Goal: Information Seeking & Learning: Learn about a topic

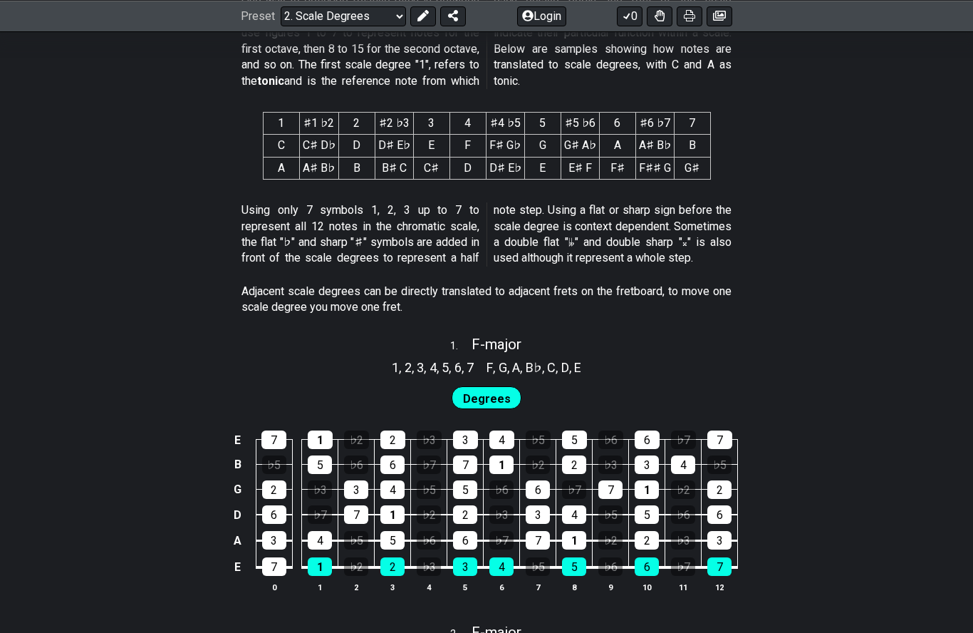
scroll to position [649, 0]
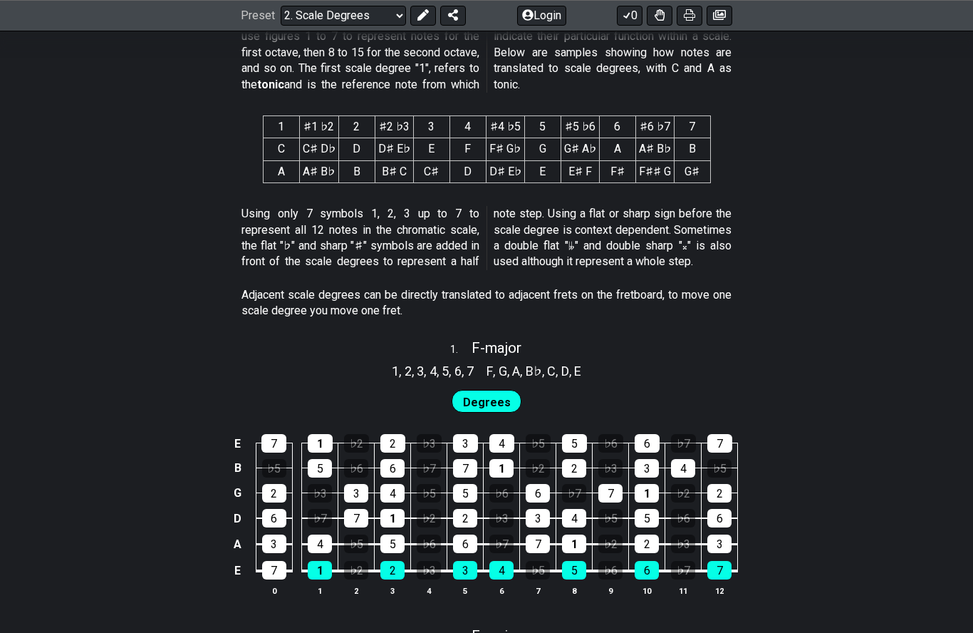
click at [545, 24] on button "Login" at bounding box center [541, 16] width 49 height 20
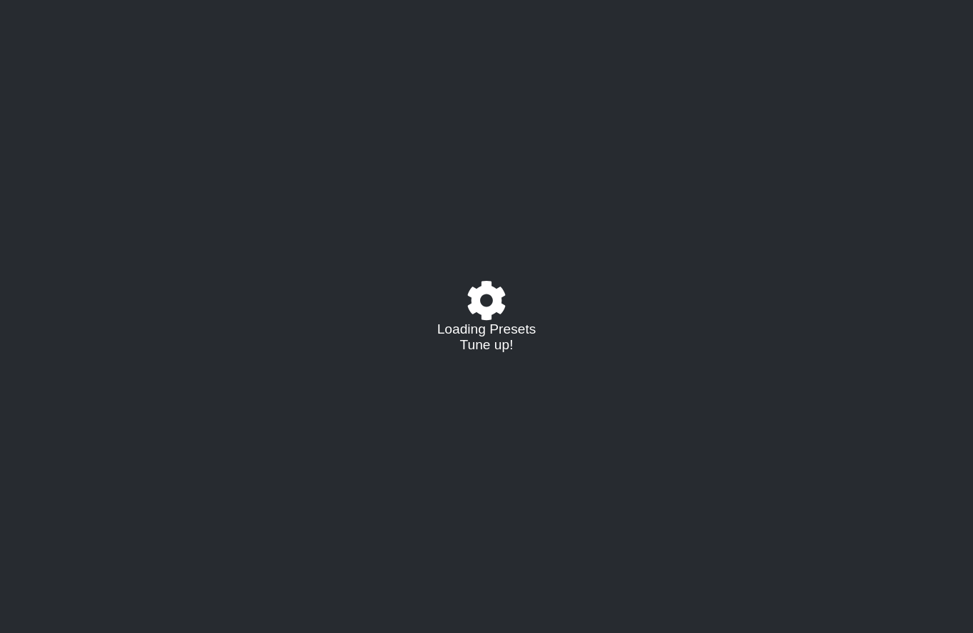
select select "/scale-degrees-and-intervals"
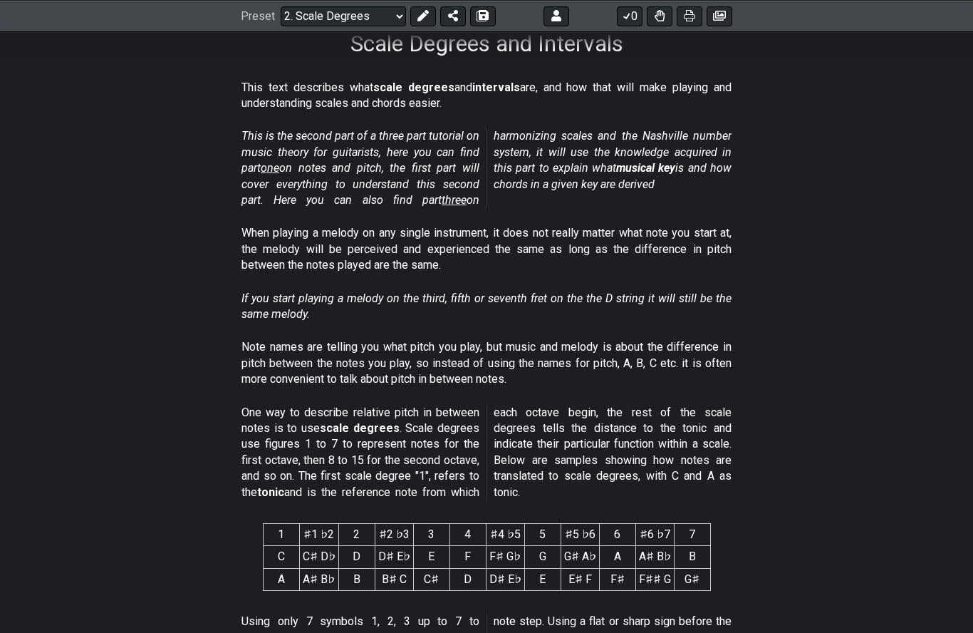
scroll to position [241, 0]
click at [713, 13] on icon at bounding box center [719, 15] width 13 height 11
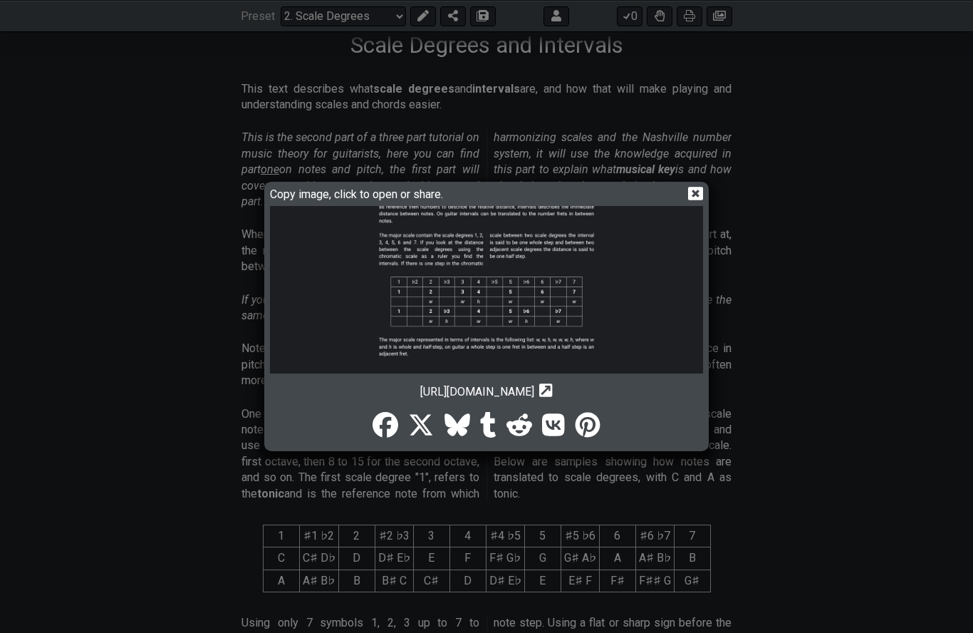
scroll to position [1553, 0]
click at [693, 199] on icon at bounding box center [695, 193] width 15 height 15
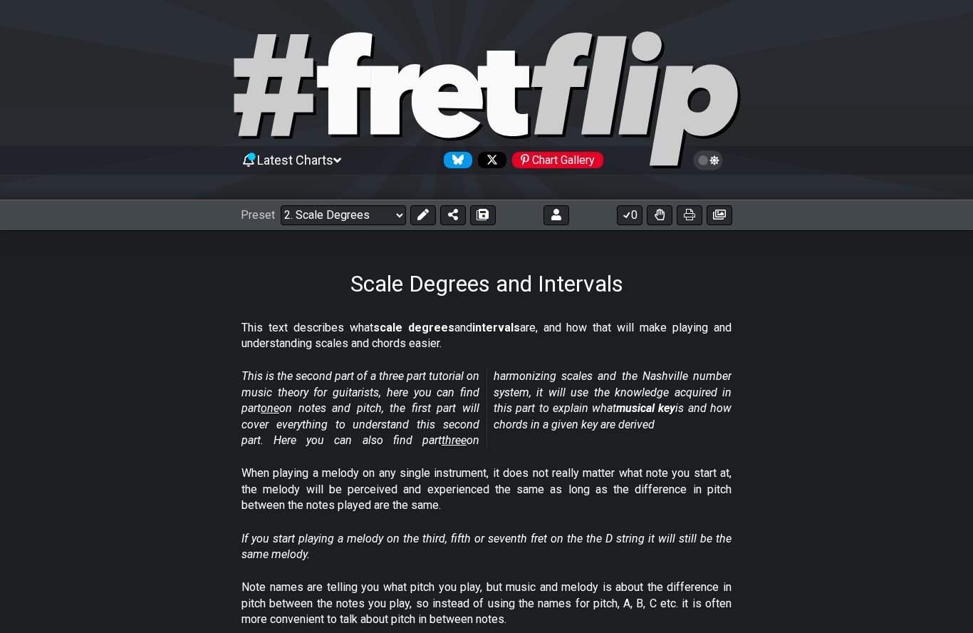
scroll to position [0, 0]
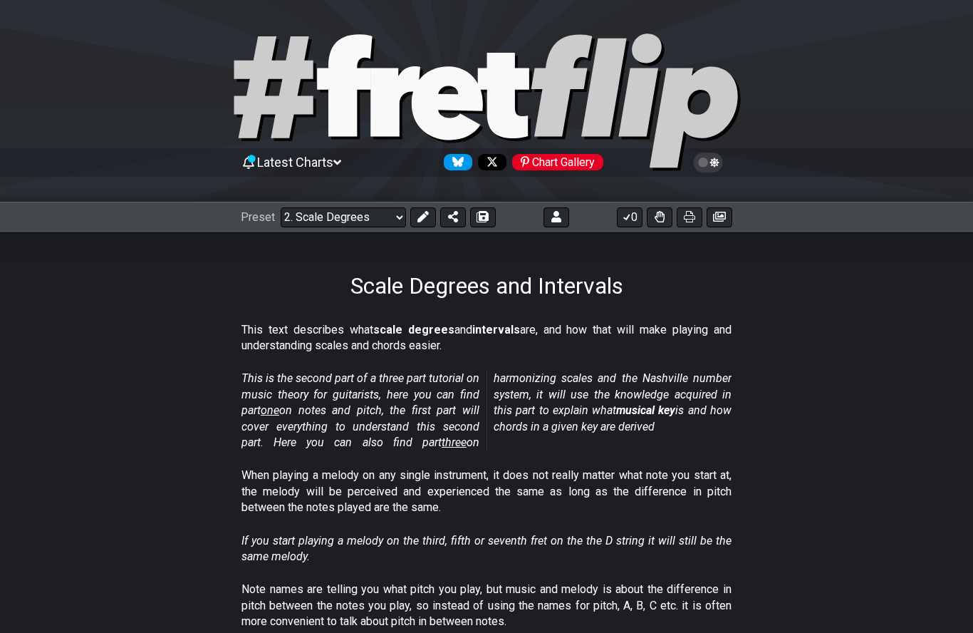
click at [716, 160] on icon at bounding box center [714, 162] width 9 height 10
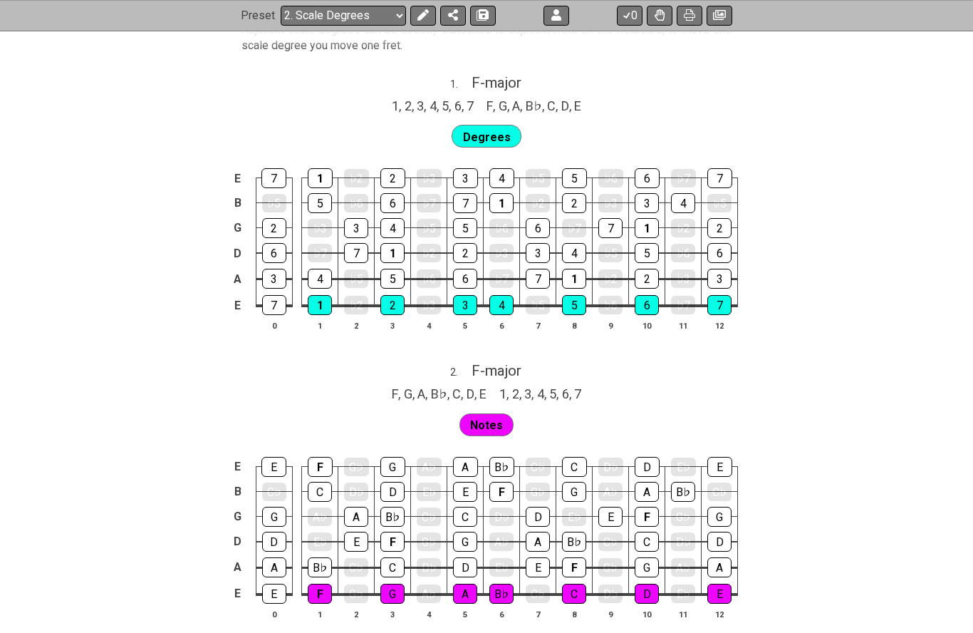
scroll to position [916, 0]
click at [507, 76] on span "F - major" at bounding box center [497, 81] width 50 height 17
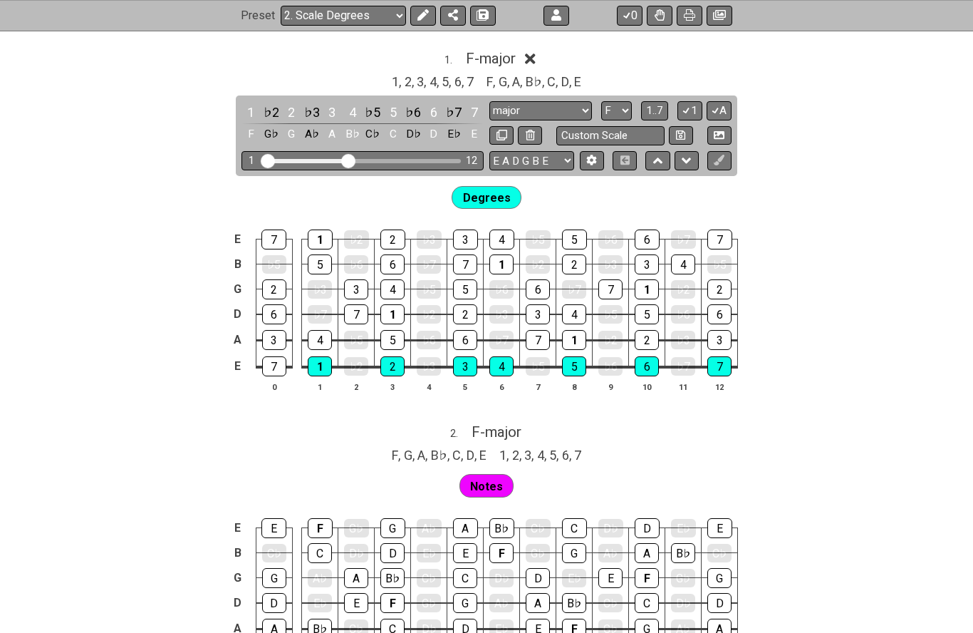
scroll to position [938, 0]
click at [630, 106] on select "A♭ A A♯ B♭ B C C♯ D♭ D D♯ E♭ E F F♯ G♭ G G♯" at bounding box center [616, 111] width 31 height 19
select select "A"
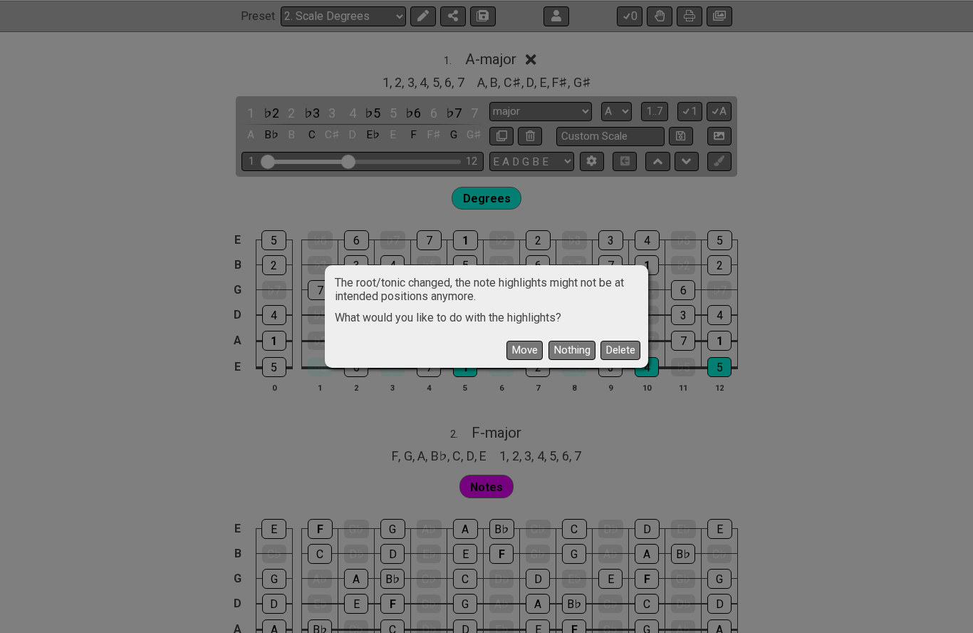
click at [529, 348] on button "Move" at bounding box center [525, 350] width 36 height 19
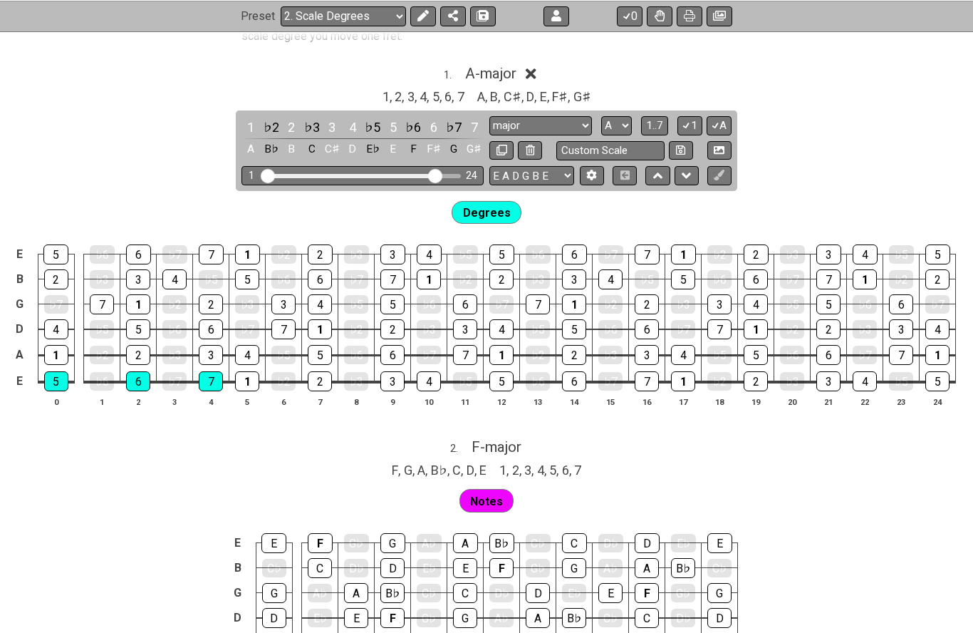
scroll to position [934, 0]
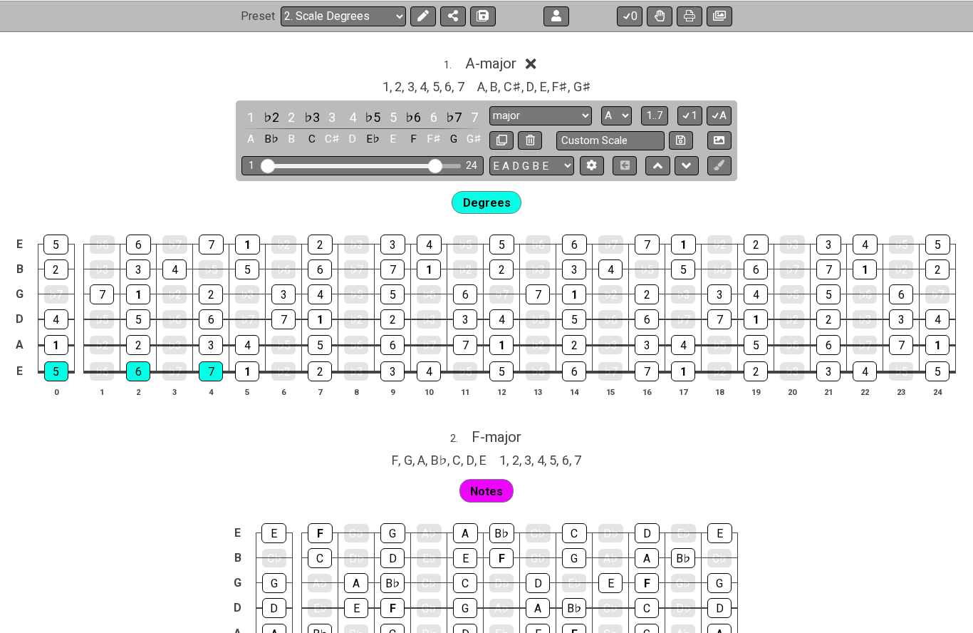
click at [501, 432] on span "F - major" at bounding box center [497, 436] width 50 height 17
select select "F"
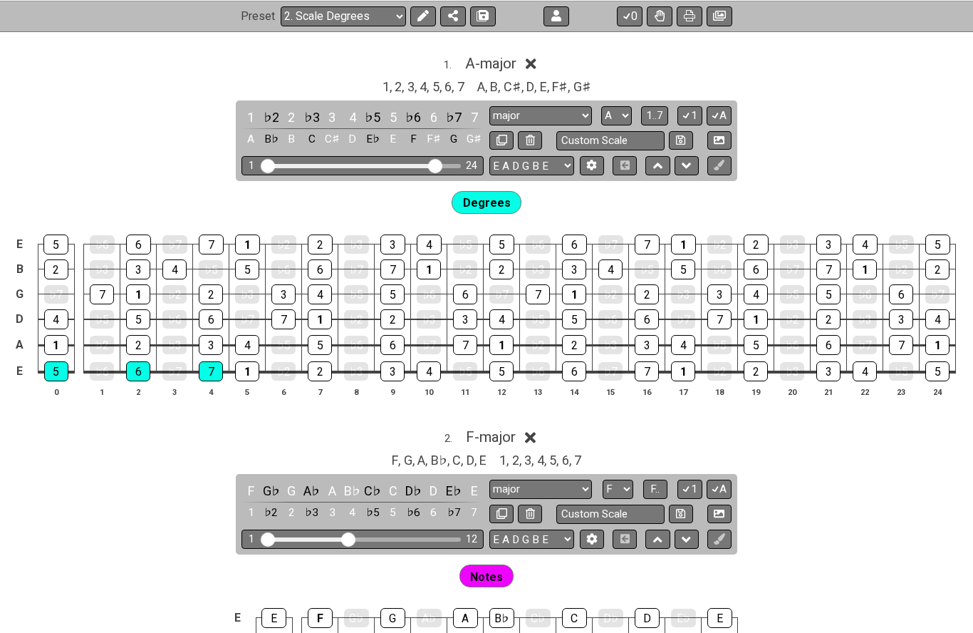
click at [579, 482] on select "major major Minor Pentatonic Major Pentatonic Minor Blues Major Blues Major / I…" at bounding box center [540, 488] width 103 height 19
select select "Minor / Aeolian"
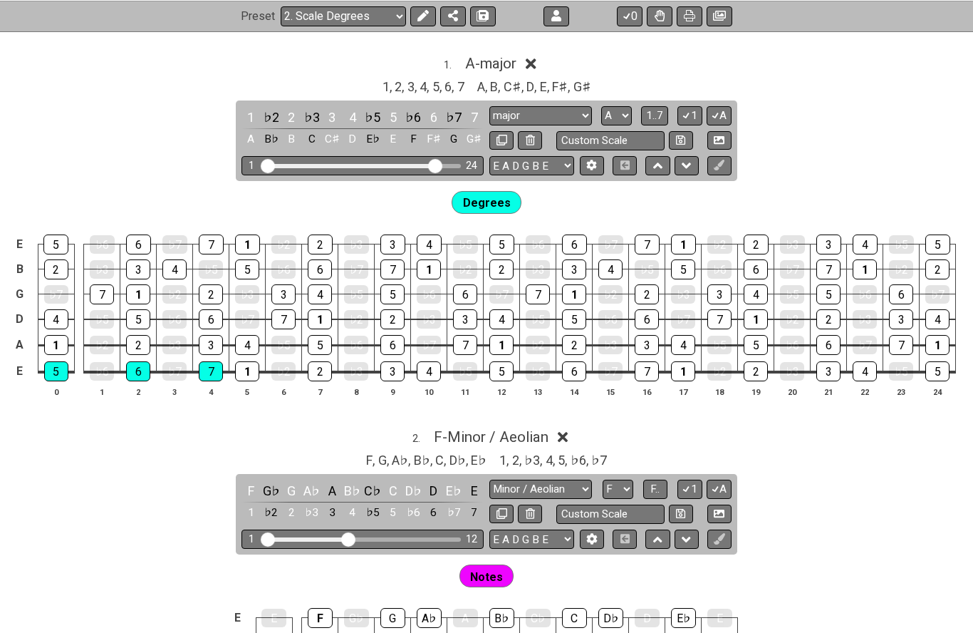
click at [631, 482] on select "A♭ A A♯ B♭ B C C♯ D♭ D D♯ E♭ E F F♯ G♭ G G♯" at bounding box center [618, 488] width 31 height 19
select select "A"
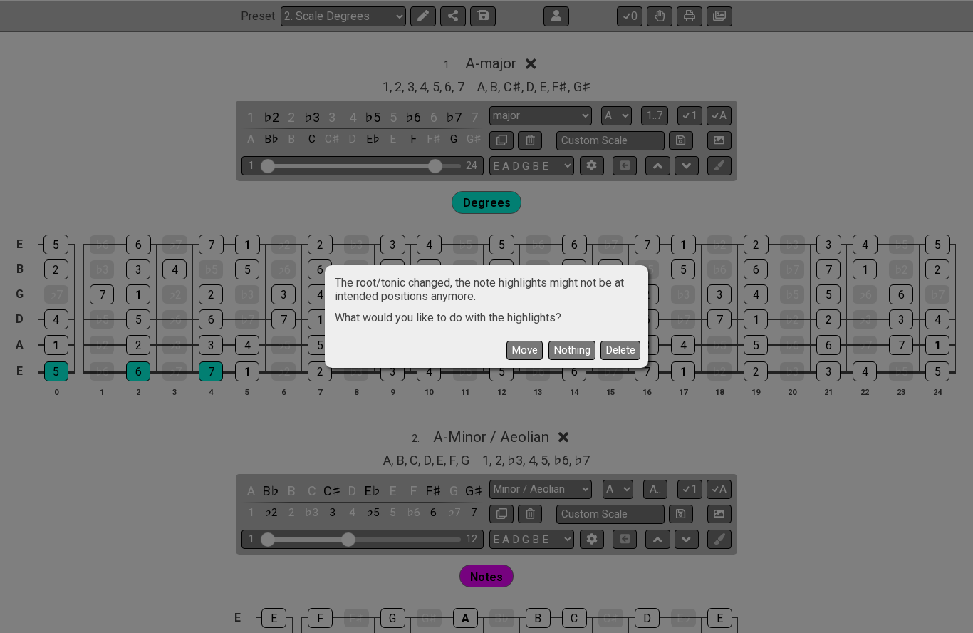
click at [522, 360] on button "Move" at bounding box center [525, 350] width 36 height 19
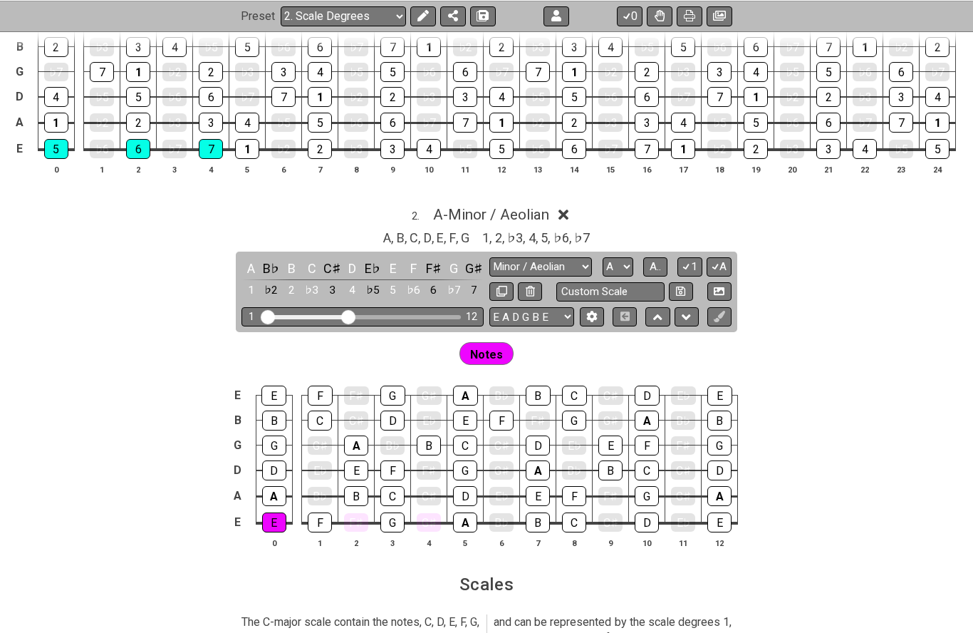
scroll to position [1146, 0]
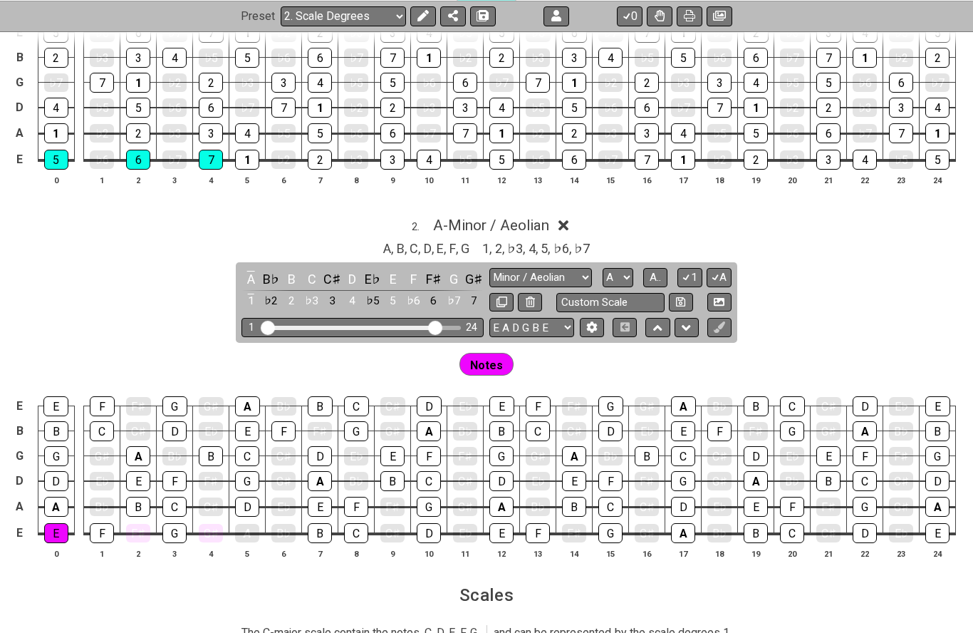
click at [254, 529] on div "A" at bounding box center [247, 533] width 24 height 19
click at [250, 524] on div "A" at bounding box center [247, 533] width 24 height 20
click at [64, 532] on div "E" at bounding box center [56, 533] width 24 height 19
click at [61, 526] on div "E" at bounding box center [56, 533] width 24 height 20
click at [593, 324] on button at bounding box center [592, 327] width 24 height 19
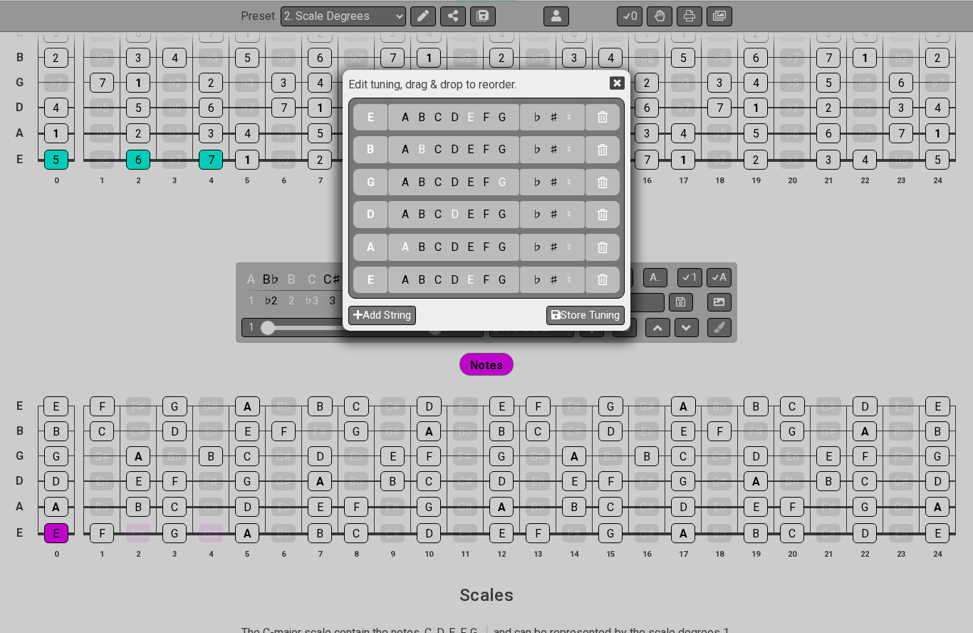
click at [625, 90] on icon at bounding box center [617, 83] width 15 height 14
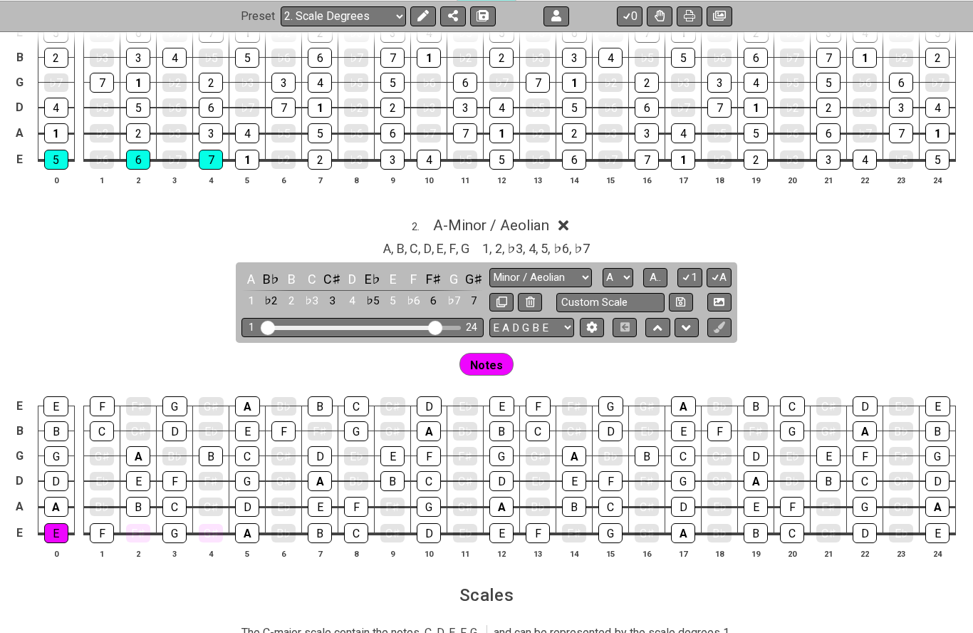
click at [499, 296] on icon at bounding box center [502, 301] width 11 height 11
select select "Minor / Aeolian"
select select "A"
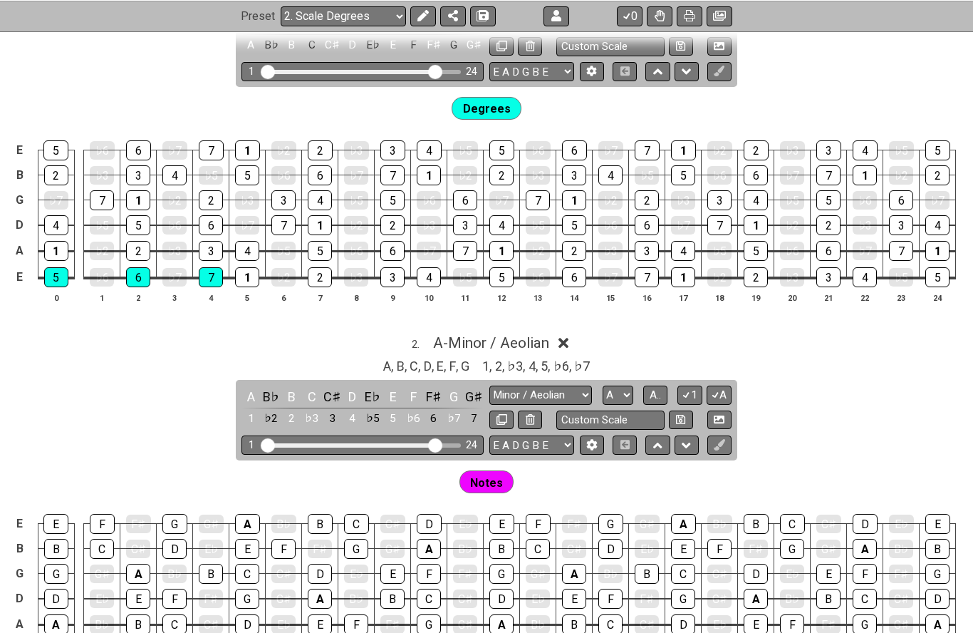
scroll to position [1047, 0]
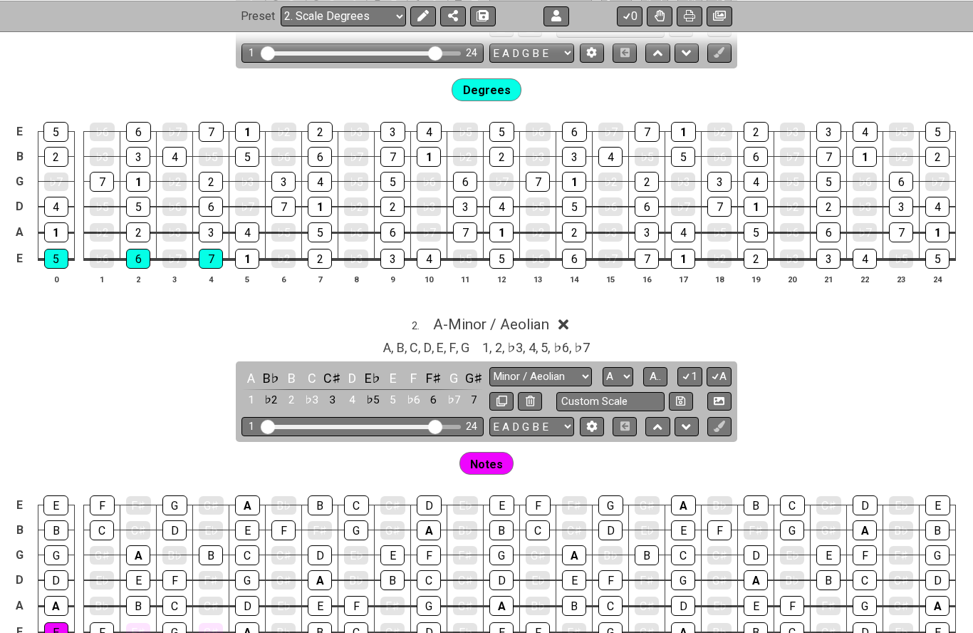
click at [494, 80] on span "Degrees" at bounding box center [487, 90] width 48 height 21
click at [486, 88] on span "Degrees" at bounding box center [487, 90] width 48 height 21
click at [506, 90] on span "Degrees" at bounding box center [487, 90] width 48 height 21
click at [505, 90] on span "Degrees" at bounding box center [487, 90] width 48 height 21
click at [256, 252] on div "1" at bounding box center [247, 258] width 24 height 19
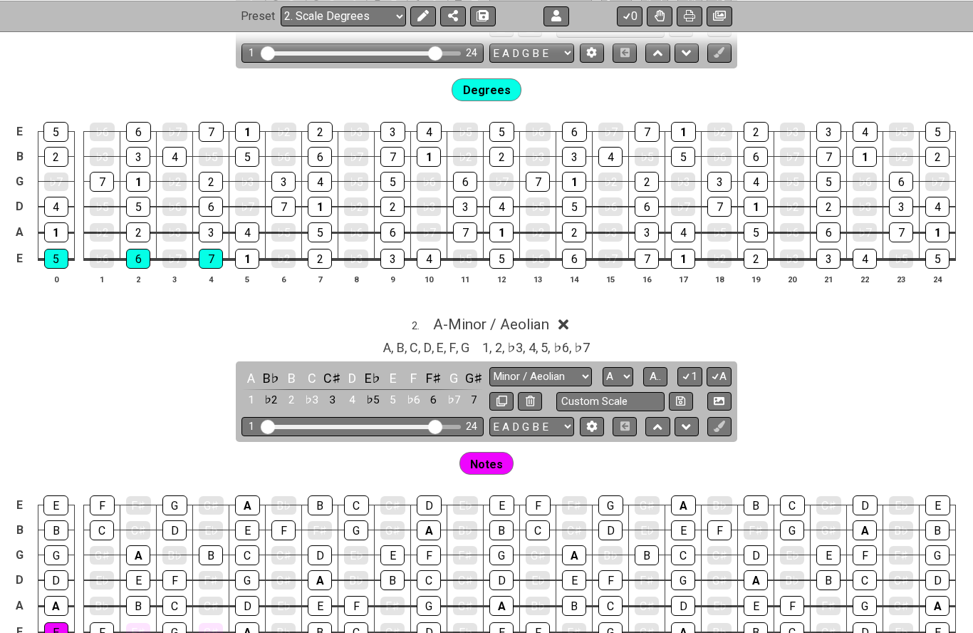
click at [247, 254] on div "1" at bounding box center [247, 259] width 24 height 20
click at [209, 250] on div "7" at bounding box center [211, 258] width 24 height 19
click at [214, 257] on div "7" at bounding box center [211, 259] width 24 height 20
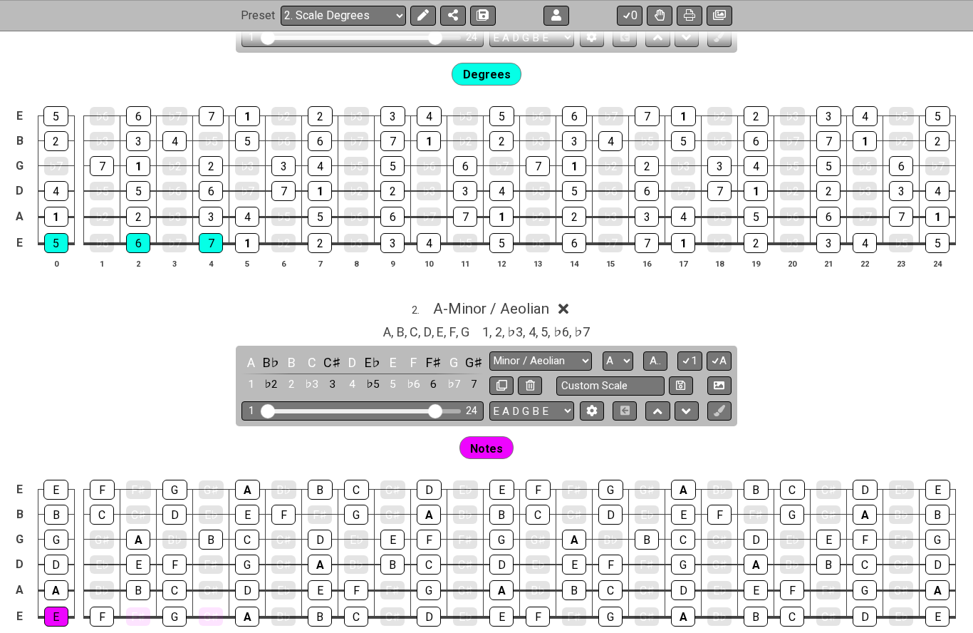
scroll to position [1062, 0]
click at [480, 438] on span "Notes" at bounding box center [486, 448] width 33 height 21
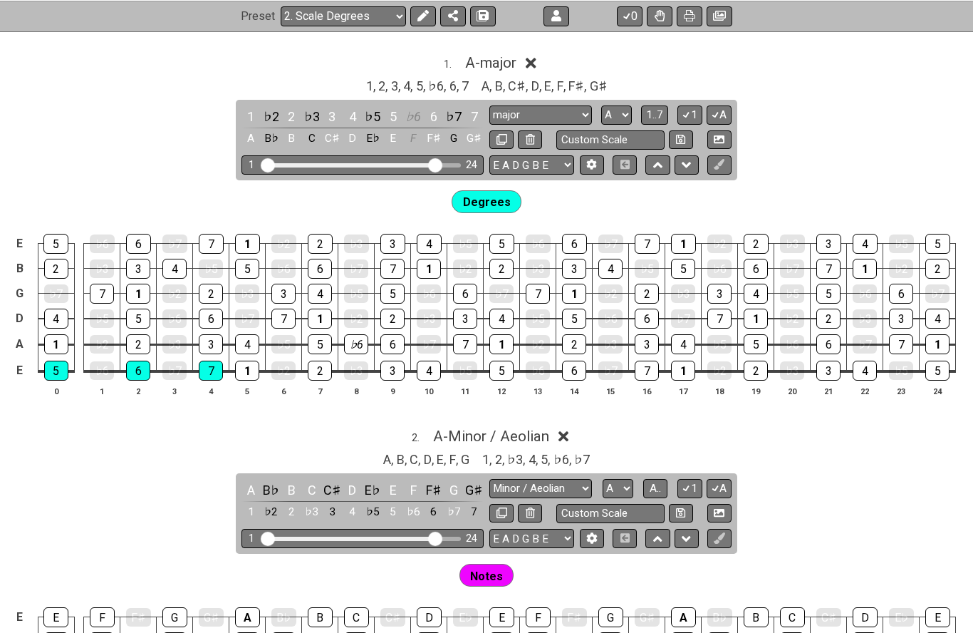
scroll to position [933, 0]
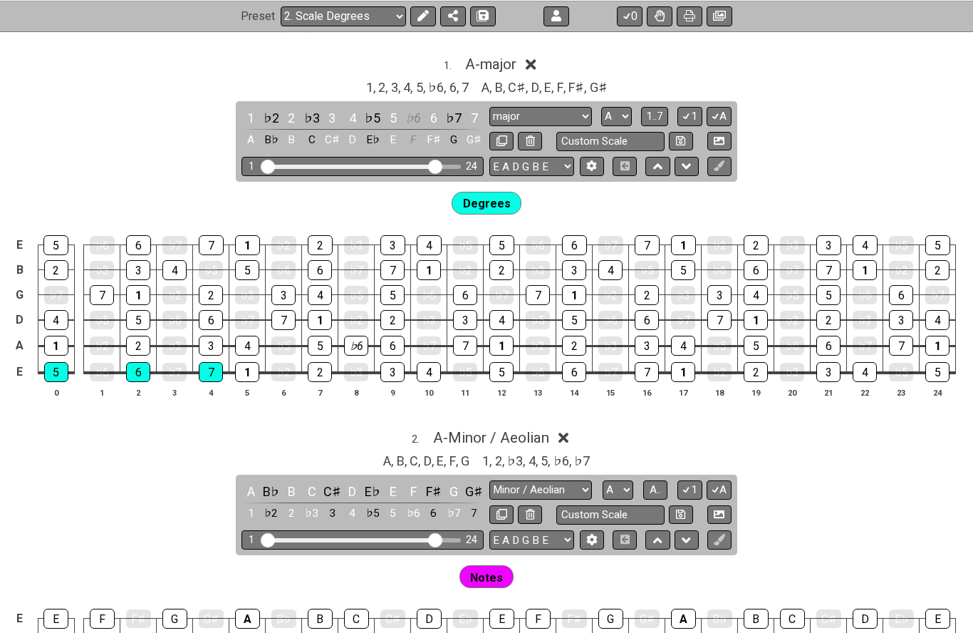
click at [730, 161] on button at bounding box center [719, 166] width 24 height 19
click at [728, 165] on button at bounding box center [719, 166] width 24 height 19
click at [398, 244] on div "3" at bounding box center [392, 245] width 25 height 19
click at [399, 241] on div "3" at bounding box center [392, 245] width 25 height 20
click at [328, 420] on div "2 . A - Minor / Aeolian" at bounding box center [486, 433] width 973 height 27
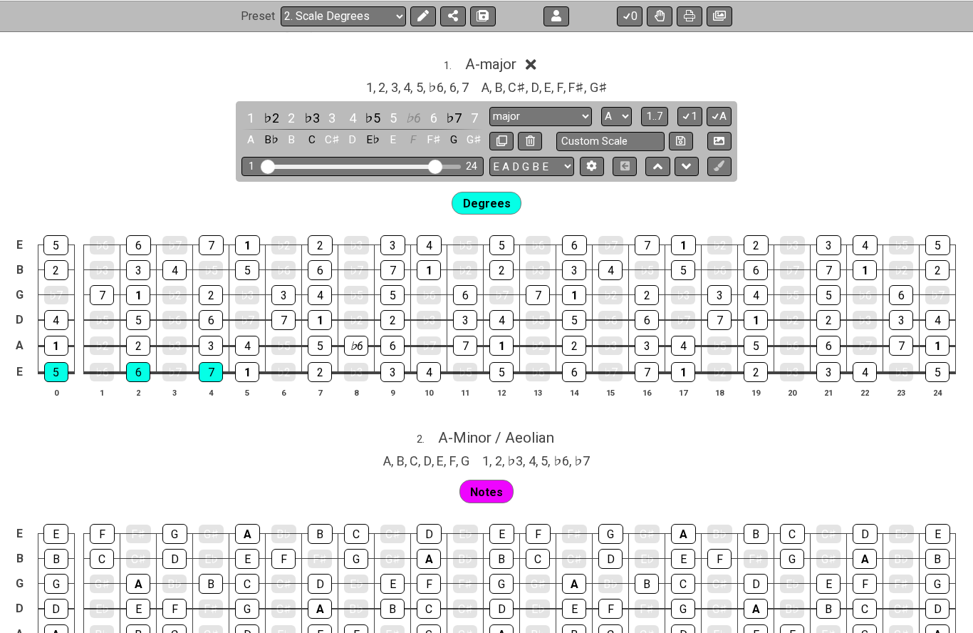
click at [728, 158] on button at bounding box center [719, 166] width 24 height 19
click at [722, 160] on icon at bounding box center [719, 165] width 11 height 11
click at [719, 165] on button at bounding box center [719, 166] width 24 height 19
click at [690, 160] on icon at bounding box center [686, 166] width 9 height 14
select select "A"
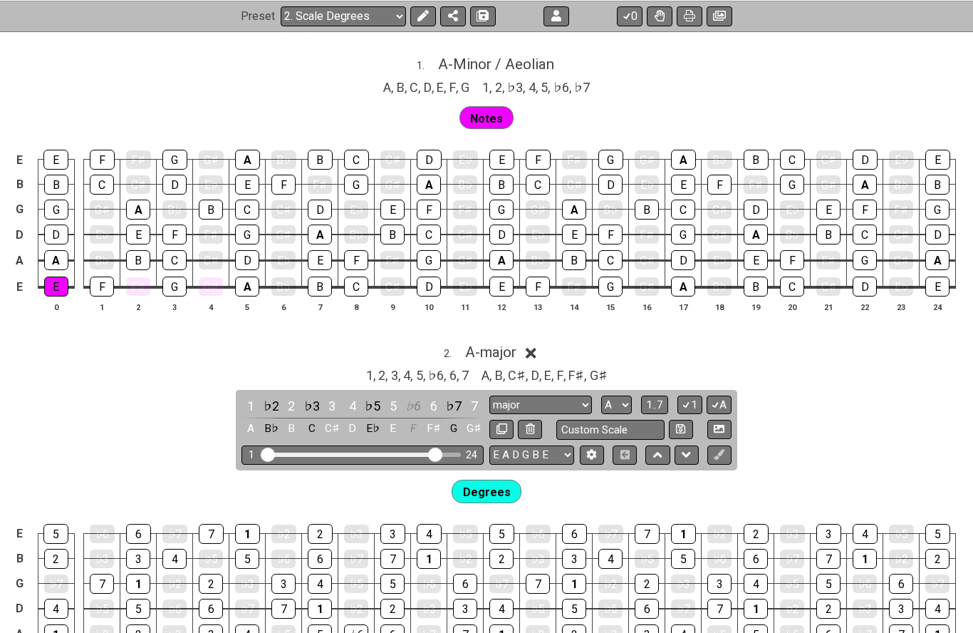
click at [689, 447] on icon at bounding box center [686, 454] width 9 height 14
select select "major"
select select "Minor / Aeolian"
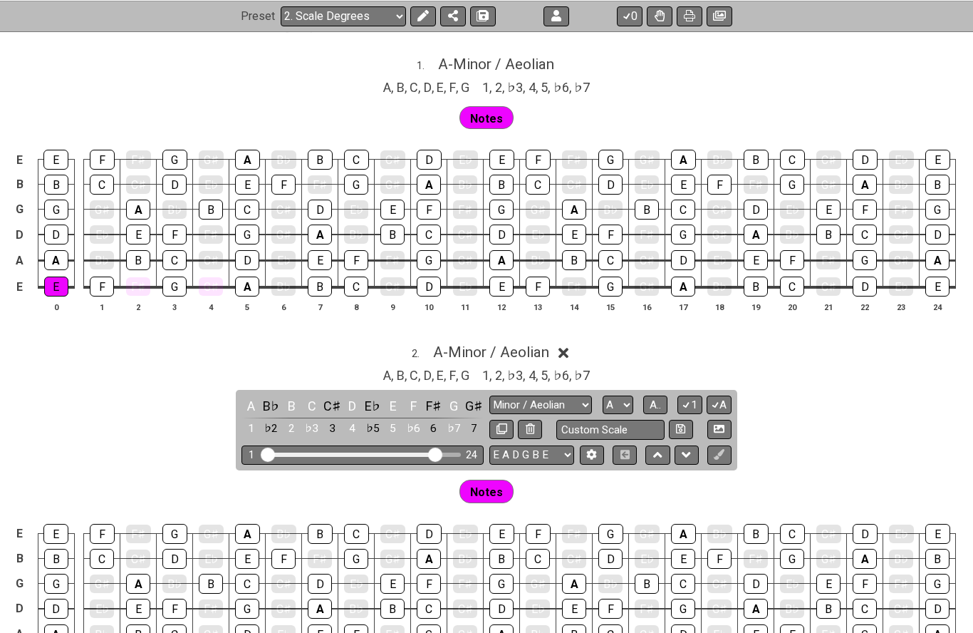
click at [686, 452] on button at bounding box center [687, 454] width 24 height 19
select select "Minor / Aeolian"
select select "major"
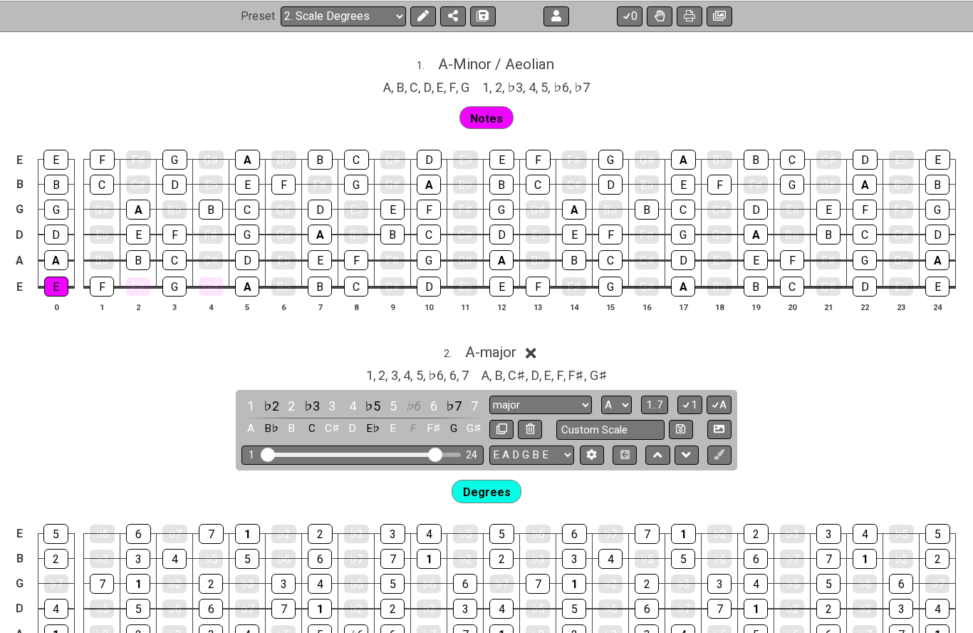
click at [688, 449] on icon at bounding box center [686, 454] width 9 height 14
select select "major"
select select "Minor / Aeolian"
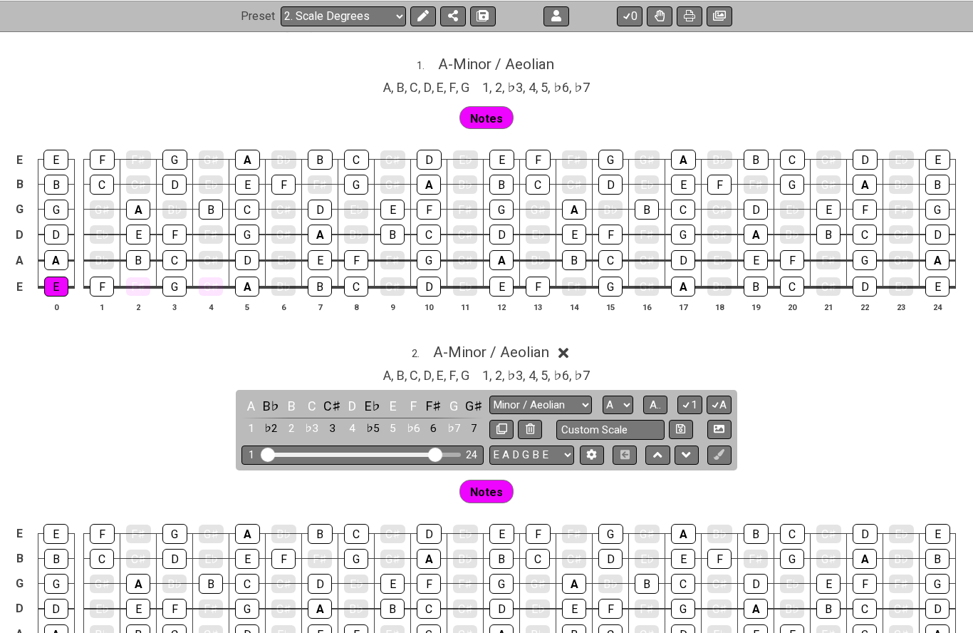
click at [689, 448] on icon at bounding box center [686, 454] width 9 height 14
select select "Minor / Aeolian"
select select "major"
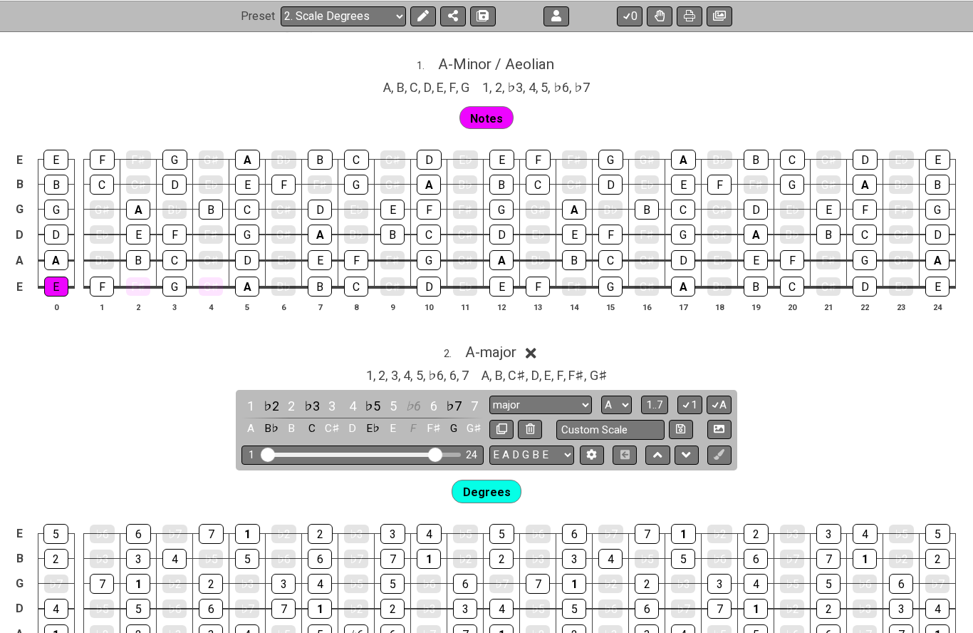
click at [689, 447] on icon at bounding box center [686, 454] width 9 height 14
select select "major"
select select "Minor / Aeolian"
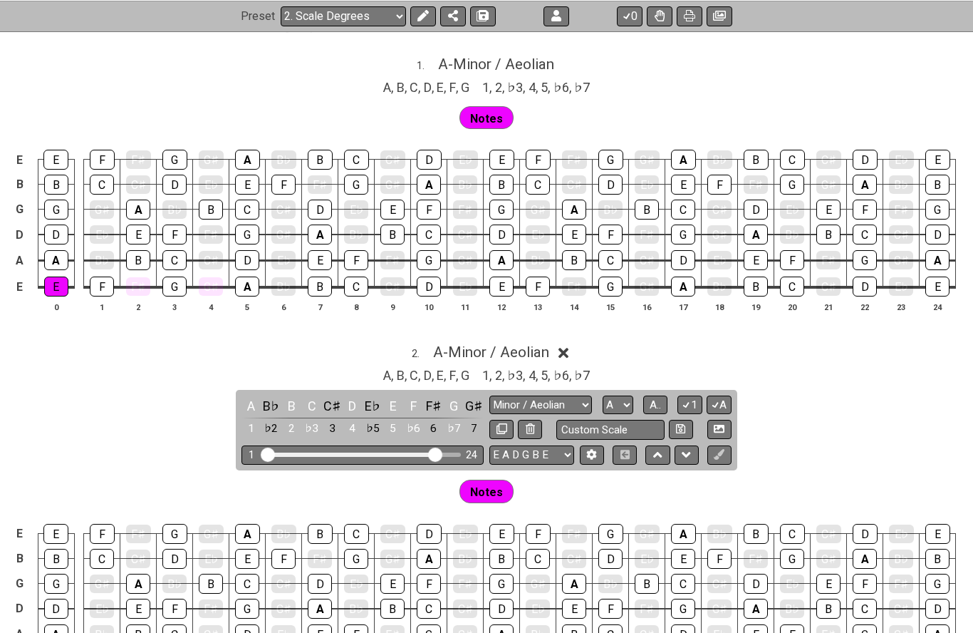
click at [690, 447] on icon at bounding box center [686, 454] width 9 height 14
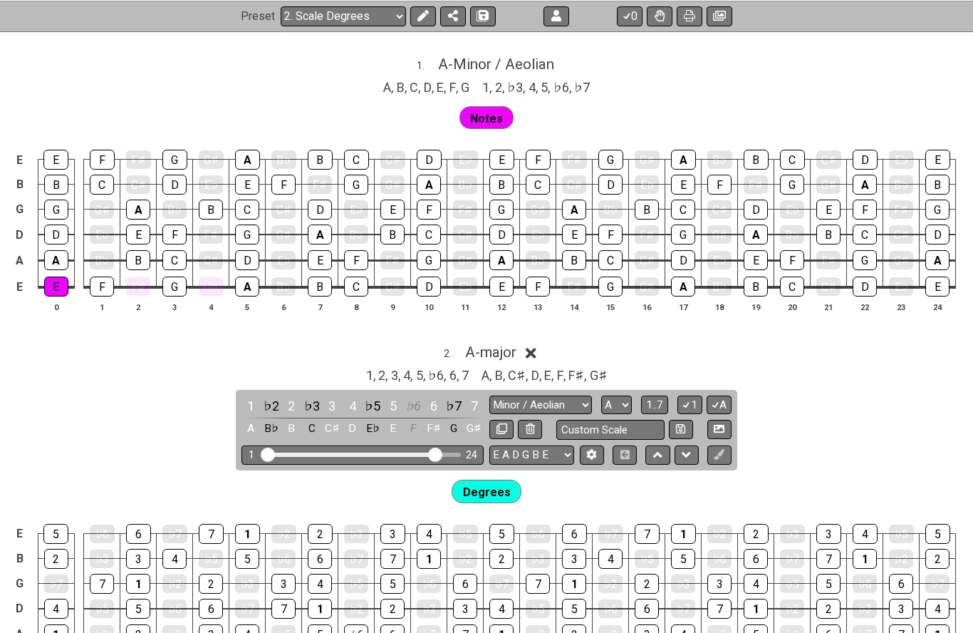
select select "Minor / Aeolian"
select select "major"
click at [690, 452] on button at bounding box center [687, 454] width 24 height 19
select select "major"
select select "Minor / Aeolian"
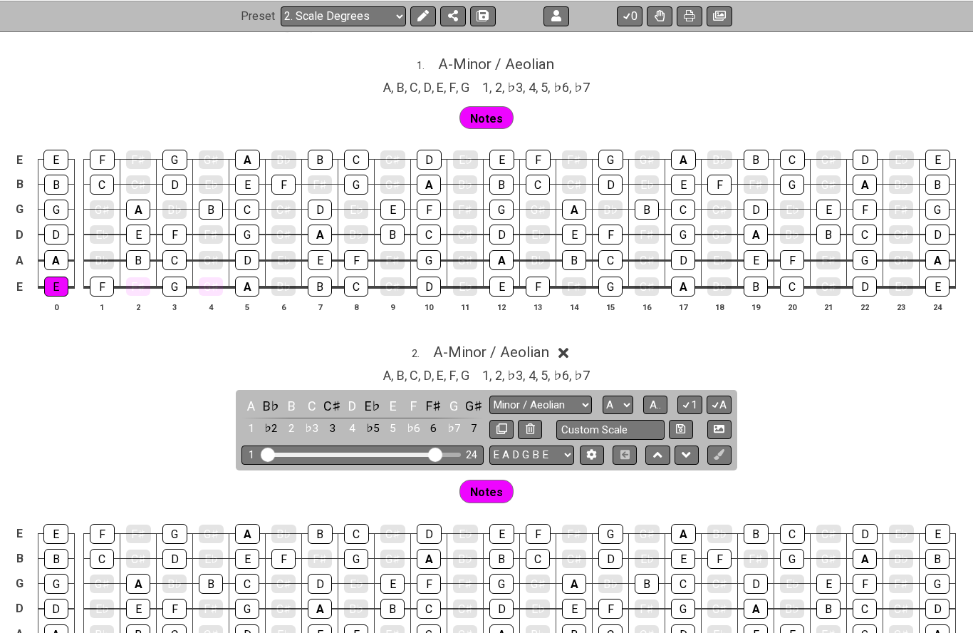
click at [691, 450] on icon at bounding box center [686, 454] width 9 height 14
select select "Minor / Aeolian"
select select "major"
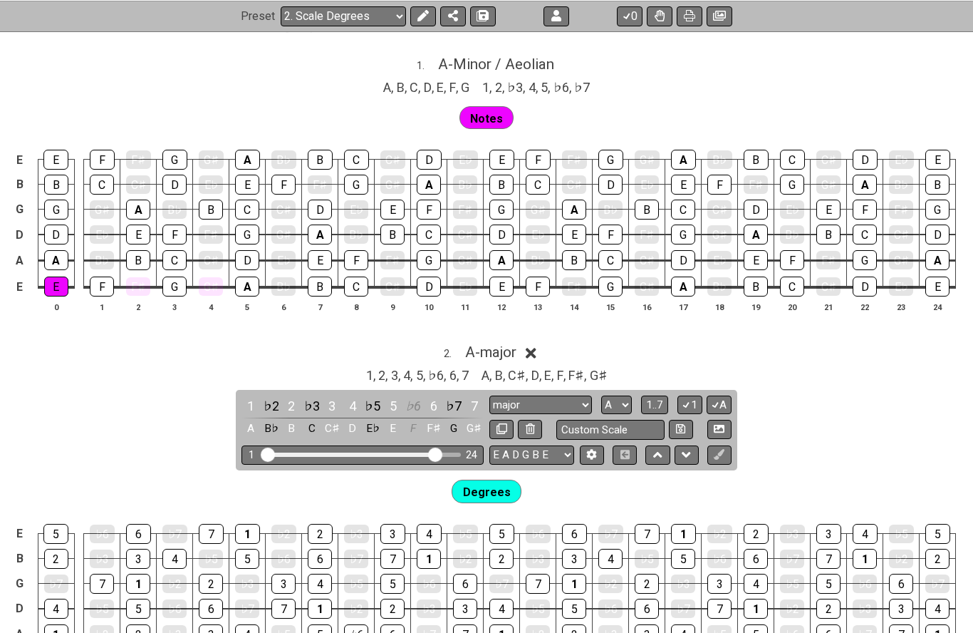
click at [693, 452] on button at bounding box center [687, 454] width 24 height 19
select select "major"
select select "Minor / Aeolian"
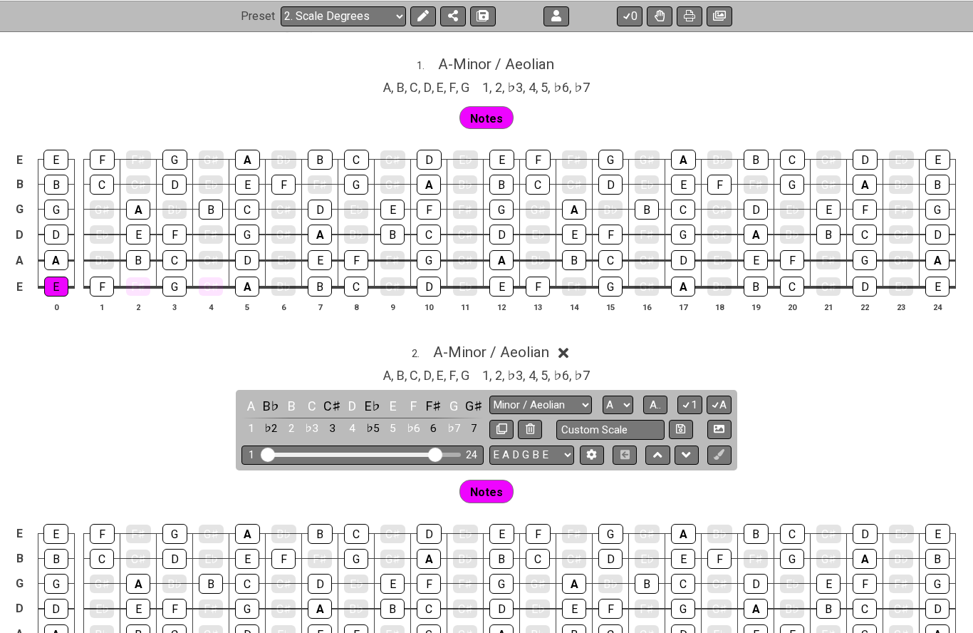
click at [527, 56] on span "A - Minor / Aeolian" at bounding box center [496, 64] width 116 height 17
select select "Minor / Aeolian"
select select "A"
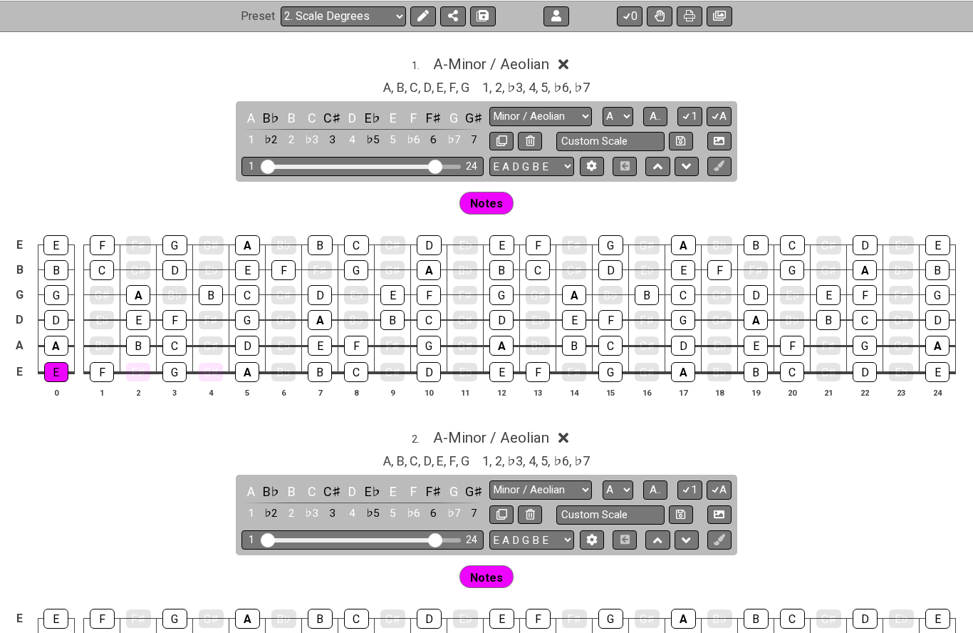
click at [664, 163] on button at bounding box center [658, 166] width 24 height 19
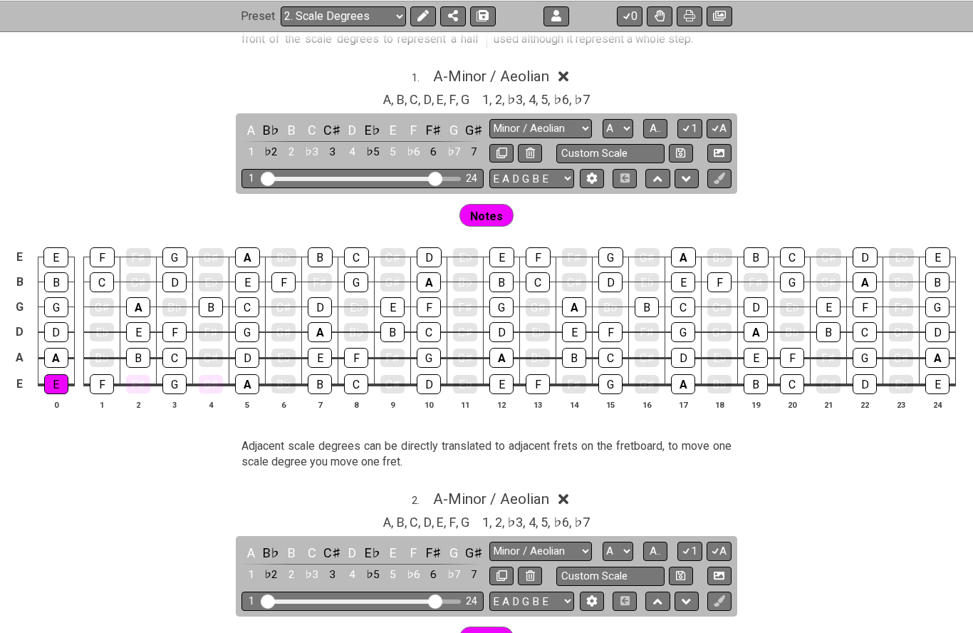
scroll to position [873, 0]
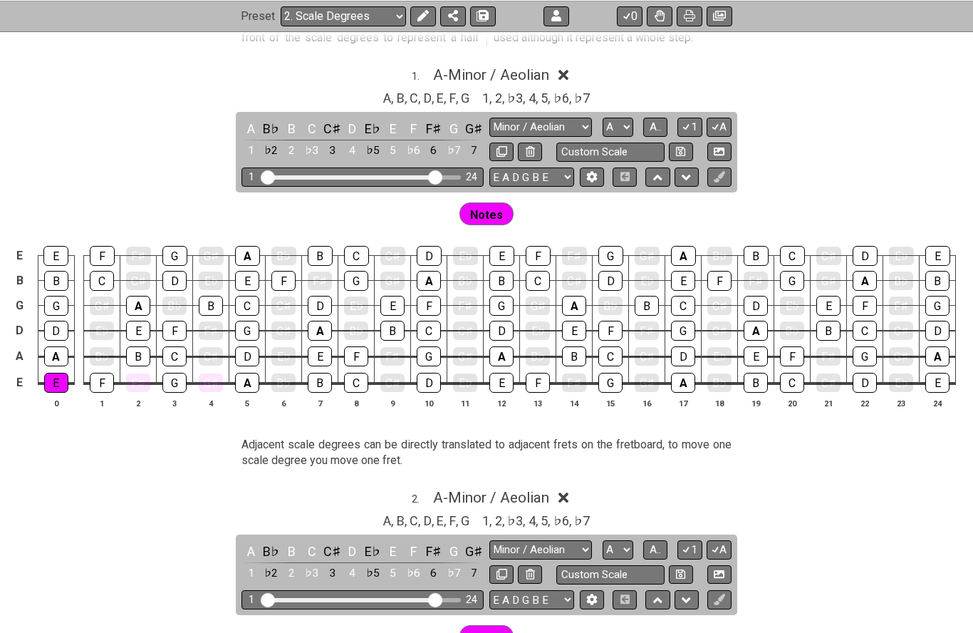
click at [665, 172] on button at bounding box center [658, 176] width 24 height 19
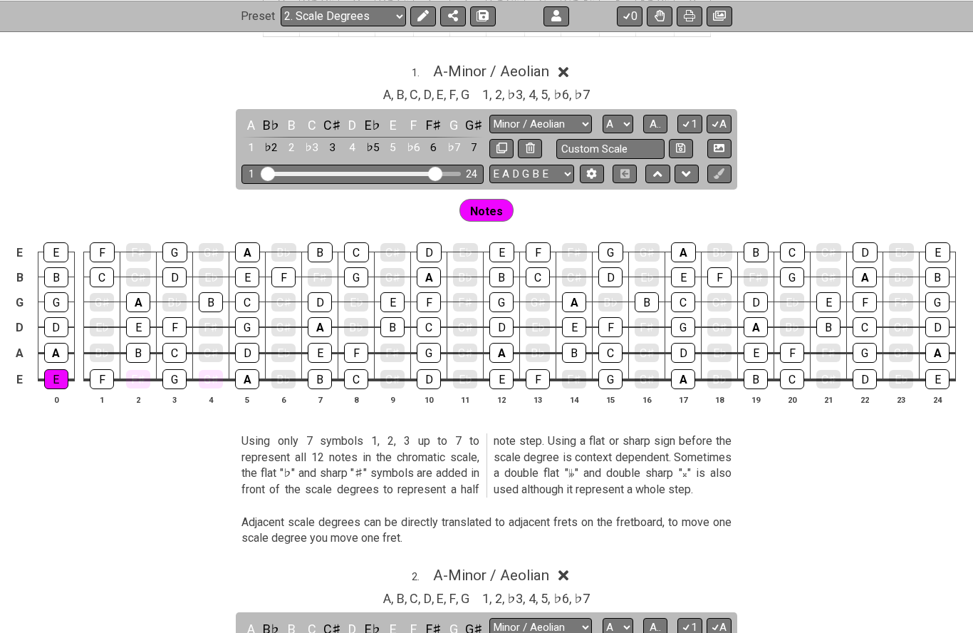
scroll to position [795, 0]
click at [658, 170] on icon at bounding box center [657, 174] width 9 height 14
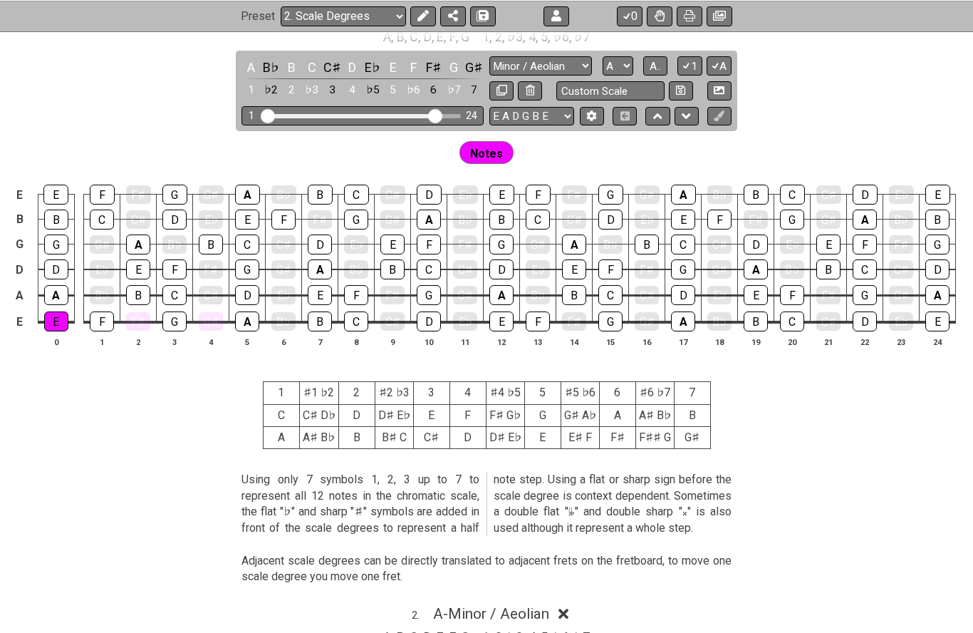
scroll to position [743, 0]
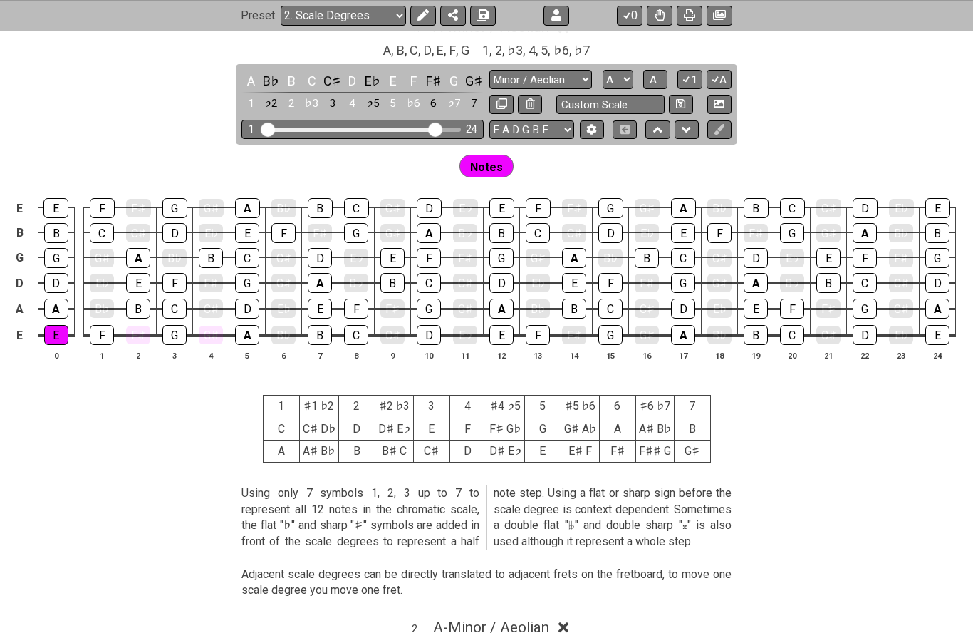
click at [684, 130] on icon at bounding box center [686, 130] width 9 height 14
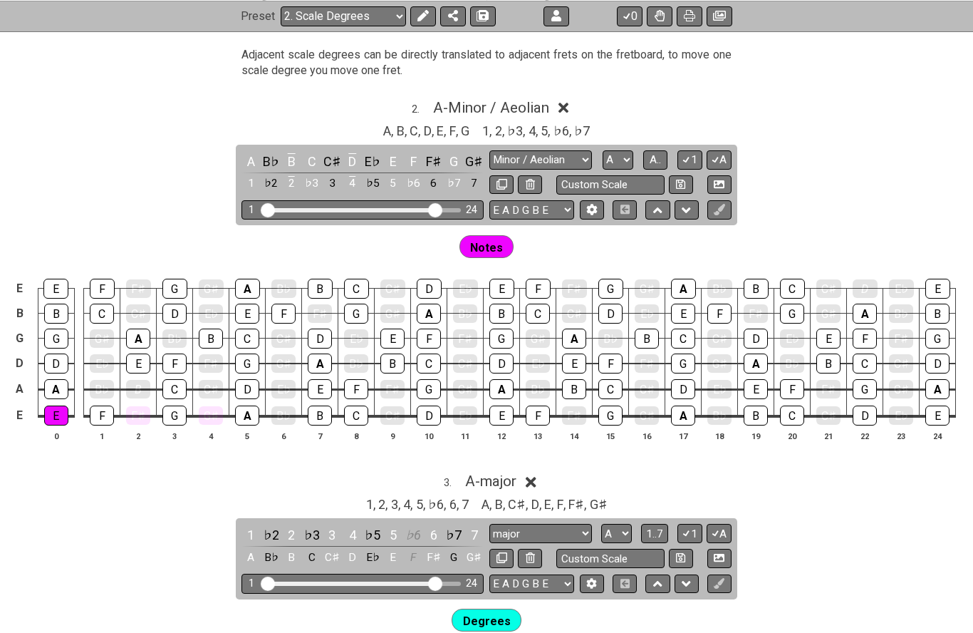
scroll to position [1253, 0]
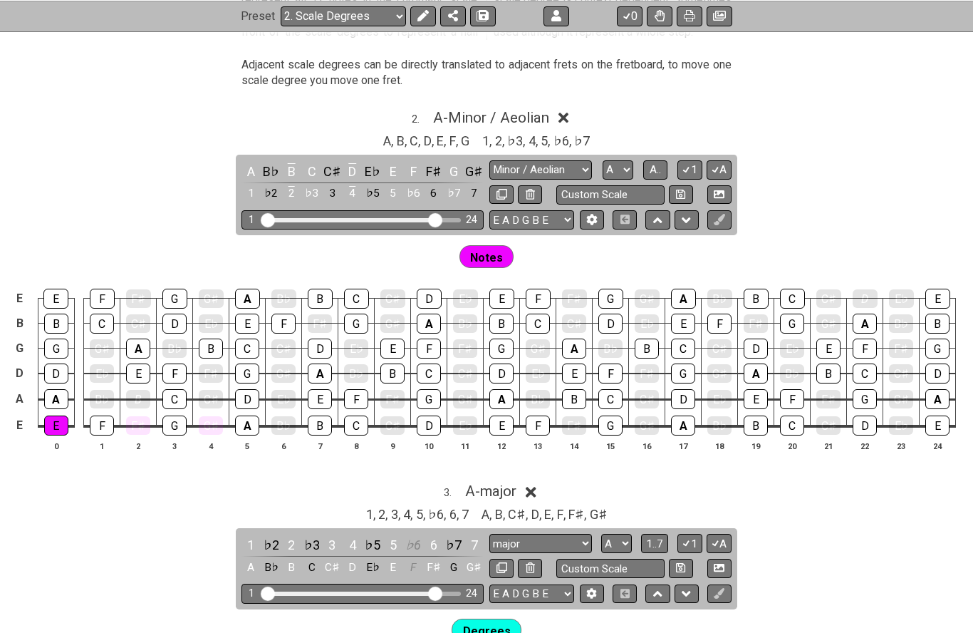
click at [578, 160] on select "major major Minor Pentatonic Major Pentatonic Minor Blues Major Blues Major / I…" at bounding box center [540, 169] width 103 height 19
select select "major"
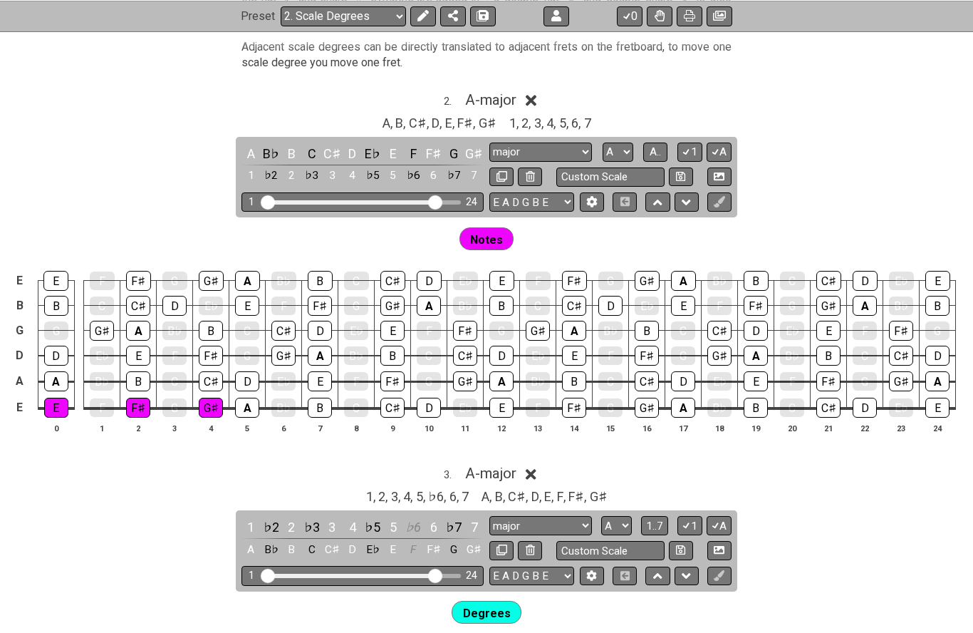
scroll to position [1275, 0]
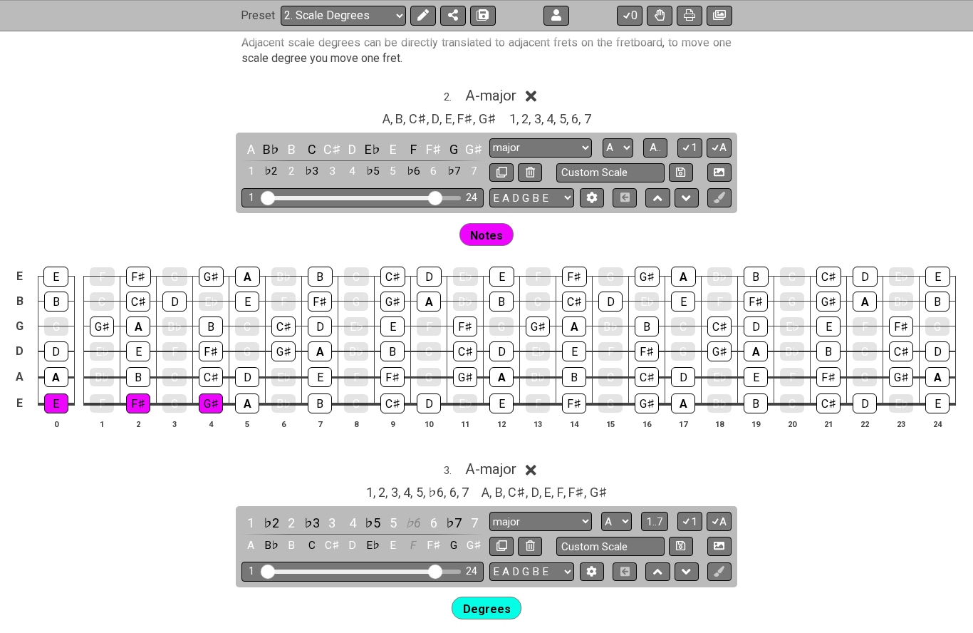
click at [501, 462] on span "A - major" at bounding box center [490, 469] width 51 height 17
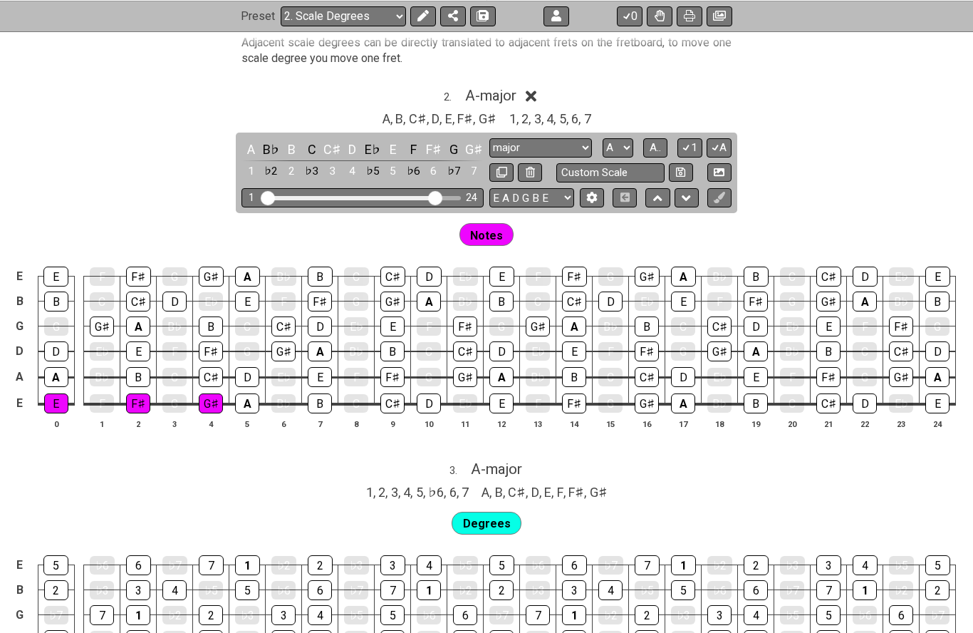
click at [507, 461] on span "A - major" at bounding box center [496, 468] width 51 height 17
select select "A"
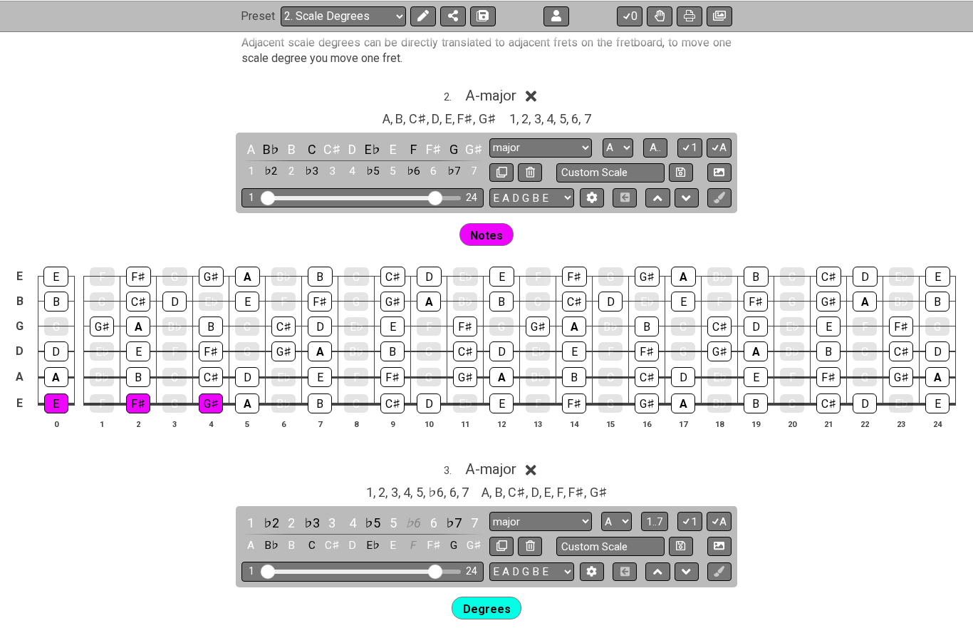
click at [566, 512] on select "major major Minor Pentatonic Major Pentatonic Minor Blues Major Blues Major / I…" at bounding box center [540, 521] width 103 height 19
select select "Minor / Aeolian"
click at [494, 238] on div "Notes" at bounding box center [487, 234] width 61 height 28
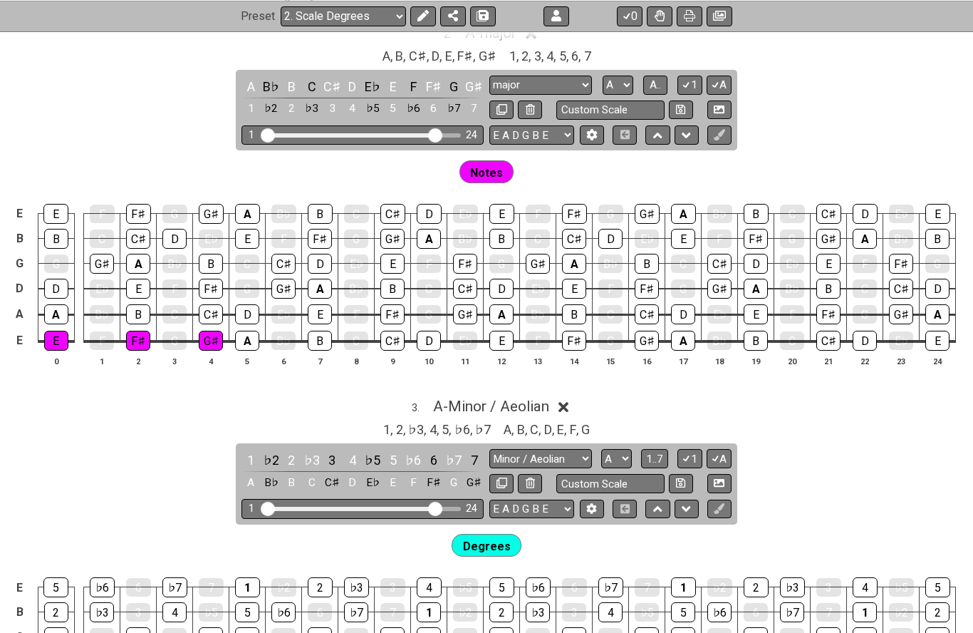
scroll to position [1327, 0]
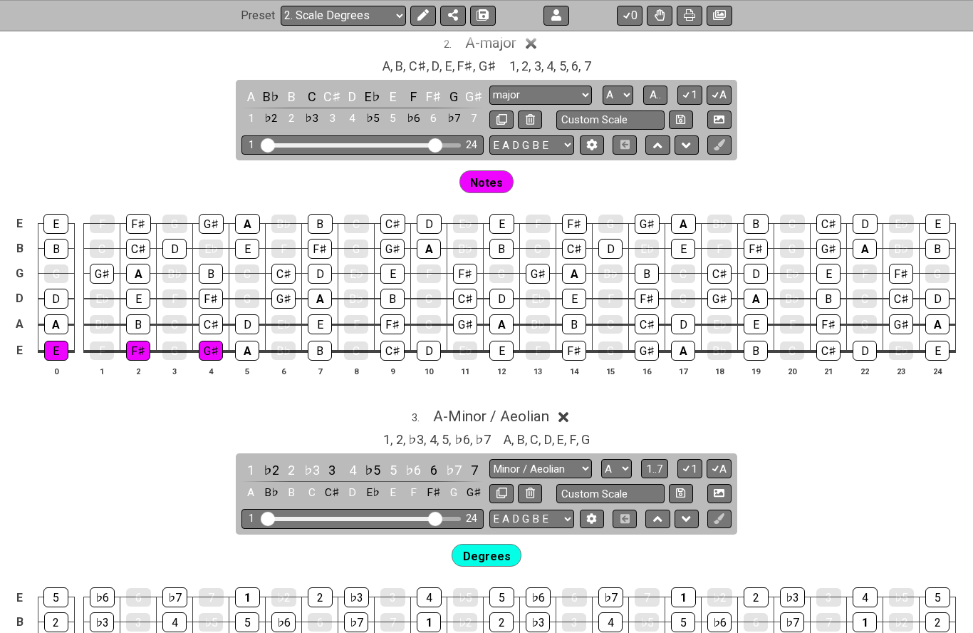
click at [639, 111] on input "Custom Scale" at bounding box center [610, 120] width 108 height 19
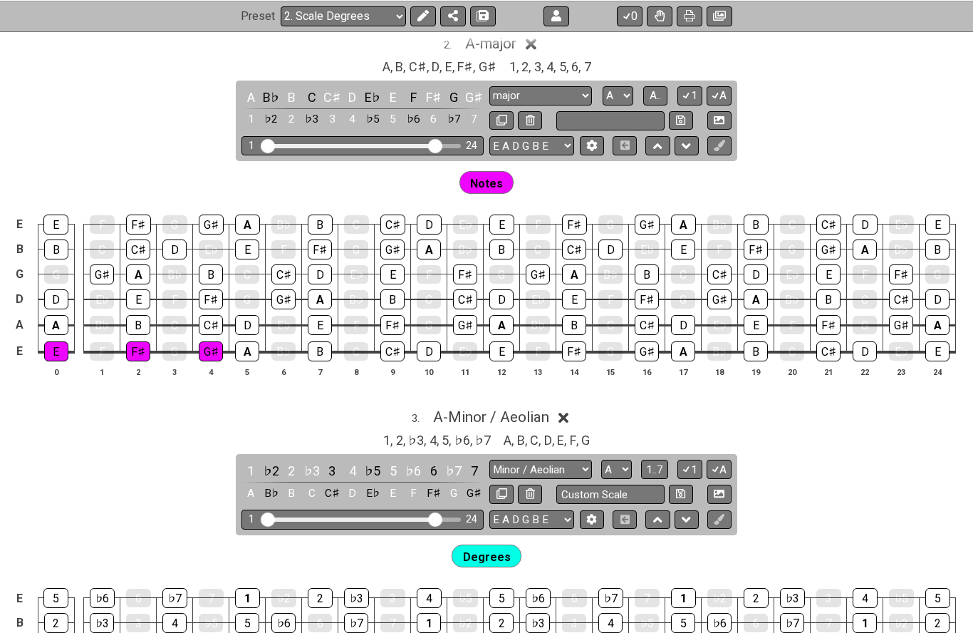
click at [580, 169] on div "Notes" at bounding box center [486, 179] width 973 height 36
type input "Custom Scale"
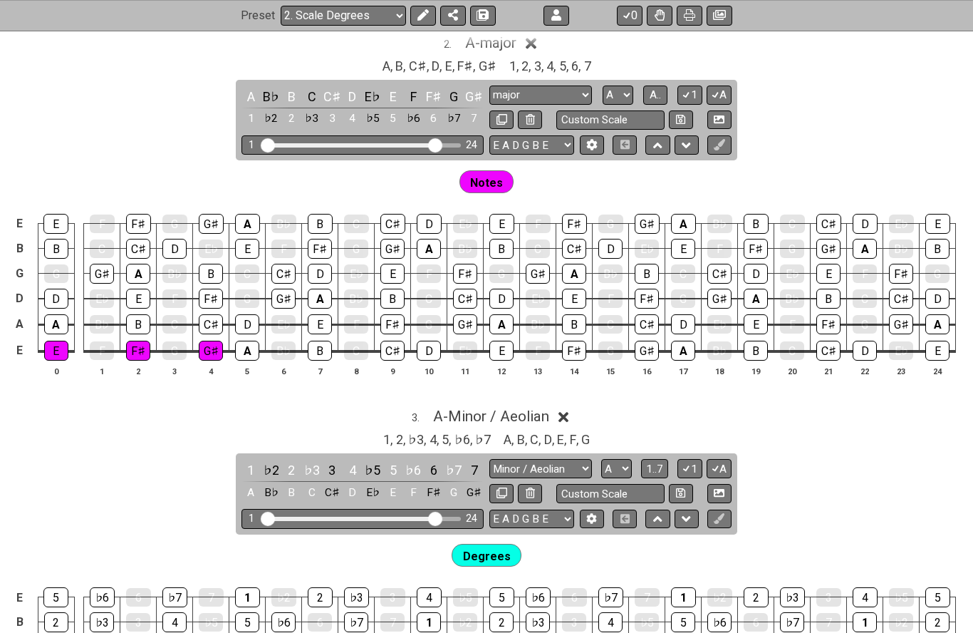
click at [576, 176] on div "Notes" at bounding box center [486, 179] width 973 height 36
click at [630, 88] on select "A♭ A A♯ B♭ B C C♯ D♭ D D♯ E♭ E F F♯ G♭ G G♯" at bounding box center [618, 94] width 31 height 19
click at [621, 87] on select "A♭ A A♯ B♭ B C C♯ D♭ D D♯ E♭ E F F♯ G♭ G G♯" at bounding box center [618, 94] width 31 height 19
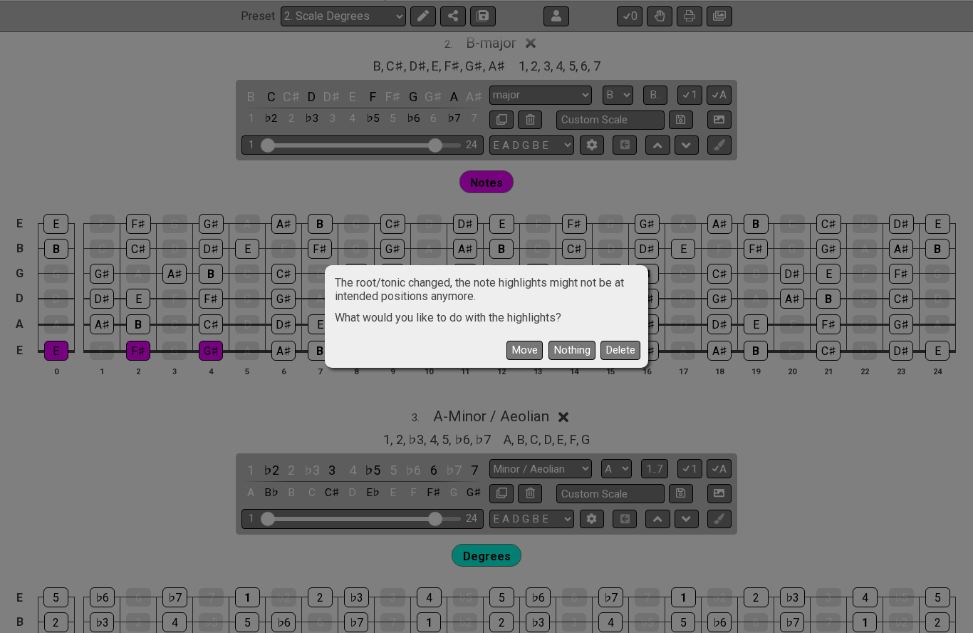
click at [532, 354] on button "Move" at bounding box center [525, 350] width 36 height 19
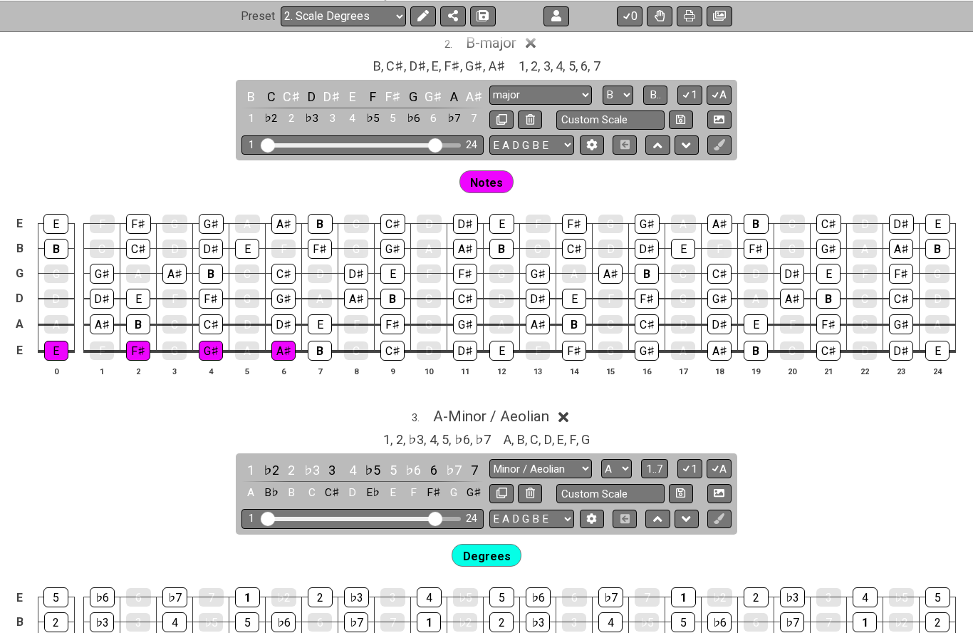
click at [630, 90] on select "A♭ A A♯ B♭ B C C♯ D♭ D D♯ E♭ E F F♯ G♭ G G♯" at bounding box center [618, 94] width 31 height 19
select select "A"
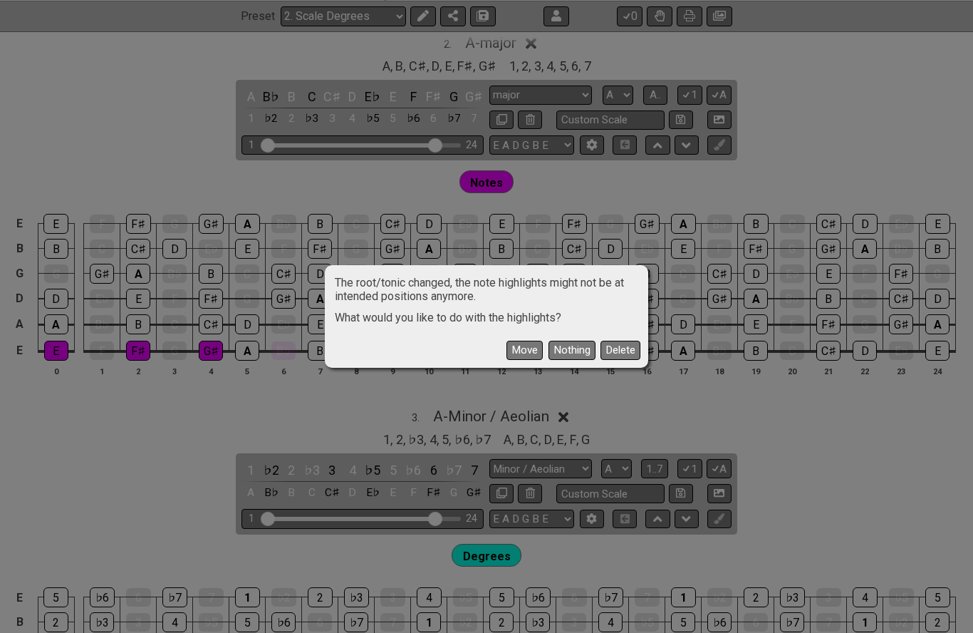
click at [530, 353] on button "Move" at bounding box center [525, 350] width 36 height 19
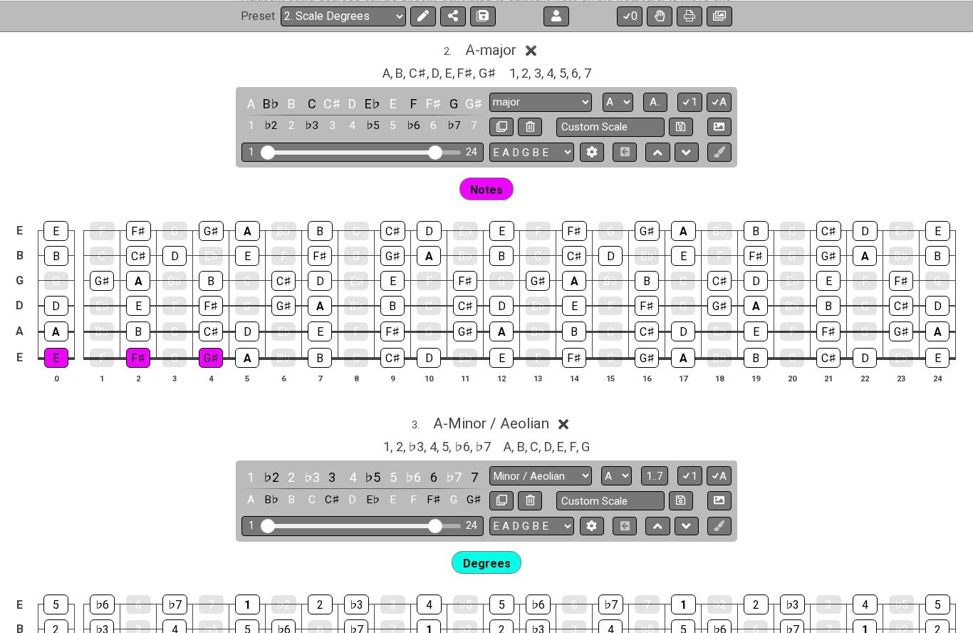
scroll to position [1326, 0]
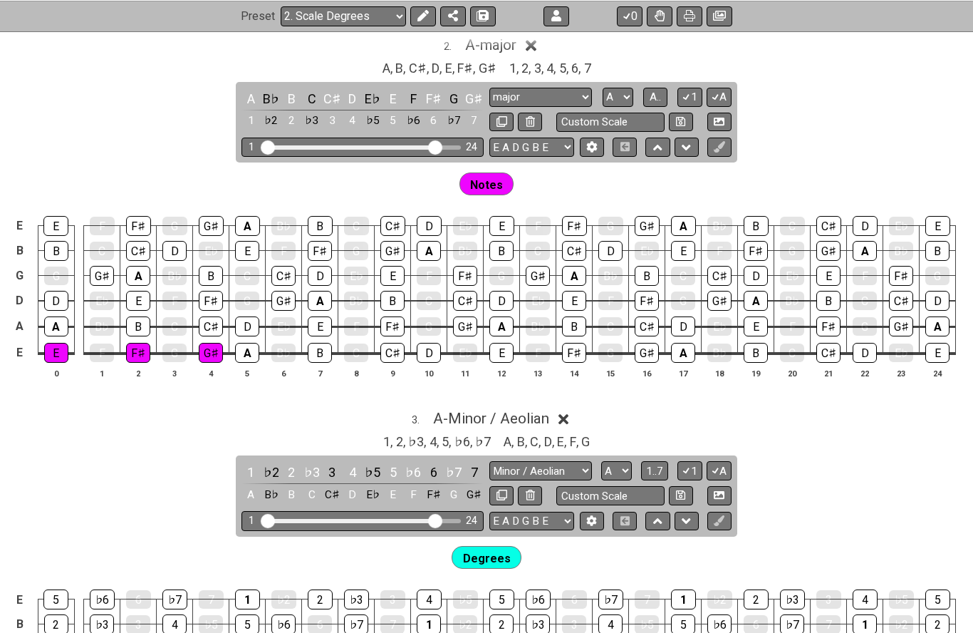
click at [691, 91] on button "1" at bounding box center [690, 97] width 24 height 19
click at [694, 90] on button "1" at bounding box center [690, 97] width 24 height 19
click at [656, 92] on span "A.." at bounding box center [655, 96] width 11 height 13
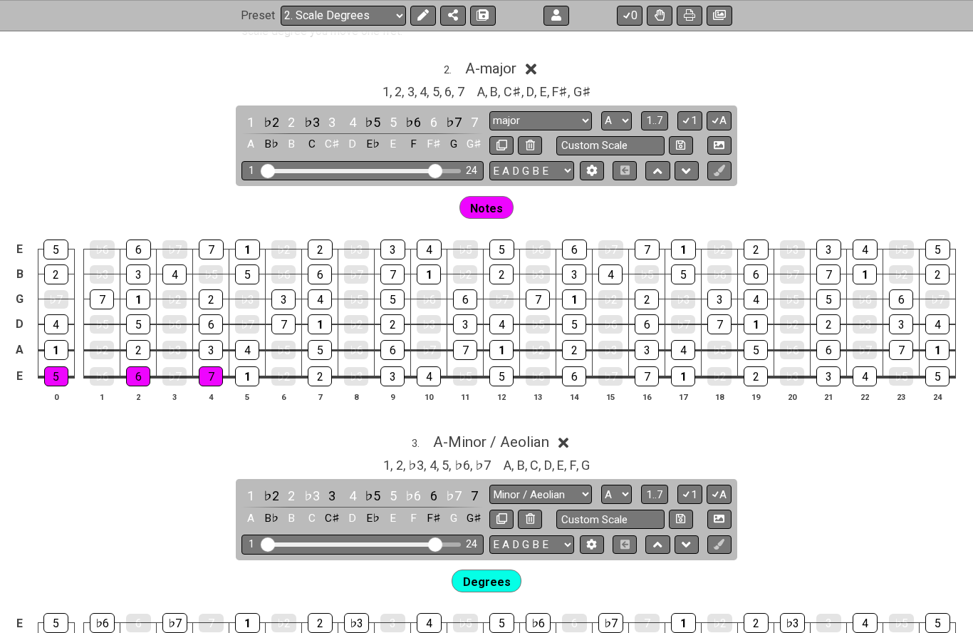
scroll to position [1299, 0]
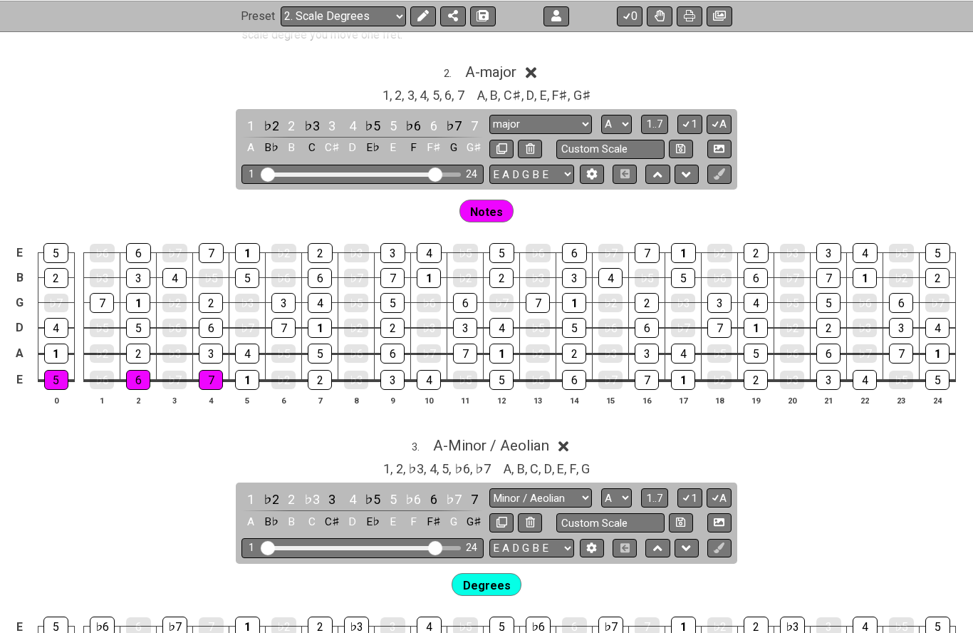
click at [536, 68] on icon at bounding box center [531, 73] width 11 height 11
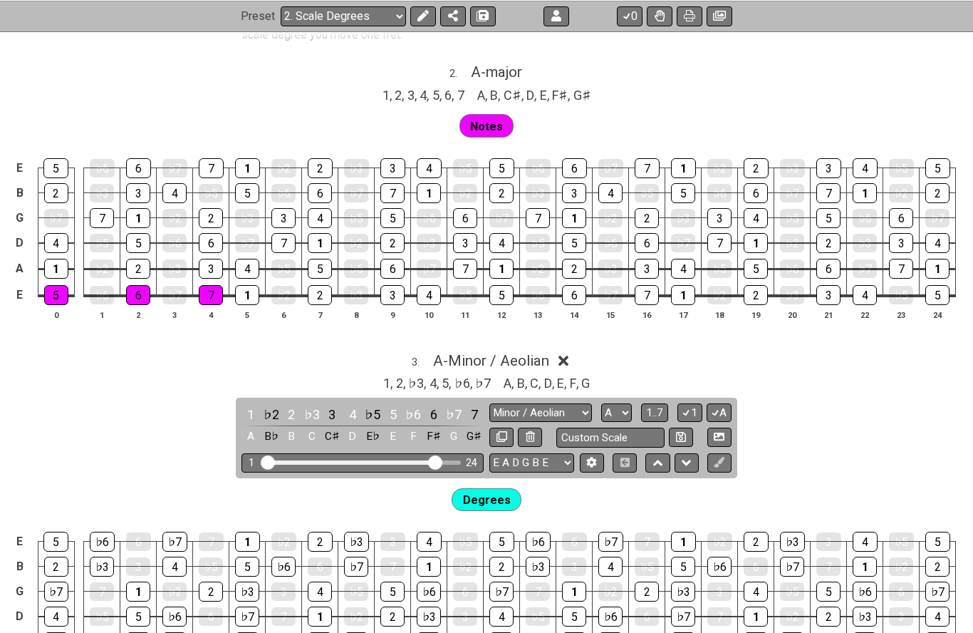
click at [623, 405] on select "A♭ A A♯ B♭ B C C♯ D♭ D D♯ E♭ E F F♯ G♭ G G♯" at bounding box center [616, 412] width 31 height 19
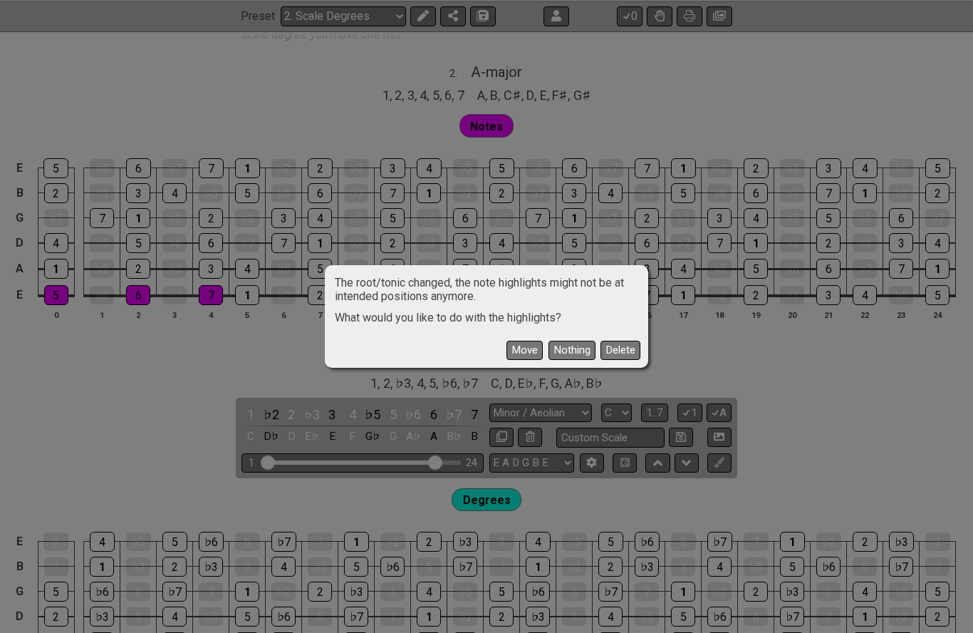
click at [529, 353] on button "Move" at bounding box center [525, 350] width 36 height 19
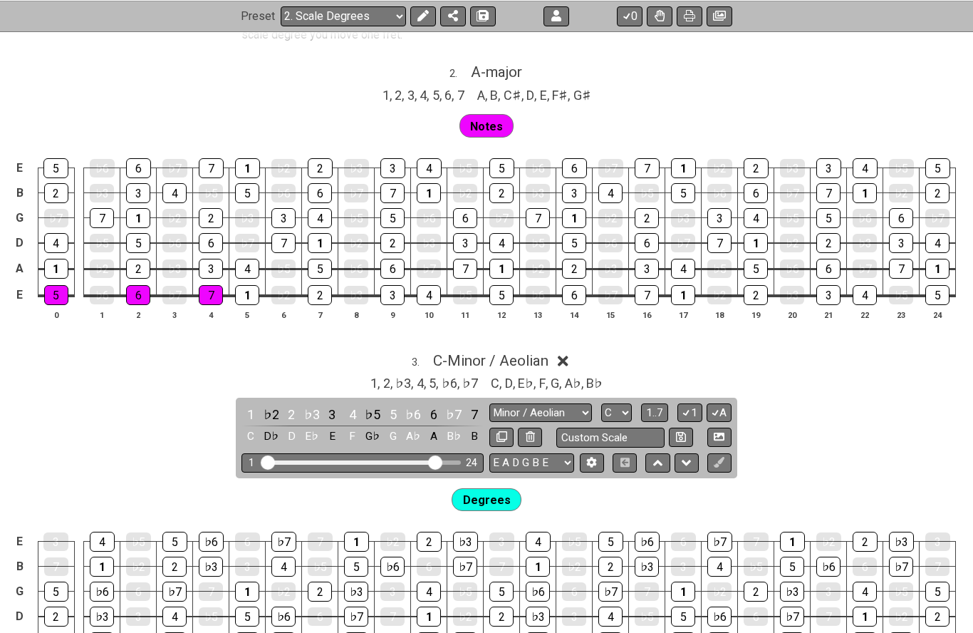
click at [622, 406] on select "A♭ A A♯ B♭ B C C♯ D♭ D D♯ E♭ E F F♯ G♭ G G♯" at bounding box center [616, 412] width 31 height 19
select select "A"
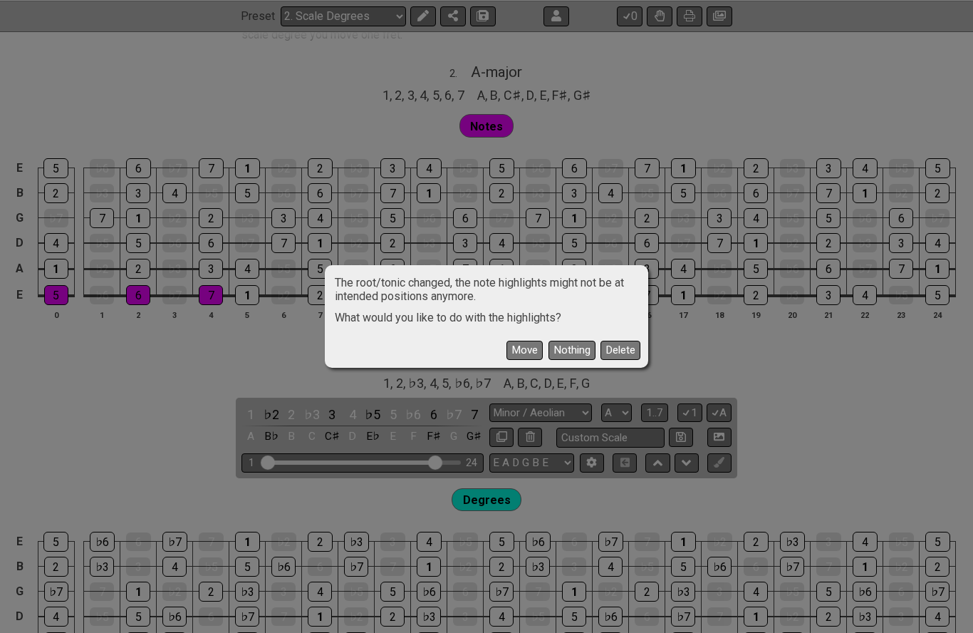
click at [526, 358] on button "Move" at bounding box center [525, 350] width 36 height 19
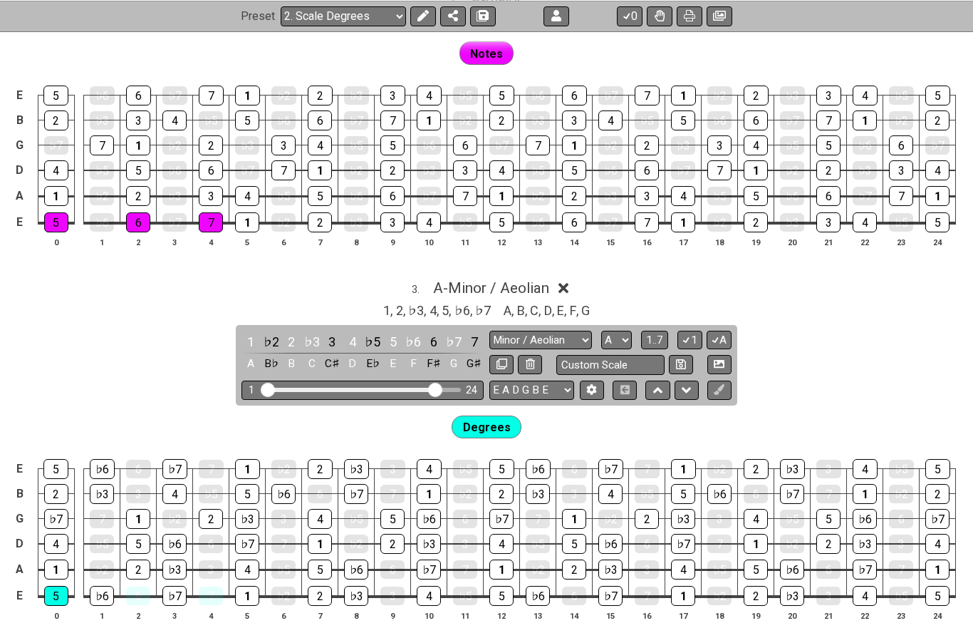
scroll to position [1393, 0]
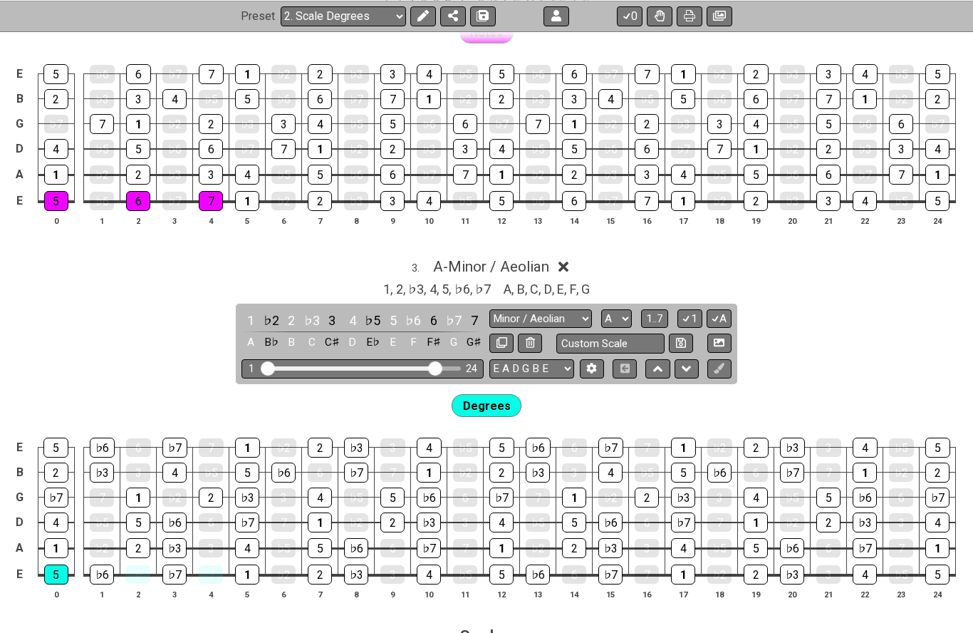
click at [572, 260] on div "3 . A - Minor / Aeolian" at bounding box center [486, 262] width 973 height 27
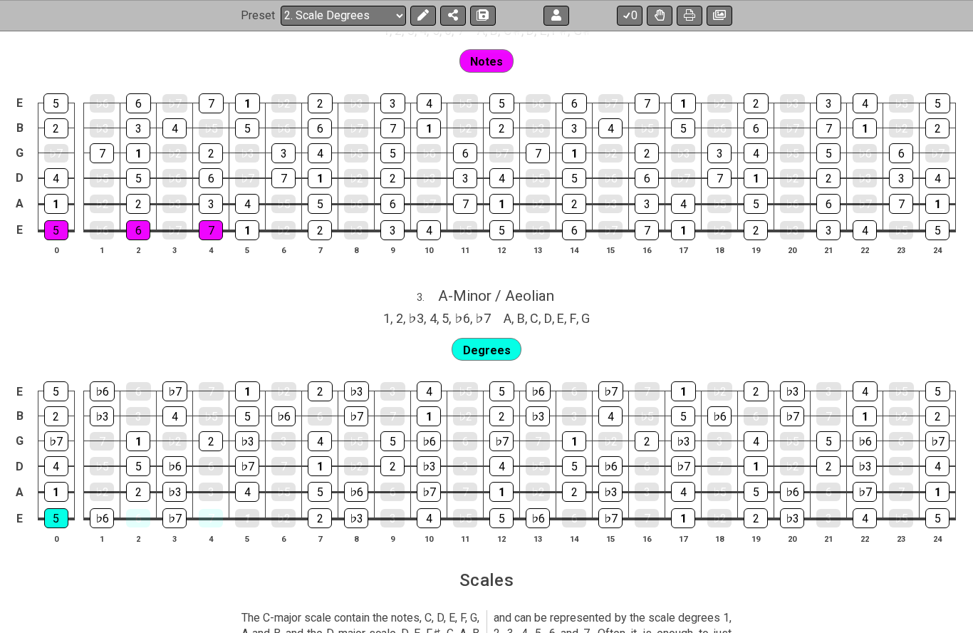
scroll to position [1364, 0]
click at [240, 509] on div "1" at bounding box center [247, 518] width 24 height 19
click at [242, 509] on div "1" at bounding box center [247, 518] width 24 height 20
click at [242, 511] on div "1" at bounding box center [247, 518] width 24 height 19
click at [239, 508] on div "1" at bounding box center [247, 518] width 24 height 20
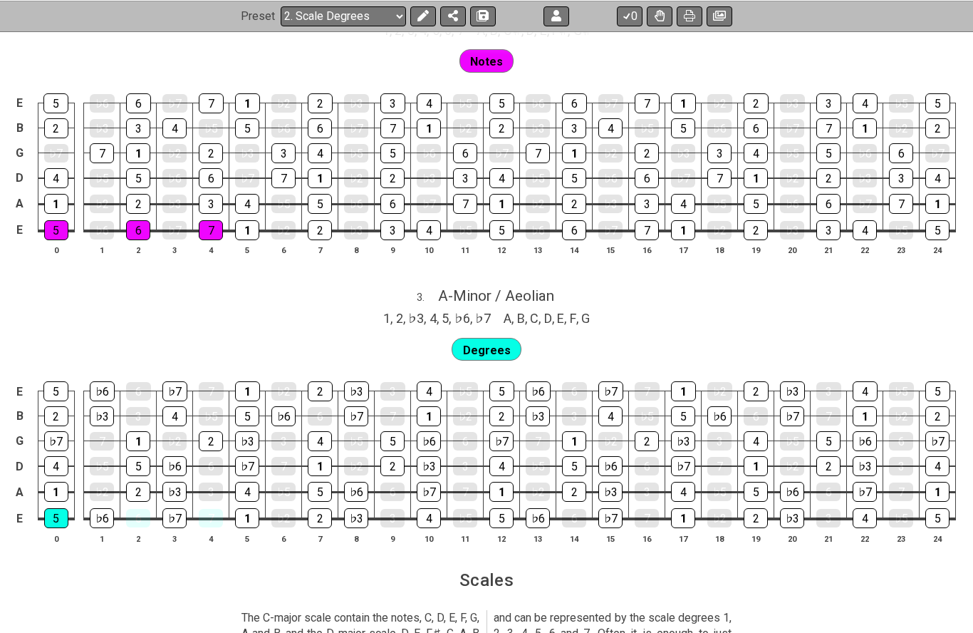
click at [203, 566] on section "Scales" at bounding box center [486, 584] width 973 height 37
click at [51, 510] on div "5" at bounding box center [56, 518] width 24 height 20
click at [46, 513] on div "5" at bounding box center [56, 518] width 24 height 20
click at [479, 340] on span "Degrees" at bounding box center [487, 350] width 48 height 21
click at [478, 363] on div "E 5 ♭6 6 ♭7 7 1 ♭2 2 ♭3 3 4 ♭5 5 ♭6 6 ♭7 7 1 ♭2 2 ♭3 3 4 ♭5 5 B 2 ♭3 3 4 ♭5 5 ♭…" at bounding box center [486, 463] width 973 height 200
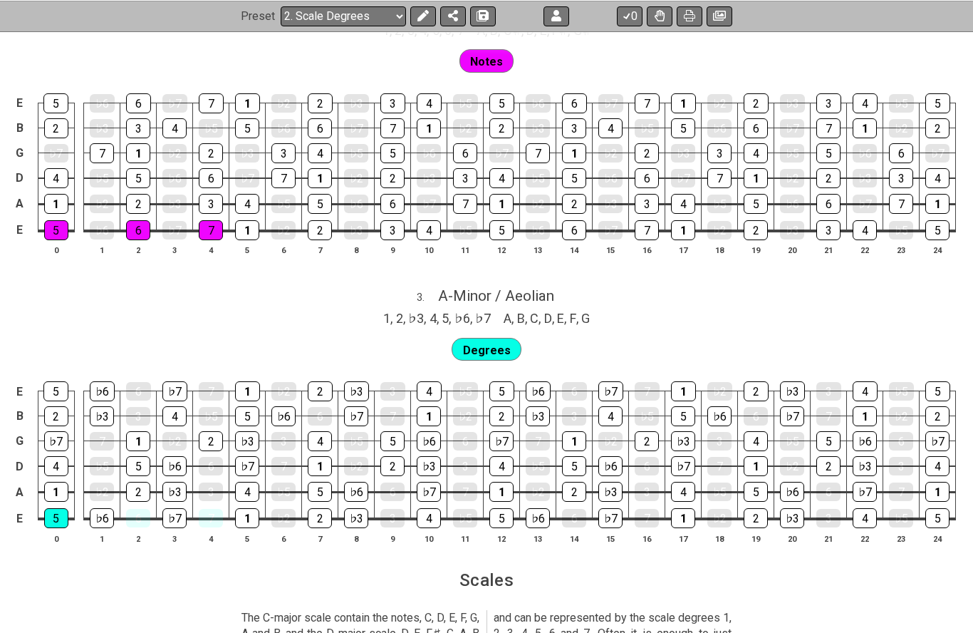
click at [475, 340] on span "Degrees" at bounding box center [487, 350] width 48 height 21
click at [479, 340] on span "Degrees" at bounding box center [487, 350] width 48 height 21
click at [475, 341] on span "Degrees" at bounding box center [487, 350] width 48 height 21
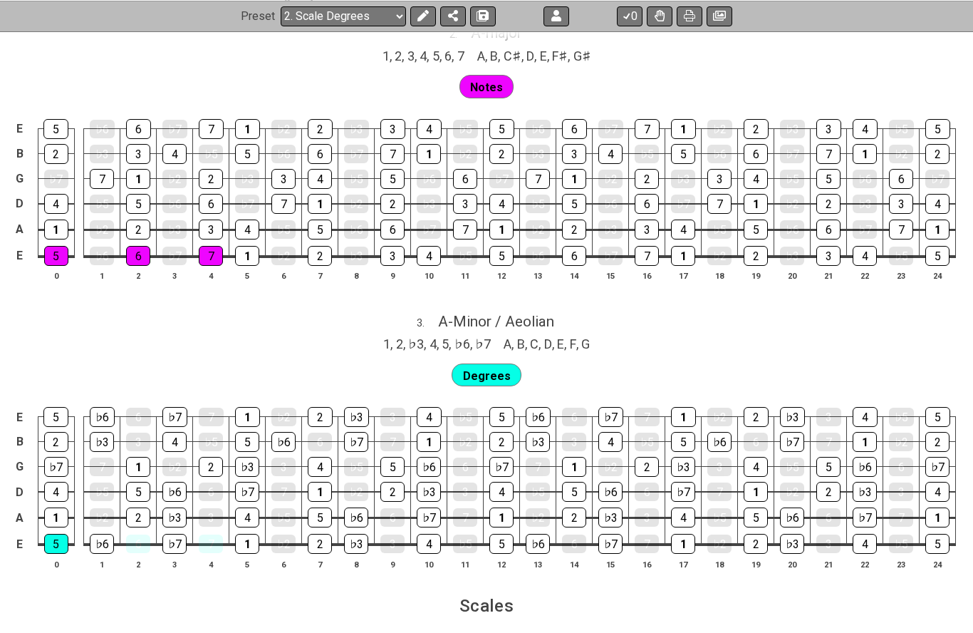
click at [479, 77] on span "Notes" at bounding box center [486, 87] width 33 height 21
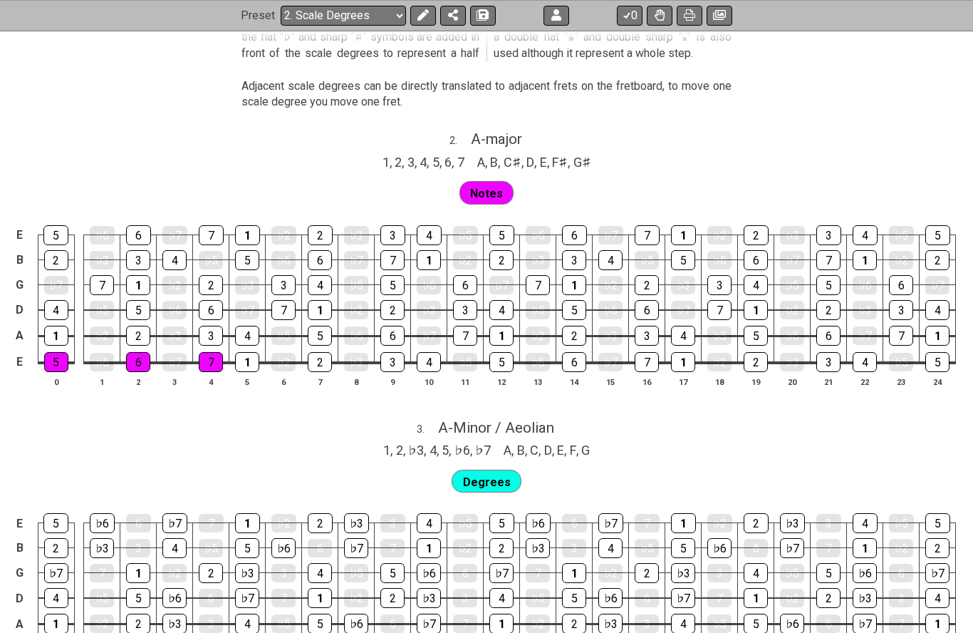
scroll to position [1232, 0]
click at [420, 9] on button at bounding box center [423, 16] width 26 height 20
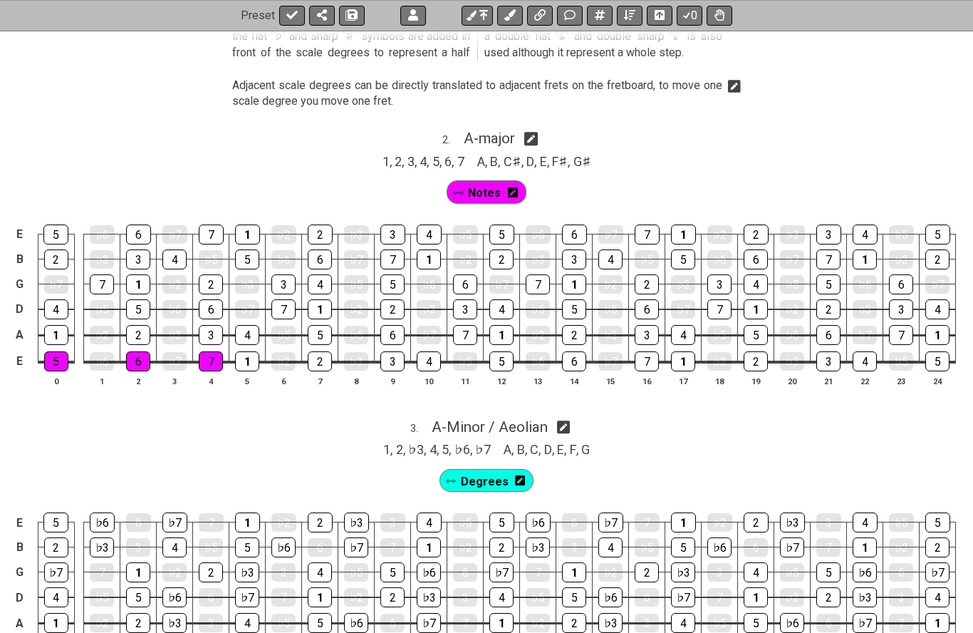
scroll to position [1233, 0]
click at [469, 193] on div "Notes" at bounding box center [487, 191] width 80 height 23
click at [457, 187] on icon at bounding box center [458, 192] width 10 height 10
click at [465, 180] on div "Notes" at bounding box center [487, 191] width 80 height 23
click at [499, 182] on span "Notes" at bounding box center [484, 192] width 33 height 21
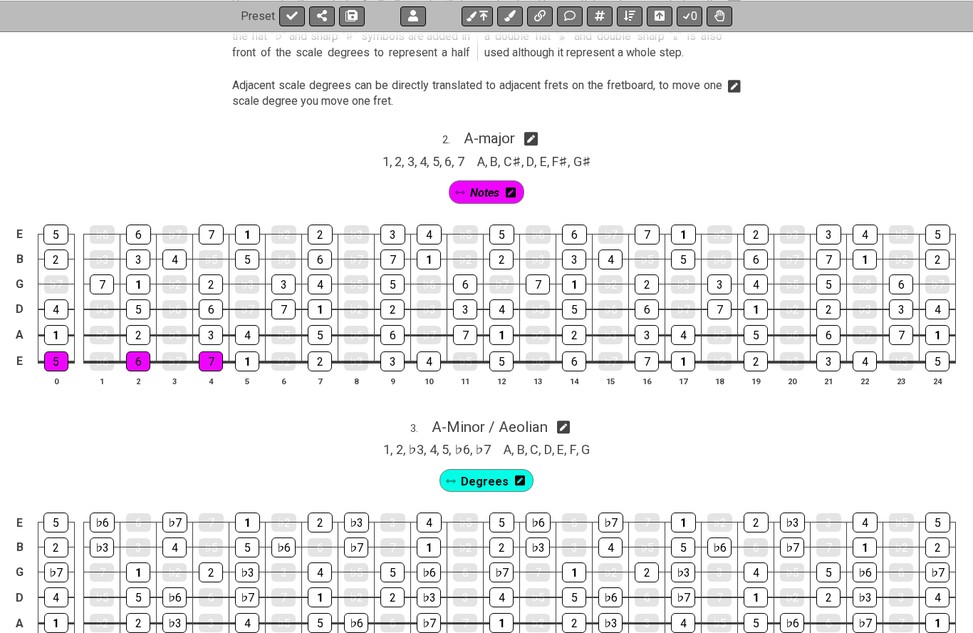
click at [499, 182] on span "Notes" at bounding box center [484, 192] width 29 height 21
click at [242, 355] on div "1" at bounding box center [247, 361] width 24 height 19
click at [237, 351] on div "1" at bounding box center [247, 361] width 24 height 20
click at [233, 410] on div "3 . A - Minor / Aeolian" at bounding box center [486, 423] width 973 height 27
select select "Minor / Aeolian"
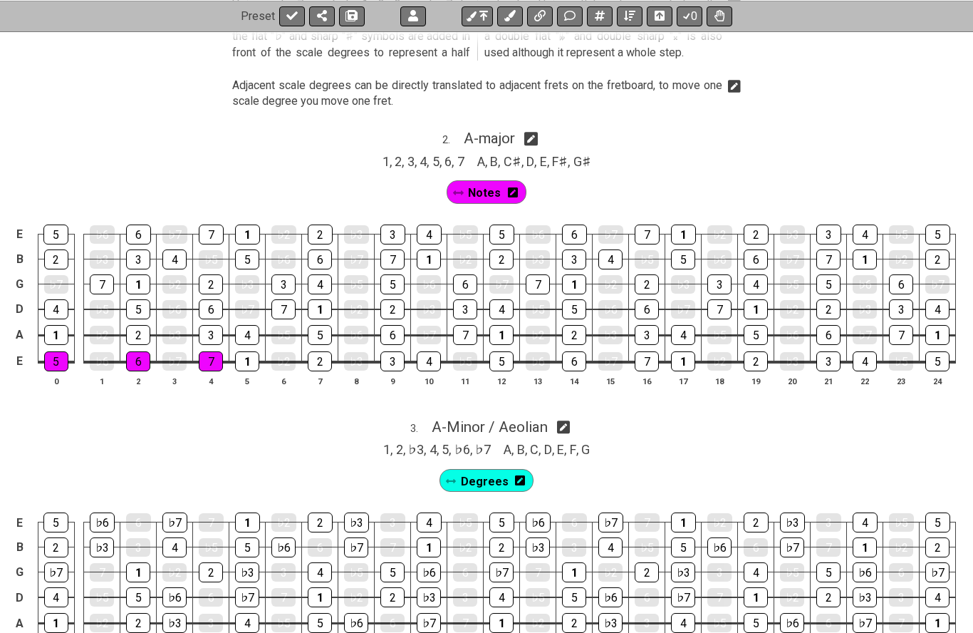
select select "A"
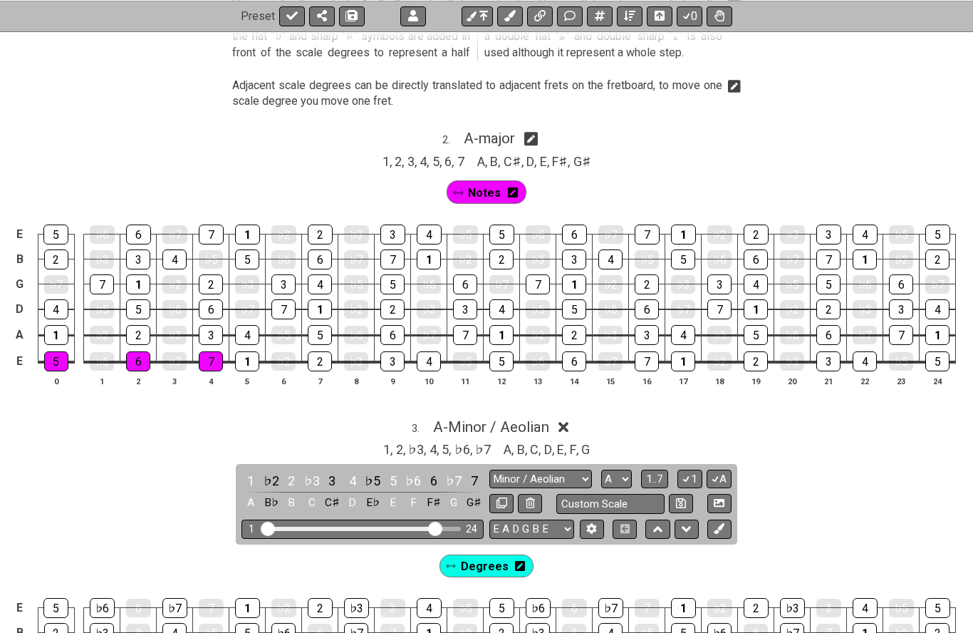
click at [532, 133] on icon at bounding box center [531, 138] width 14 height 15
select select "A"
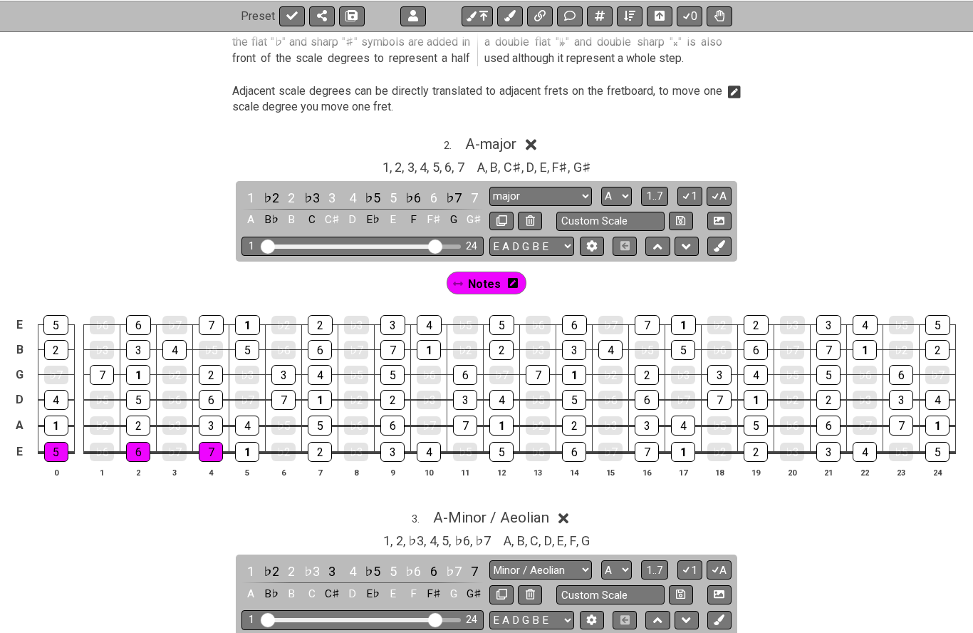
scroll to position [1224, 0]
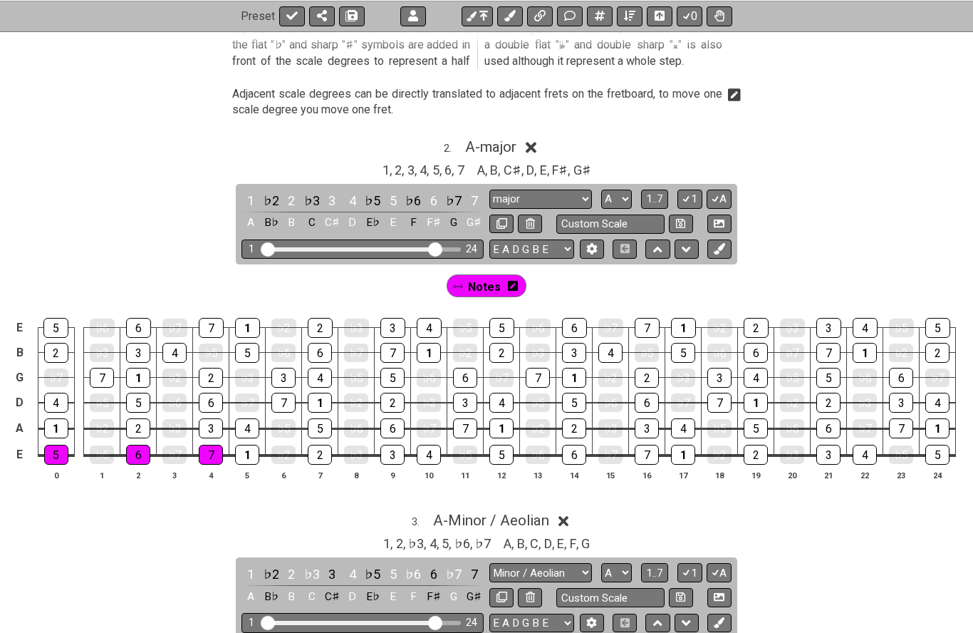
click at [478, 18] on button at bounding box center [477, 16] width 31 height 20
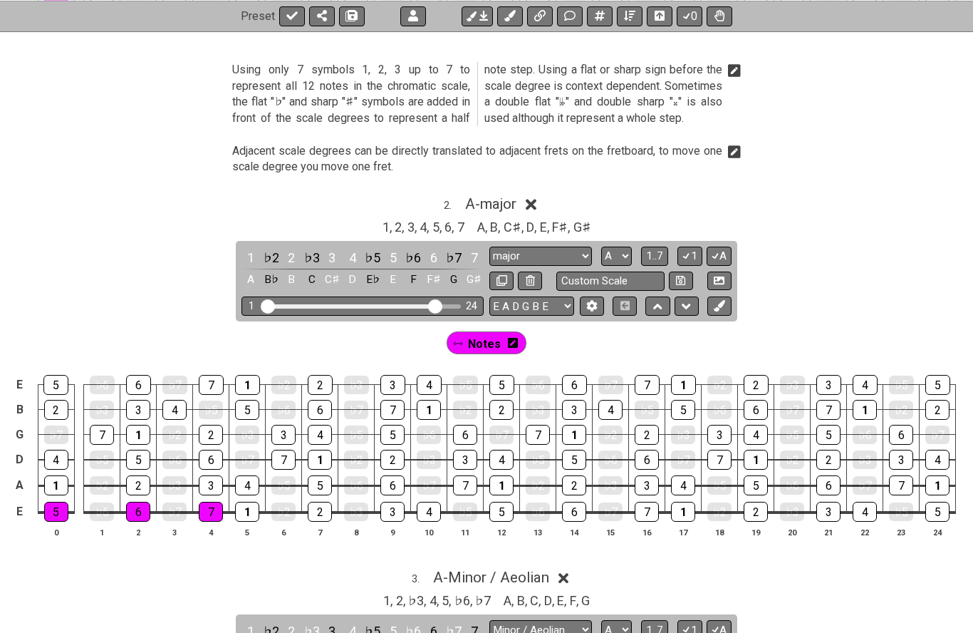
click at [470, 14] on icon at bounding box center [472, 16] width 10 height 10
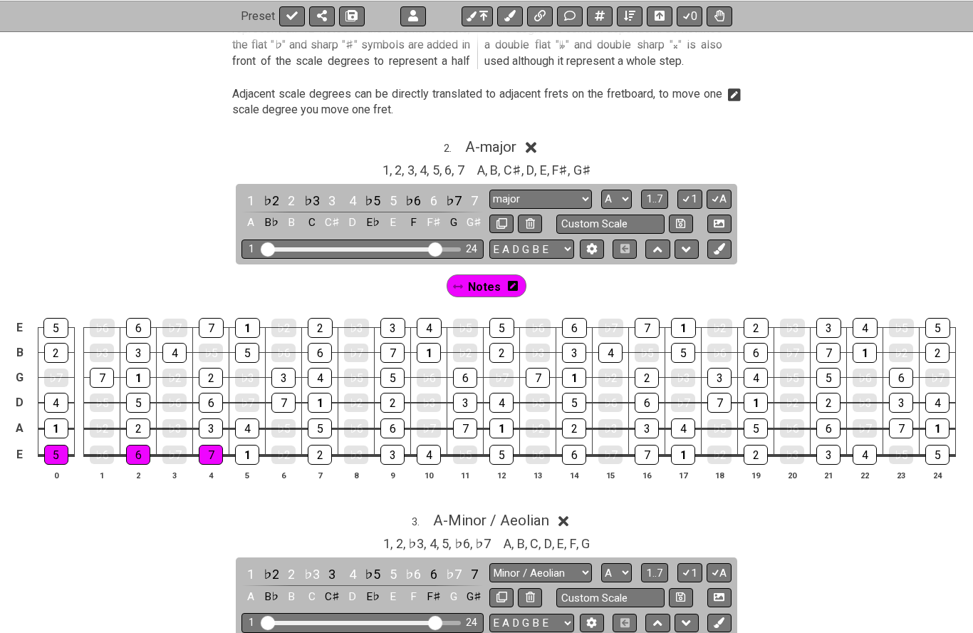
click at [473, 9] on button at bounding box center [477, 16] width 31 height 20
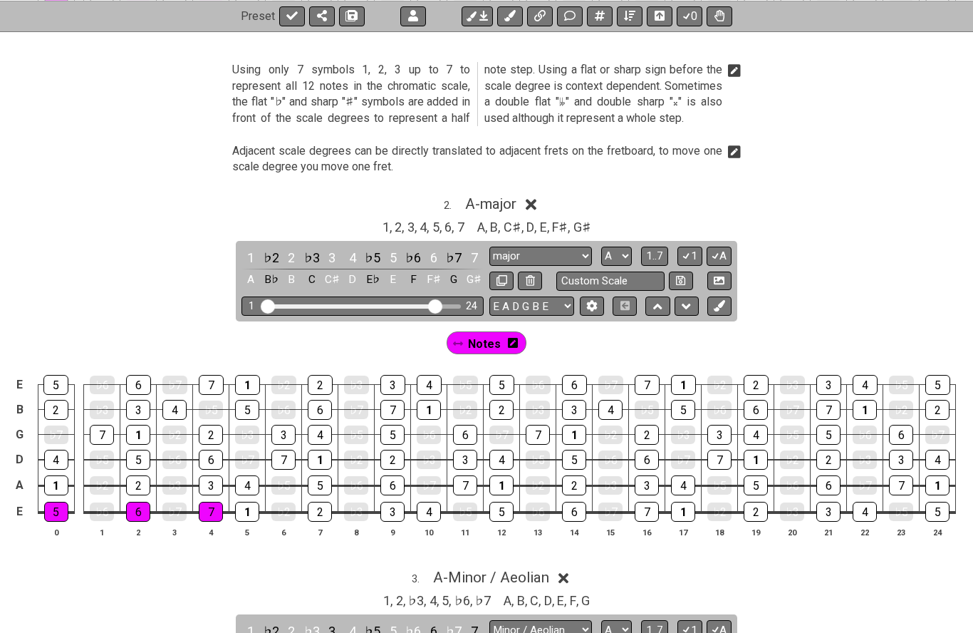
click at [470, 7] on button at bounding box center [477, 16] width 31 height 20
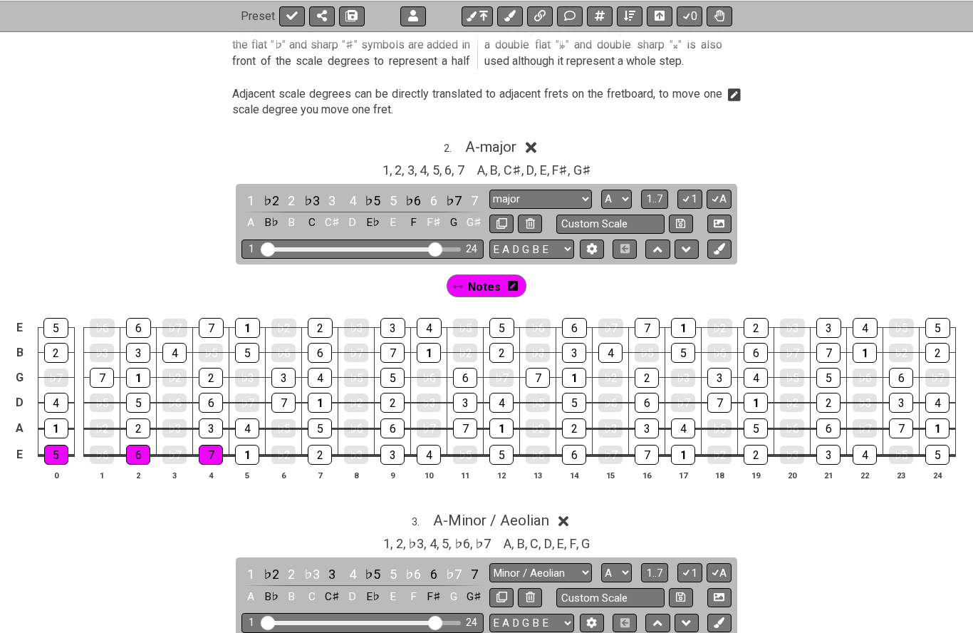
click at [470, 3] on div "Preset 0" at bounding box center [486, 15] width 973 height 31
click at [477, 14] on button at bounding box center [477, 16] width 31 height 20
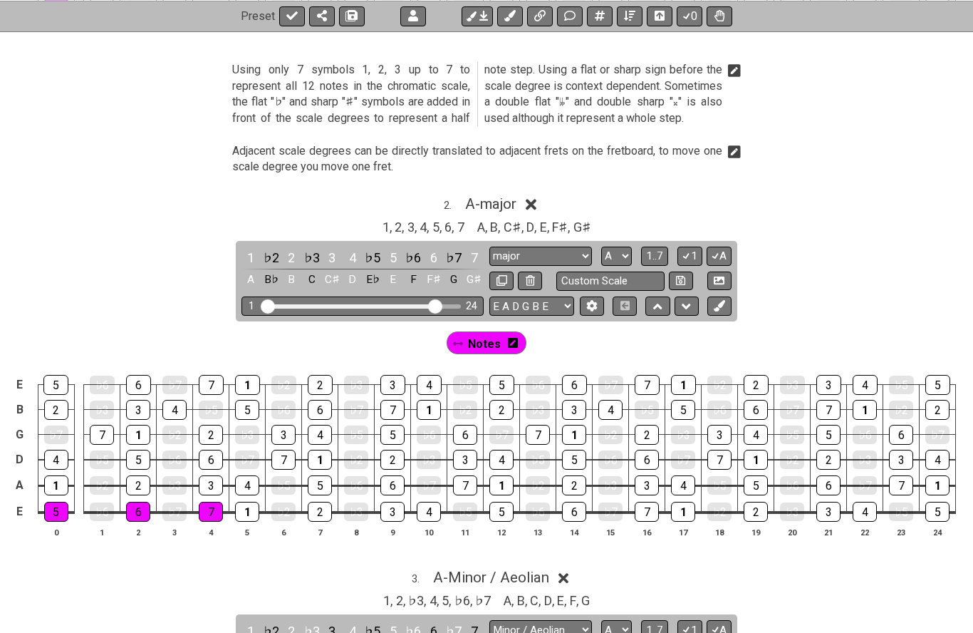
click at [469, 24] on button at bounding box center [477, 16] width 31 height 20
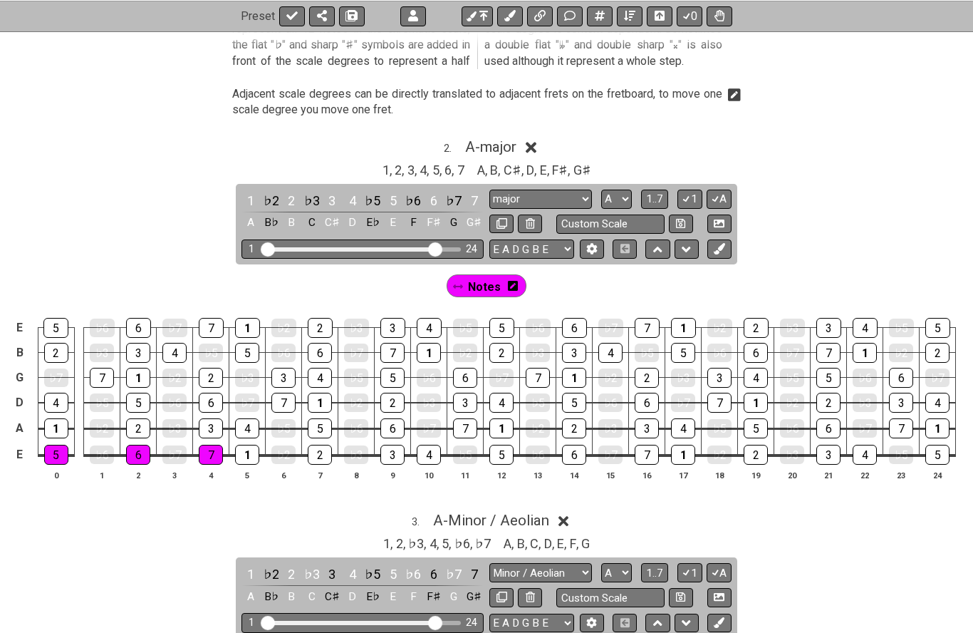
click at [508, 18] on icon at bounding box center [509, 15] width 11 height 11
click at [510, 276] on span "New Marker" at bounding box center [527, 286] width 60 height 21
click at [482, 284] on icon at bounding box center [484, 286] width 10 height 4
click at [488, 281] on icon at bounding box center [484, 287] width 10 height 12
click at [488, 281] on icon at bounding box center [484, 286] width 10 height 10
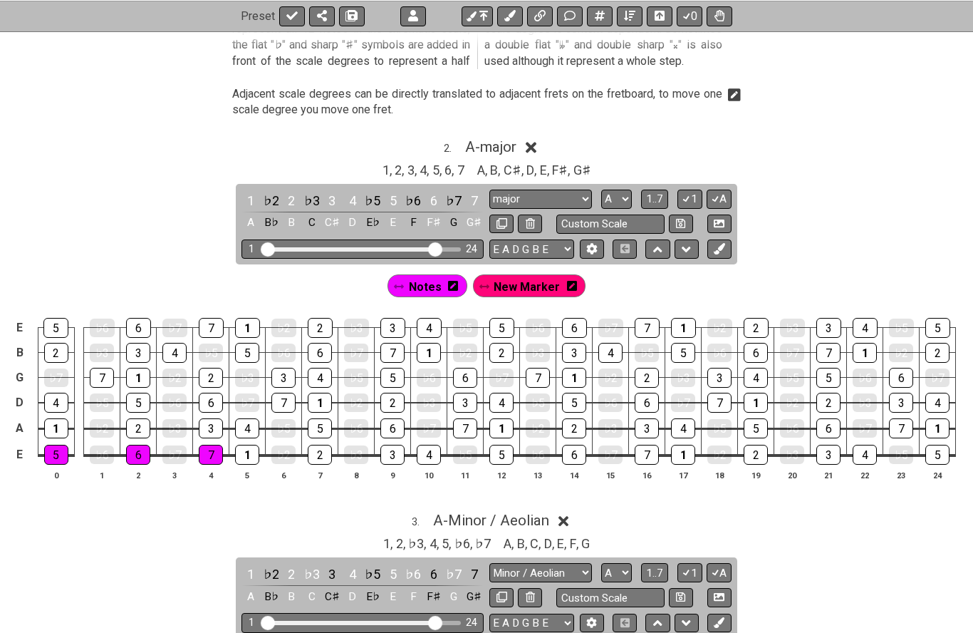
click at [487, 281] on icon at bounding box center [484, 287] width 10 height 12
click at [567, 281] on icon at bounding box center [572, 286] width 10 height 10
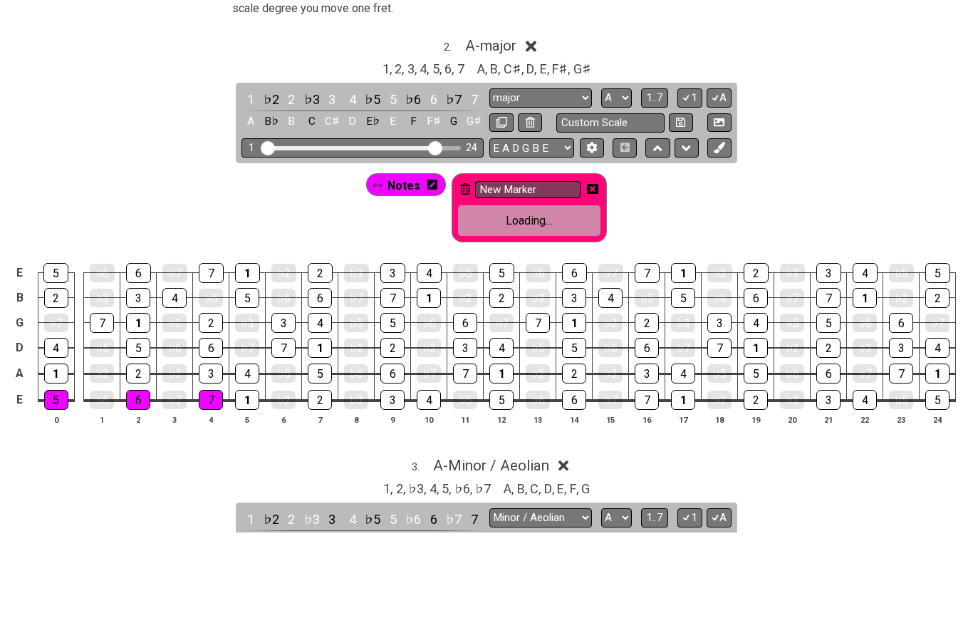
click at [571, 449] on td "2" at bounding box center [574, 462] width 36 height 26
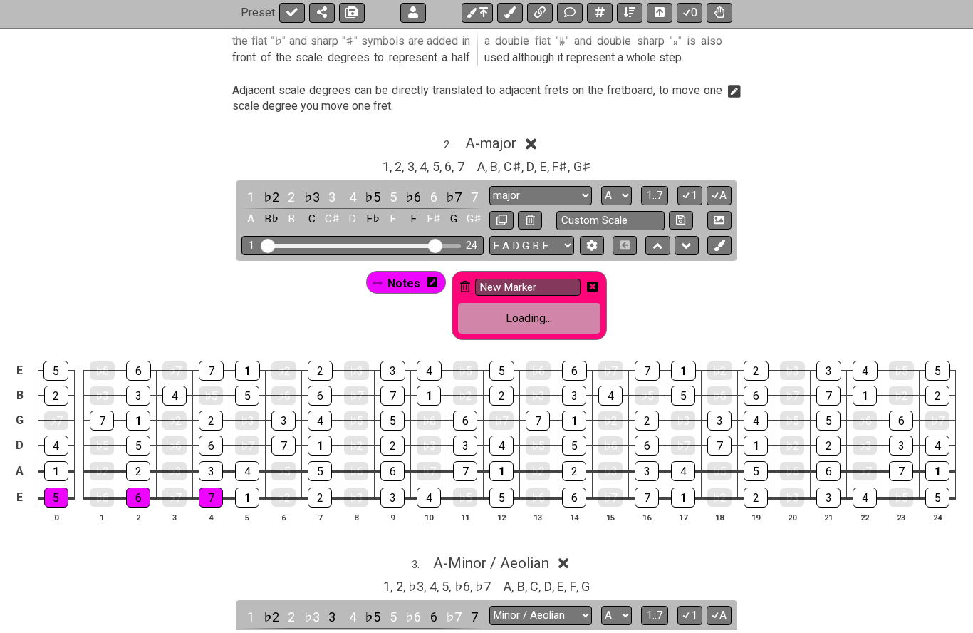
scroll to position [1387, 0]
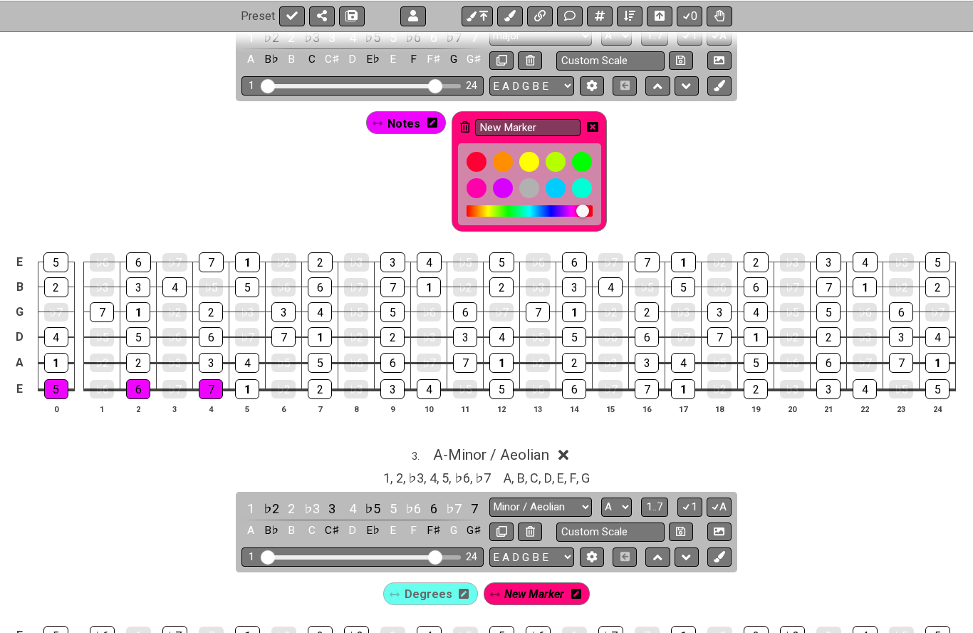
click at [843, 86] on div "2 . A - major 1 , 2 , 3 , 4 , 5 , 6 , 7 A , B , C♯ , D , E , F♯ , G♯ 1 ♭2 2 ♭3 …" at bounding box center [486, 201] width 973 height 468
click at [469, 121] on icon at bounding box center [465, 126] width 10 height 11
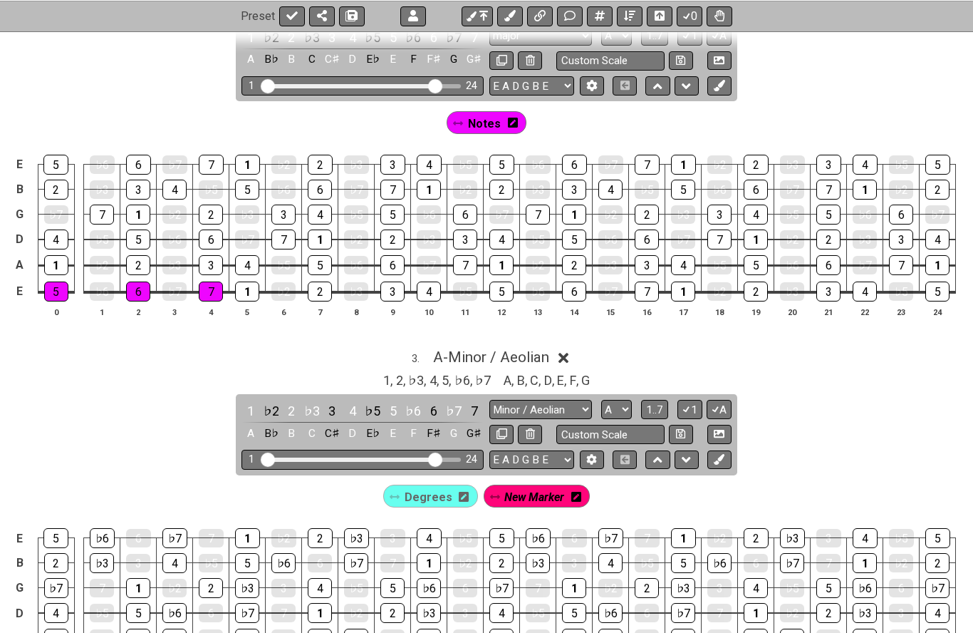
scroll to position [1397, 0]
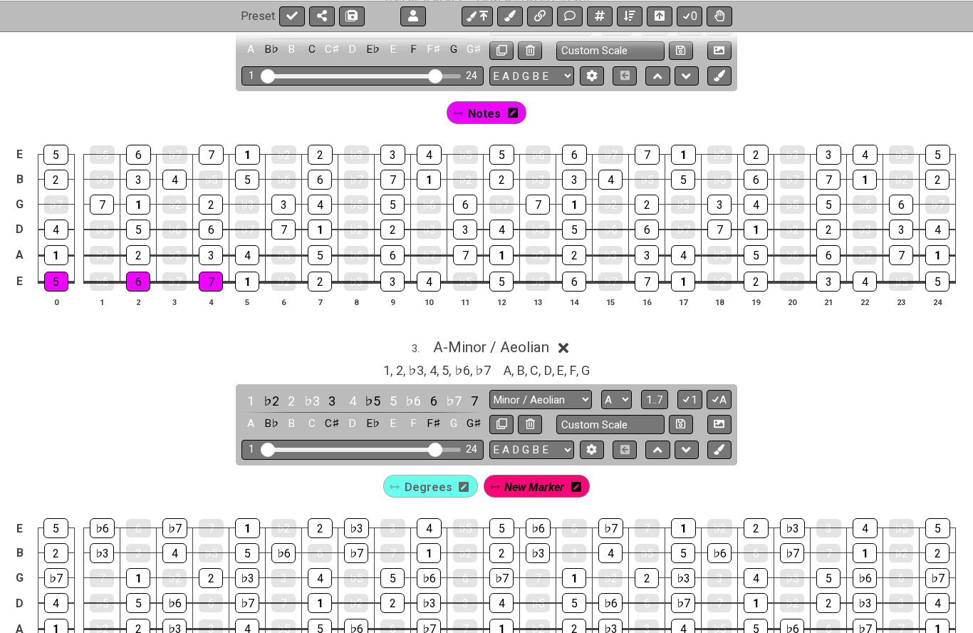
click at [459, 113] on div "Notes" at bounding box center [487, 112] width 80 height 23
click at [497, 103] on span "Notes" at bounding box center [484, 113] width 33 height 21
click at [245, 276] on div "1" at bounding box center [247, 281] width 24 height 20
click at [55, 271] on div "5" at bounding box center [56, 281] width 24 height 20
click at [140, 275] on div "6" at bounding box center [138, 281] width 24 height 20
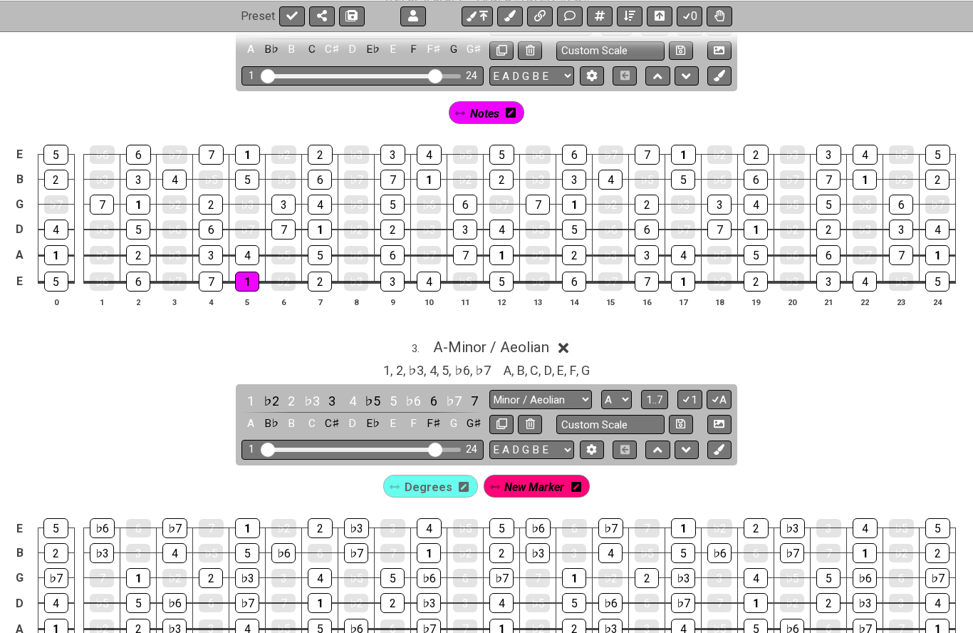
click at [211, 274] on div "7" at bounding box center [211, 281] width 24 height 20
click at [319, 279] on div "2" at bounding box center [320, 281] width 24 height 20
click at [385, 271] on div "3" at bounding box center [392, 281] width 24 height 20
click at [425, 275] on div "4" at bounding box center [429, 281] width 24 height 20
click at [502, 276] on div "5" at bounding box center [501, 281] width 24 height 20
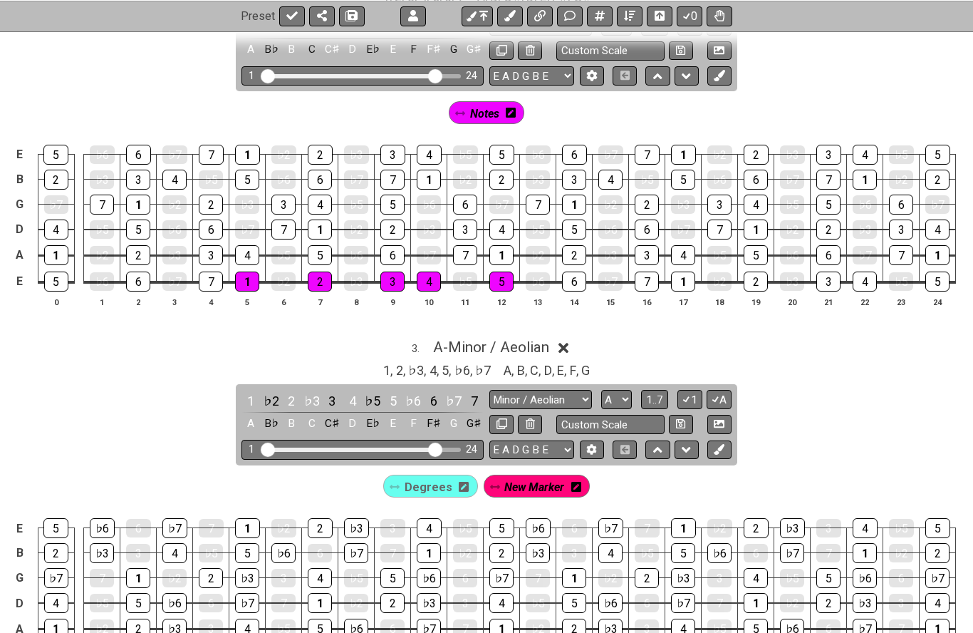
click at [576, 294] on th "14" at bounding box center [574, 301] width 36 height 15
click at [571, 281] on div "6" at bounding box center [574, 281] width 24 height 20
click at [648, 275] on div "7" at bounding box center [647, 281] width 24 height 20
click at [677, 274] on div "1" at bounding box center [683, 281] width 24 height 20
click at [248, 249] on div "4" at bounding box center [247, 255] width 24 height 20
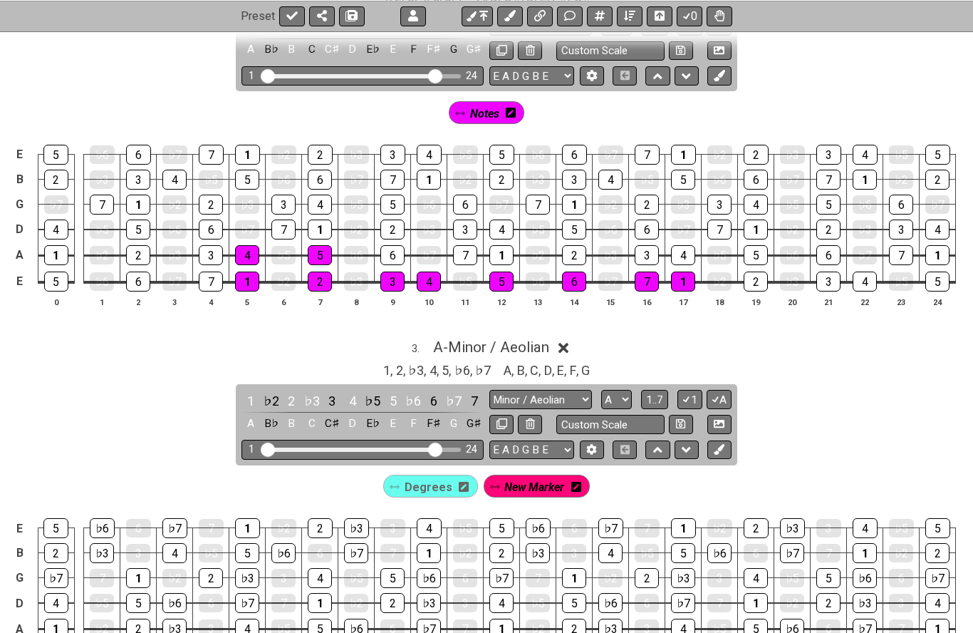
click at [323, 247] on div "5" at bounding box center [320, 255] width 24 height 20
click at [394, 245] on div "6" at bounding box center [392, 255] width 24 height 20
click at [247, 245] on div "4" at bounding box center [247, 255] width 24 height 20
click at [320, 247] on div "5" at bounding box center [320, 255] width 24 height 20
click at [396, 245] on div "6" at bounding box center [392, 255] width 24 height 20
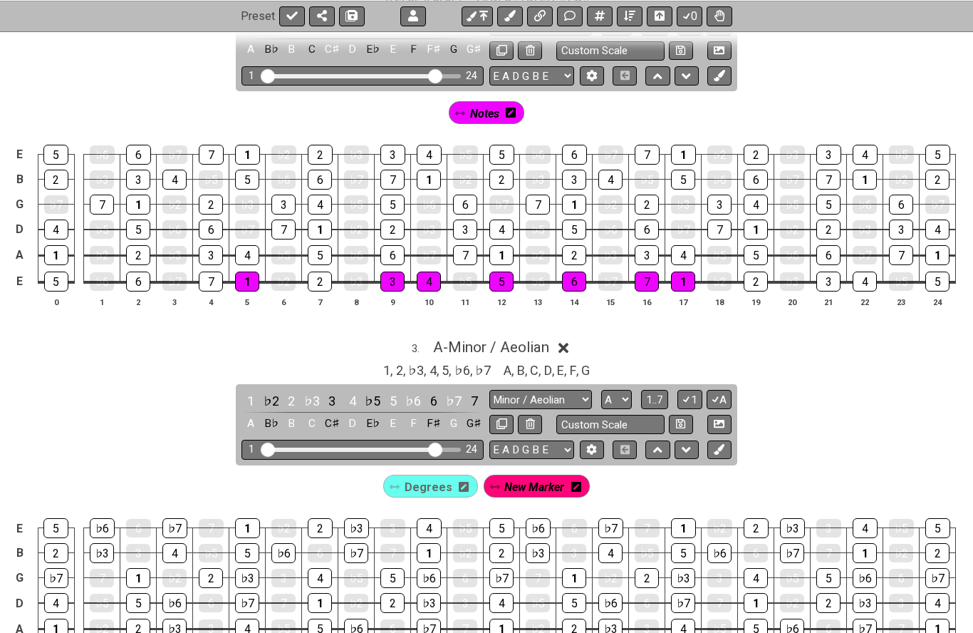
click at [321, 279] on div "2" at bounding box center [320, 281] width 24 height 20
click at [395, 276] on div "3" at bounding box center [392, 281] width 24 height 20
click at [434, 271] on div "4" at bounding box center [429, 281] width 24 height 20
click at [506, 276] on div "5" at bounding box center [501, 281] width 24 height 20
click at [575, 276] on div "6" at bounding box center [574, 281] width 24 height 20
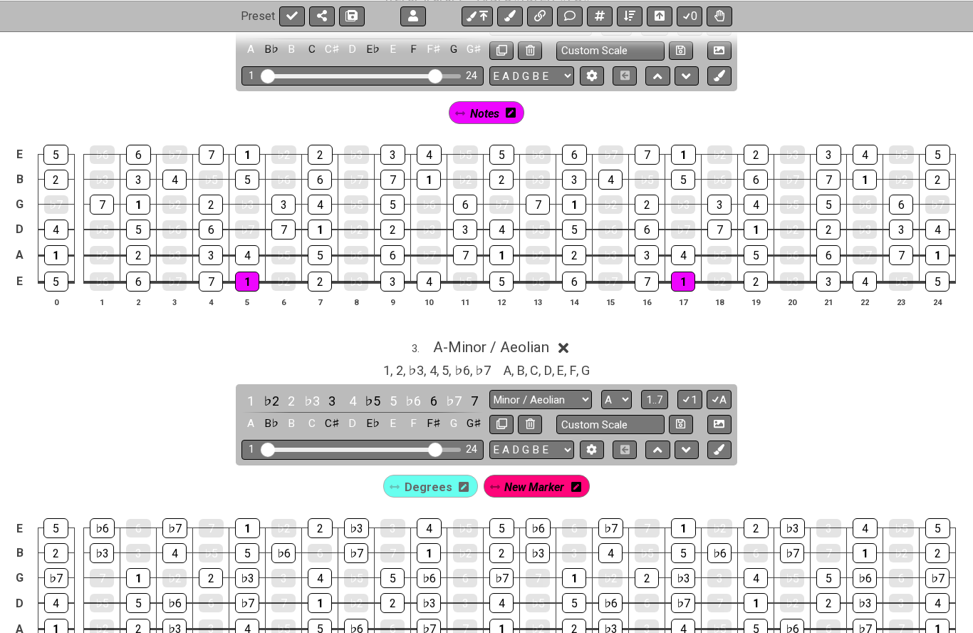
click at [641, 273] on div "7" at bounding box center [647, 281] width 24 height 20
click at [241, 145] on div "1" at bounding box center [247, 155] width 25 height 20
click at [312, 219] on div "1" at bounding box center [320, 229] width 24 height 20
click at [420, 175] on div "1" at bounding box center [429, 180] width 24 height 20
click at [495, 246] on div "1" at bounding box center [501, 255] width 24 height 20
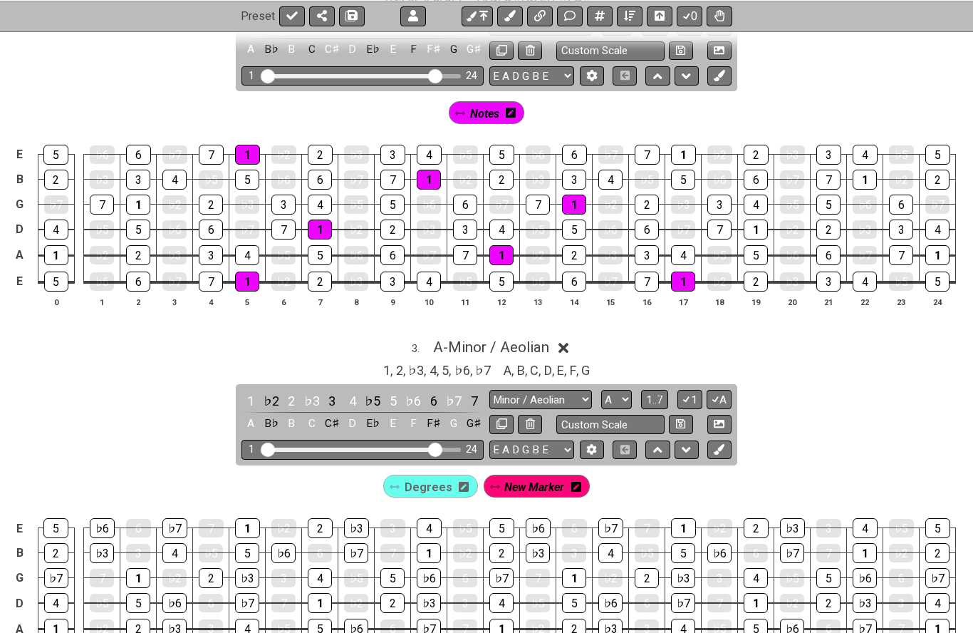
click at [565, 199] on div "1" at bounding box center [574, 205] width 24 height 20
click at [679, 146] on div "1" at bounding box center [683, 155] width 25 height 20
click at [328, 281] on div "2" at bounding box center [320, 281] width 24 height 20
click at [396, 294] on th "9" at bounding box center [393, 301] width 36 height 15
click at [391, 271] on div "3" at bounding box center [392, 281] width 24 height 20
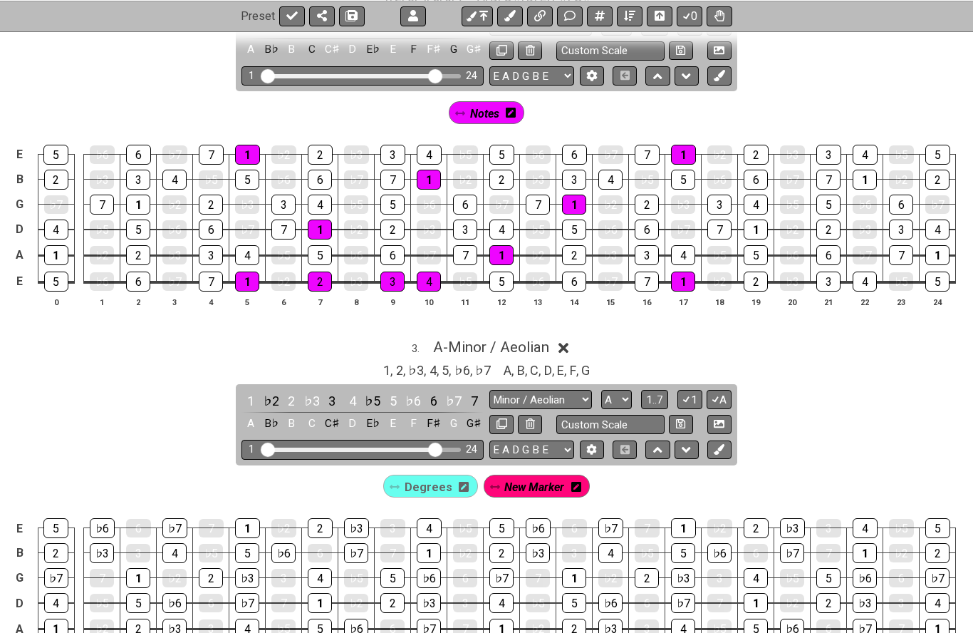
click at [420, 271] on div "4" at bounding box center [429, 281] width 24 height 20
click at [502, 271] on div "5" at bounding box center [501, 281] width 24 height 20
click at [574, 275] on div "6" at bounding box center [574, 281] width 24 height 20
click at [650, 274] on div "7" at bounding box center [647, 281] width 24 height 20
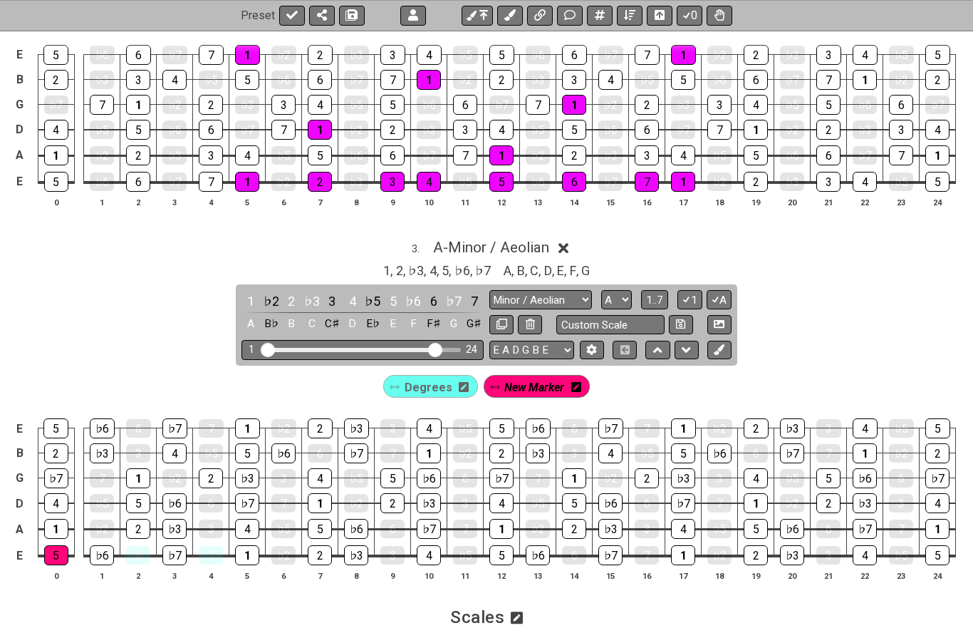
scroll to position [1497, 0]
click at [51, 545] on div "5" at bounding box center [56, 555] width 24 height 20
click at [48, 545] on div "5" at bounding box center [56, 555] width 24 height 20
click at [415, 383] on span "Degrees" at bounding box center [429, 387] width 48 height 21
click at [395, 385] on icon at bounding box center [395, 387] width 10 height 4
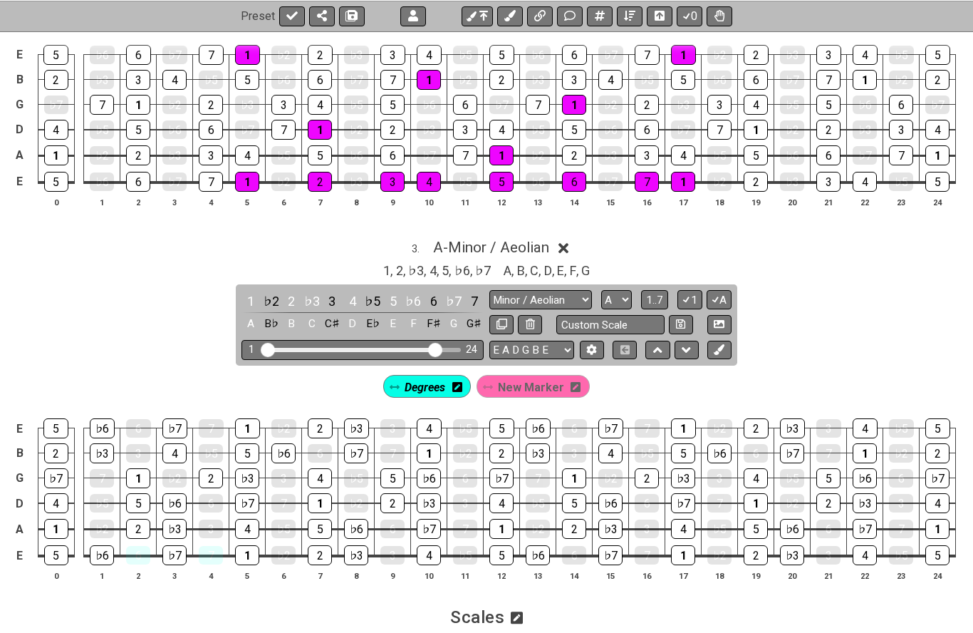
click at [403, 377] on div "Degrees" at bounding box center [427, 386] width 88 height 23
click at [249, 548] on div "1" at bounding box center [247, 555] width 24 height 20
click at [316, 546] on div "2" at bounding box center [320, 555] width 24 height 20
click at [349, 549] on div "♭3" at bounding box center [356, 555] width 24 height 20
click at [435, 550] on div "4" at bounding box center [429, 555] width 24 height 20
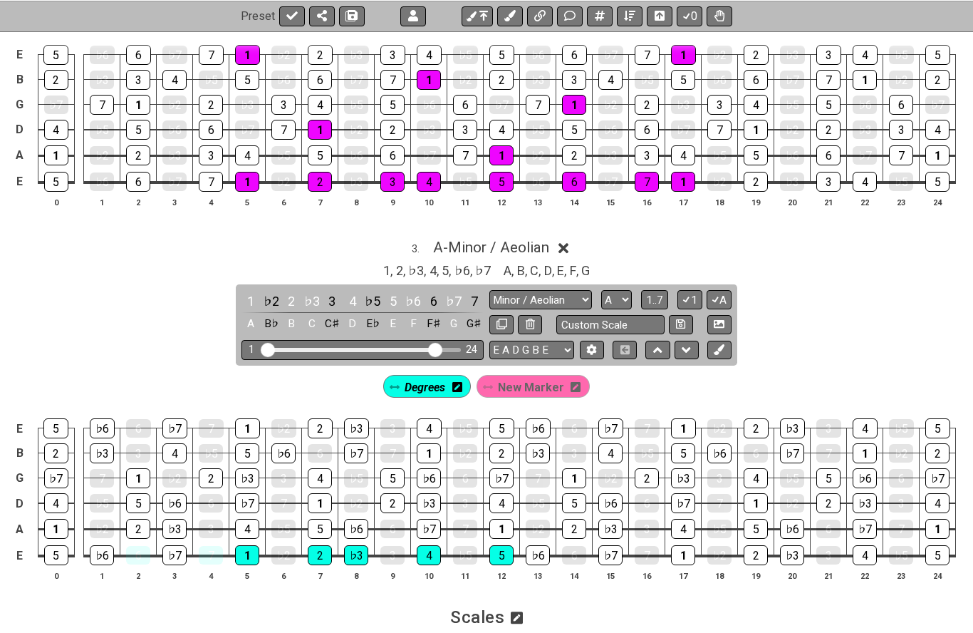
click at [502, 549] on div "5" at bounding box center [501, 555] width 24 height 20
click at [536, 548] on div "♭6" at bounding box center [538, 555] width 24 height 20
click at [604, 551] on div "♭7" at bounding box center [610, 555] width 24 height 20
click at [673, 553] on div "1" at bounding box center [683, 555] width 24 height 20
click at [323, 501] on div "1" at bounding box center [320, 503] width 24 height 20
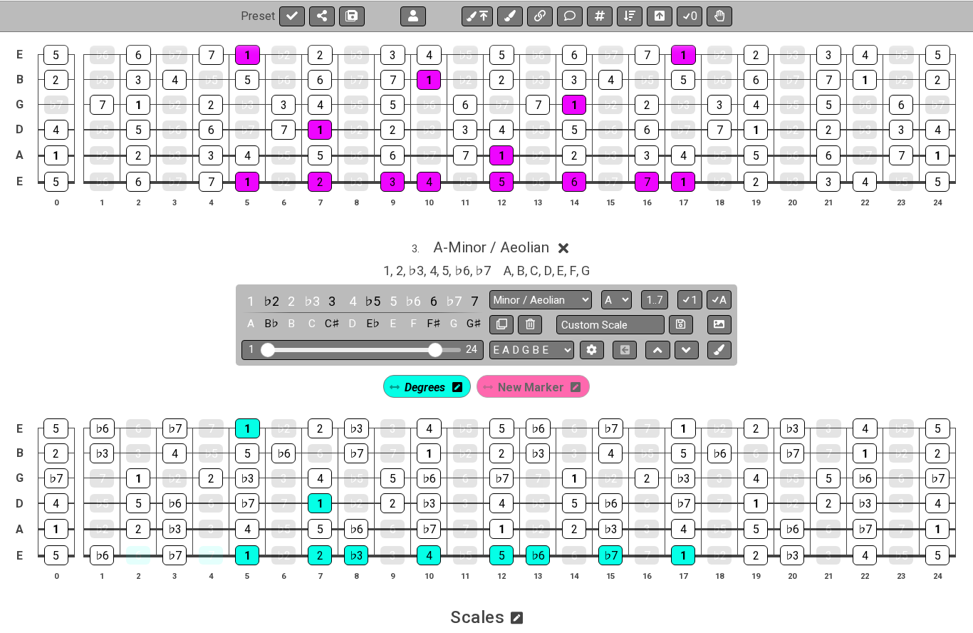
click at [239, 418] on div "1" at bounding box center [247, 428] width 25 height 20
click at [430, 446] on div "1" at bounding box center [429, 453] width 24 height 20
click at [499, 522] on div "1" at bounding box center [501, 529] width 24 height 20
click at [569, 473] on div "1" at bounding box center [574, 478] width 24 height 20
click at [669, 417] on td "1" at bounding box center [683, 415] width 36 height 25
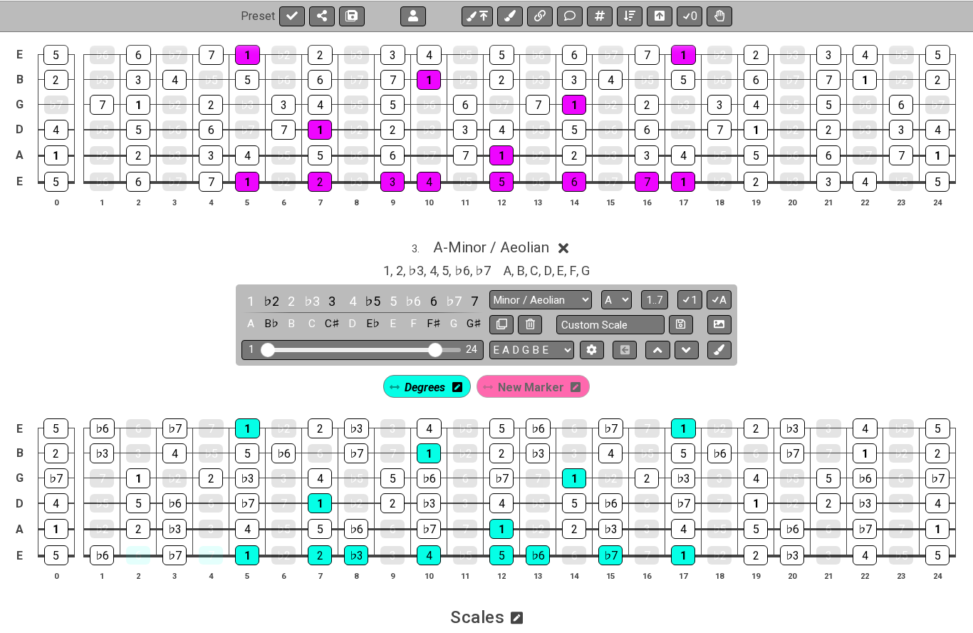
click at [681, 423] on div "1" at bounding box center [683, 428] width 25 height 20
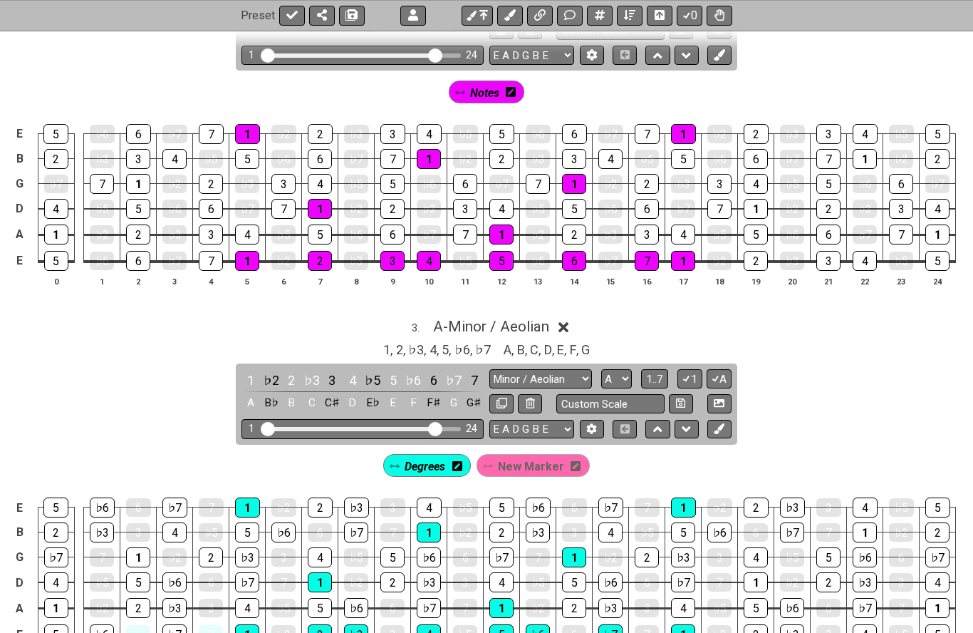
scroll to position [1405, 0]
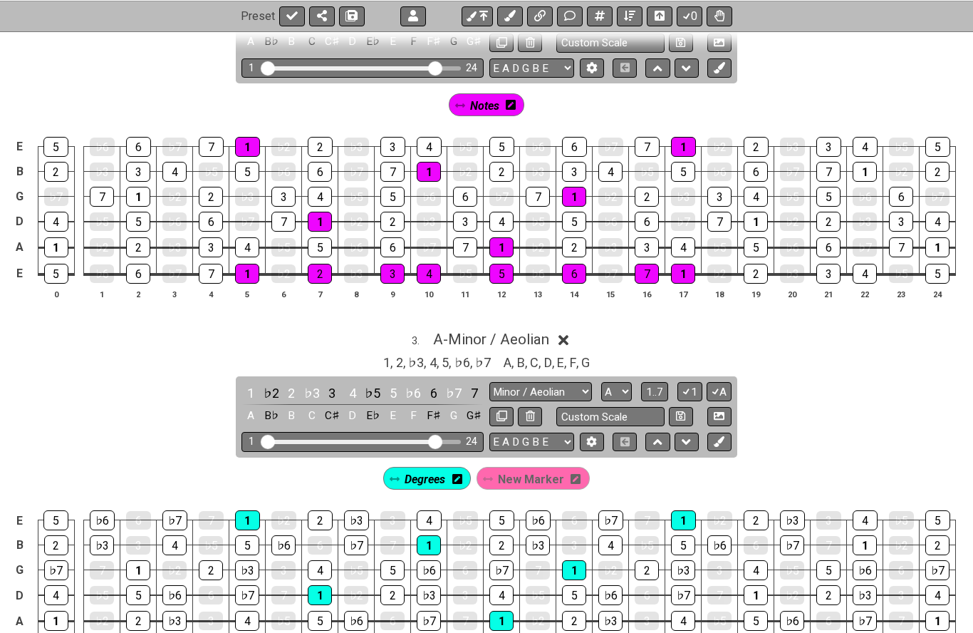
click at [571, 474] on icon at bounding box center [576, 479] width 10 height 10
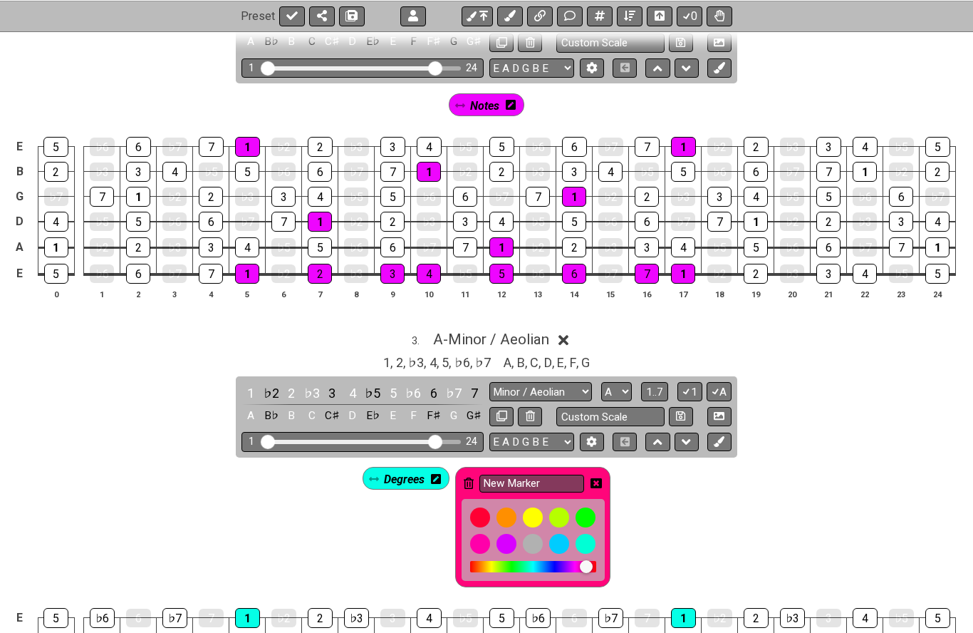
click at [465, 477] on icon at bounding box center [469, 482] width 10 height 11
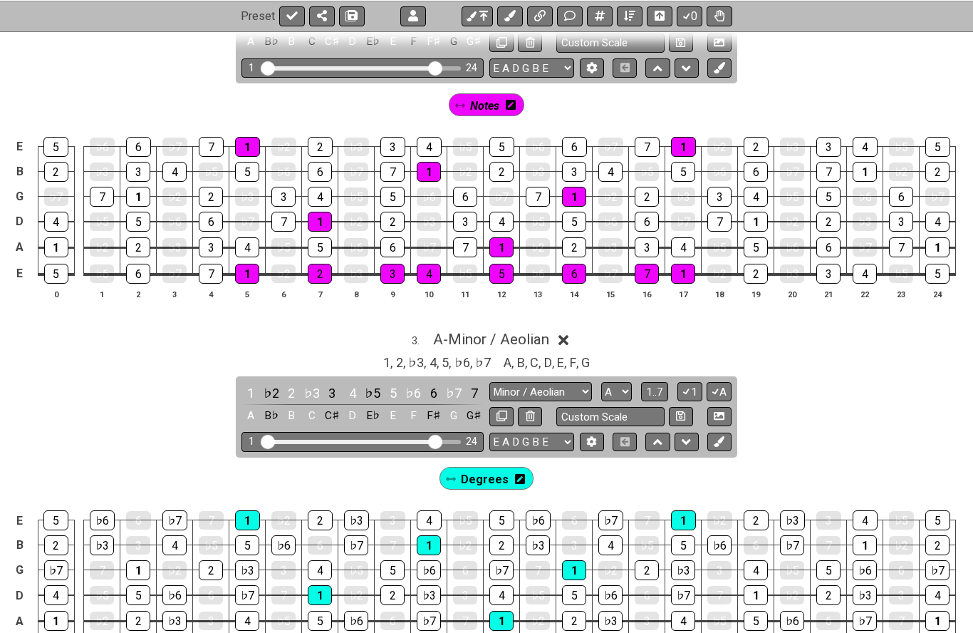
click at [460, 475] on div "Degrees" at bounding box center [487, 478] width 95 height 23
click at [472, 472] on span "Degrees" at bounding box center [485, 479] width 48 height 21
click at [517, 474] on icon at bounding box center [517, 479] width 10 height 10
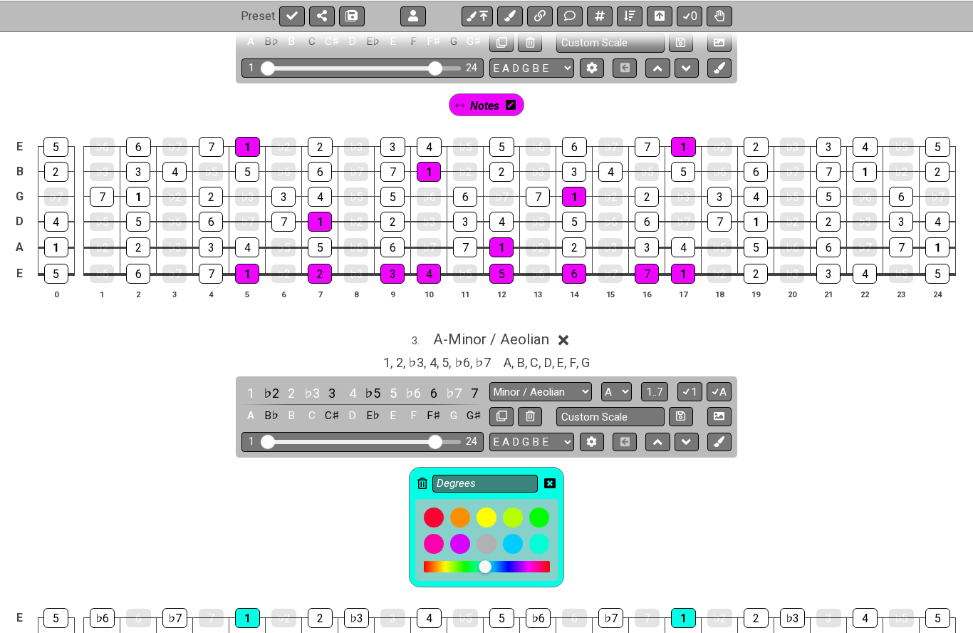
click at [413, 470] on div "Degrees" at bounding box center [486, 527] width 155 height 120
click at [422, 477] on icon at bounding box center [423, 482] width 10 height 11
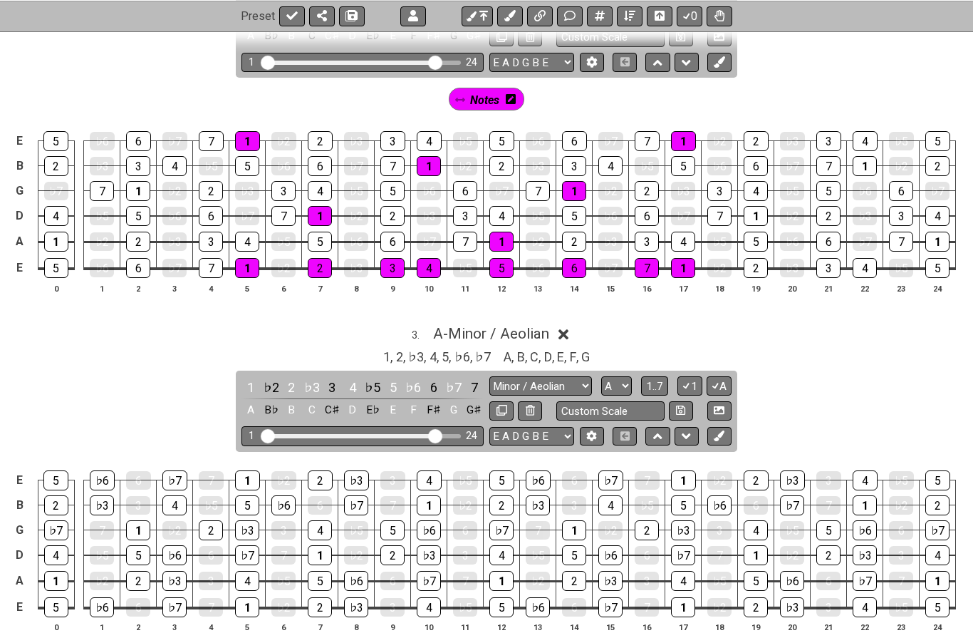
scroll to position [1396, 0]
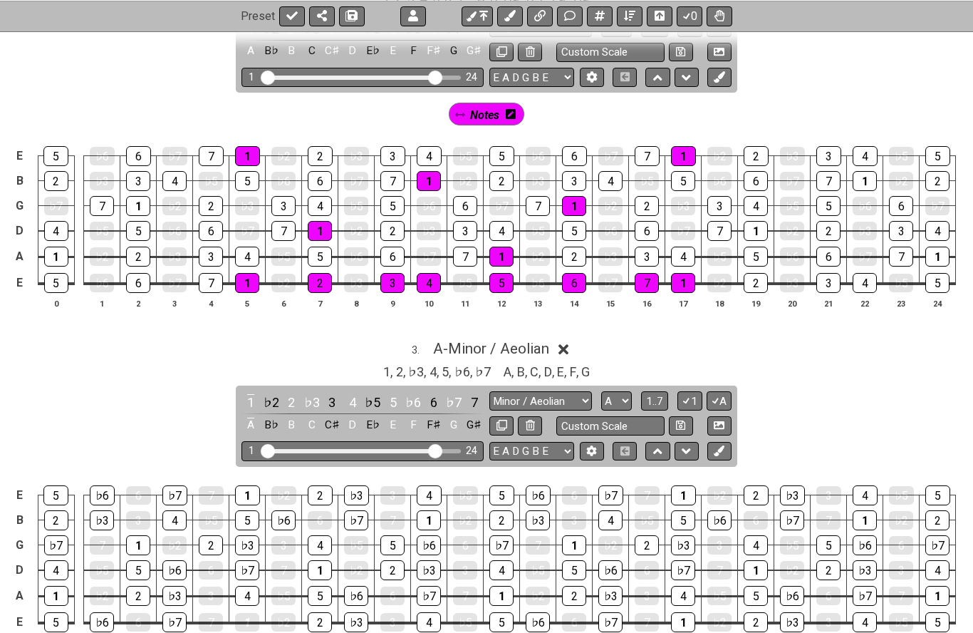
click at [249, 617] on div "1" at bounding box center [247, 622] width 24 height 19
click at [244, 614] on div "1" at bounding box center [247, 622] width 24 height 20
click at [716, 445] on icon at bounding box center [719, 450] width 11 height 11
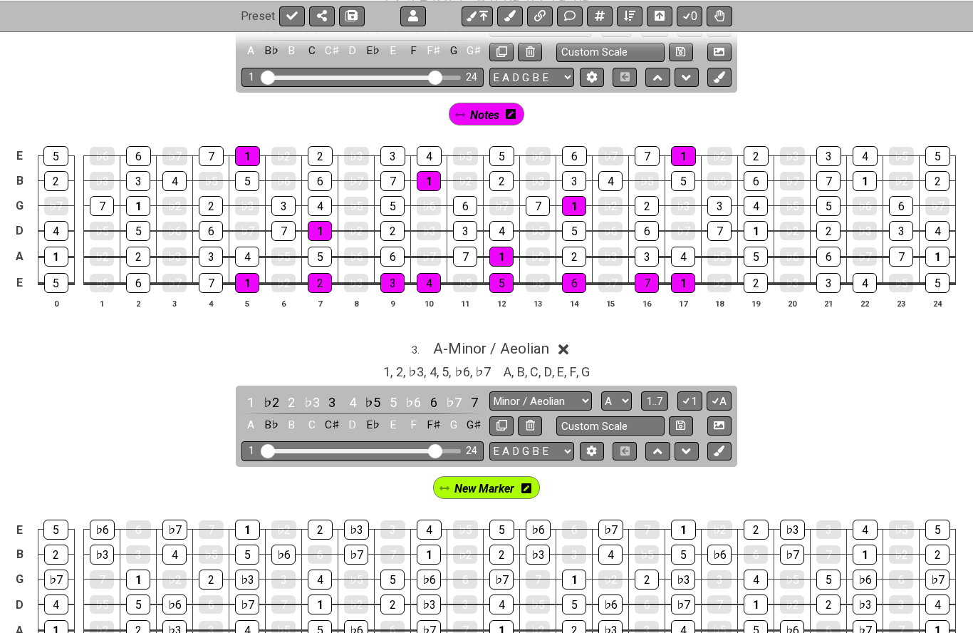
click at [475, 486] on span "New Marker" at bounding box center [485, 488] width 60 height 21
click at [439, 483] on icon at bounding box center [442, 488] width 10 height 10
click at [492, 478] on span "New Marker" at bounding box center [485, 488] width 66 height 21
click at [513, 479] on span "New Marker" at bounding box center [485, 488] width 60 height 21
click at [529, 486] on icon at bounding box center [529, 488] width 10 height 21
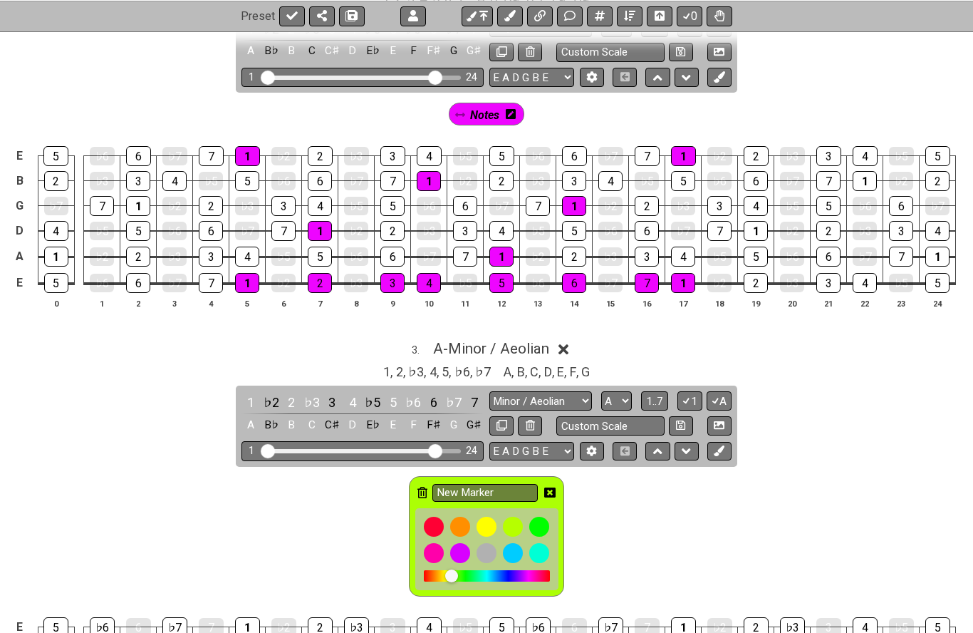
click at [529, 485] on input "New Marker" at bounding box center [484, 493] width 105 height 18
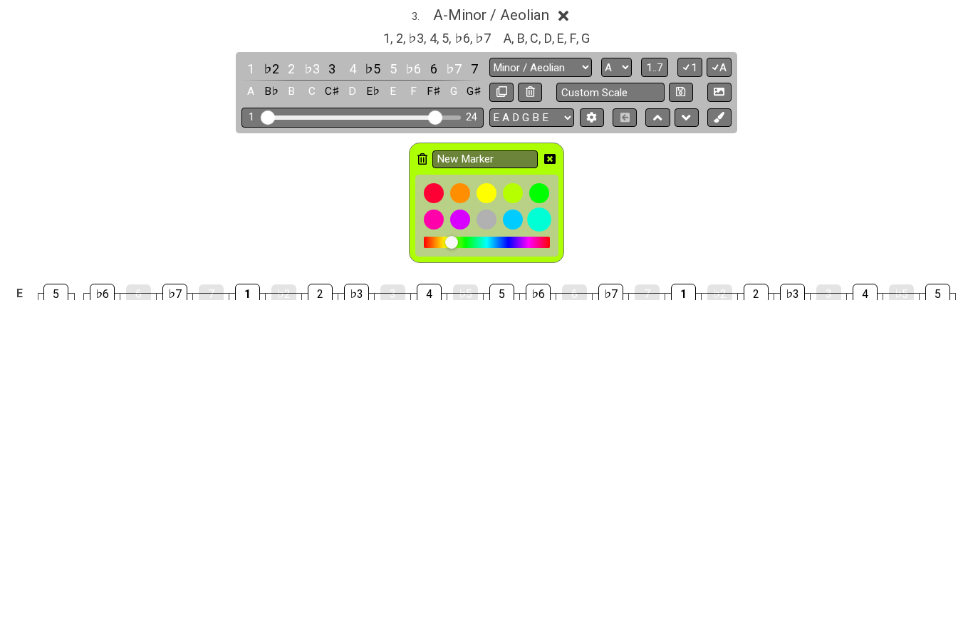
click at [536, 541] on div at bounding box center [539, 553] width 24 height 24
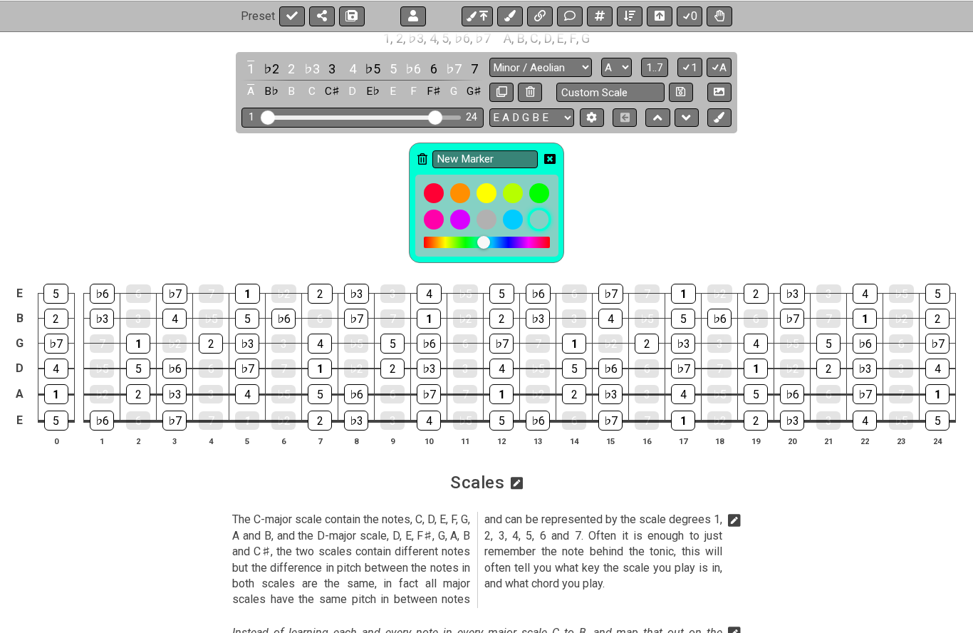
click at [246, 433] on th "5" at bounding box center [247, 440] width 36 height 15
click at [238, 410] on div "1" at bounding box center [247, 420] width 24 height 20
click at [242, 203] on div "New Marker" at bounding box center [486, 199] width 973 height 133
click at [376, 193] on div "New Marker" at bounding box center [486, 199] width 973 height 133
click at [469, 150] on input "New Marker" at bounding box center [484, 159] width 105 height 18
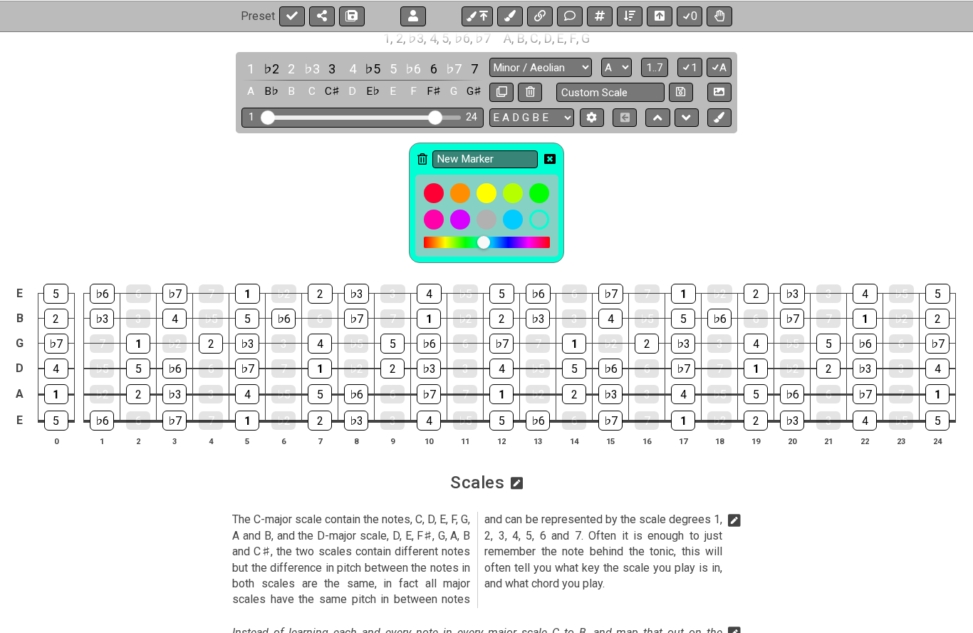
scroll to position [1728, 0]
click at [340, 209] on div "New Marker" at bounding box center [486, 200] width 973 height 133
click at [531, 214] on div at bounding box center [539, 220] width 24 height 24
click at [328, 206] on div "New Marker" at bounding box center [486, 199] width 973 height 133
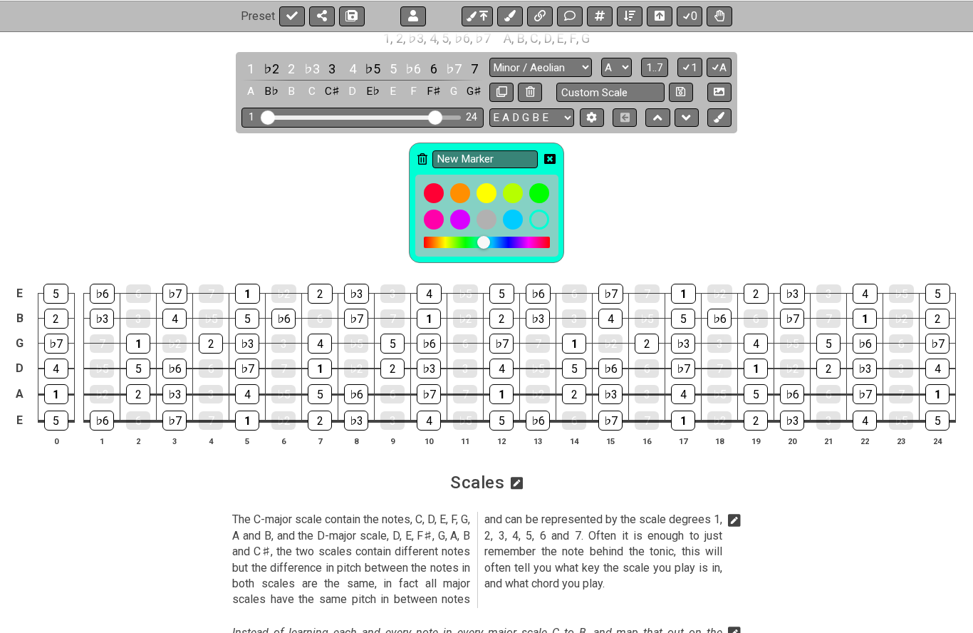
click at [545, 154] on icon at bounding box center [549, 159] width 11 height 10
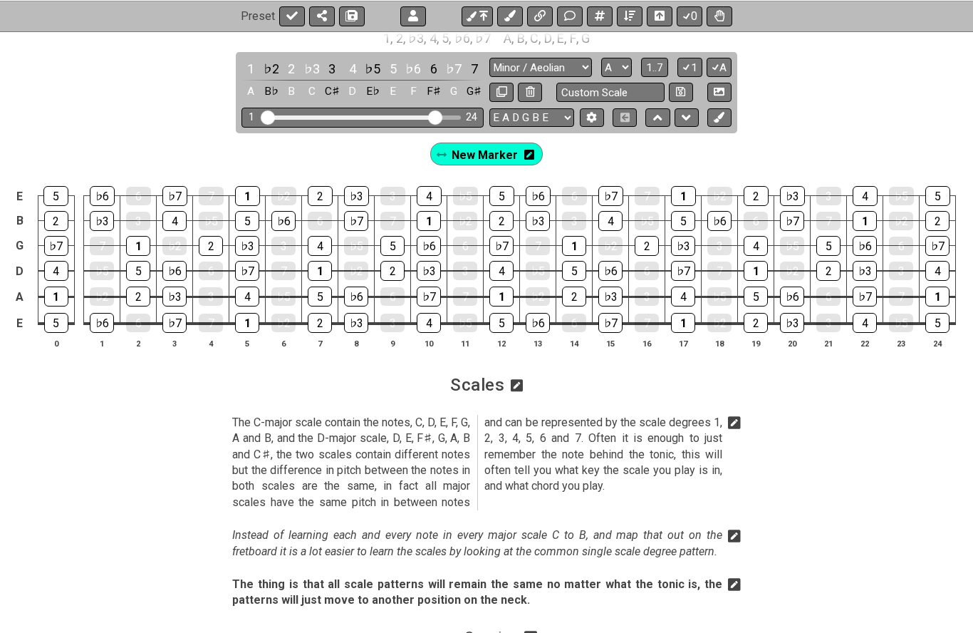
click at [237, 336] on th "5" at bounding box center [247, 343] width 36 height 15
click at [249, 316] on div "1" at bounding box center [247, 323] width 24 height 20
click at [250, 321] on div "1" at bounding box center [247, 323] width 24 height 20
click at [240, 317] on div "1" at bounding box center [247, 322] width 24 height 19
click at [243, 313] on div "1" at bounding box center [247, 323] width 24 height 20
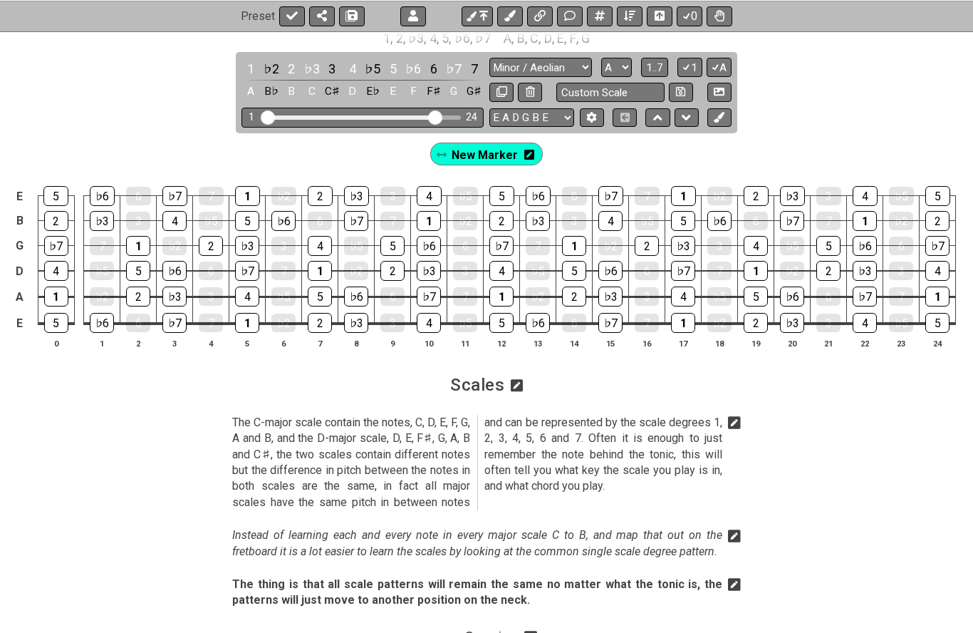
click at [473, 151] on span "New Marker" at bounding box center [485, 155] width 66 height 21
click at [238, 316] on div "1" at bounding box center [247, 323] width 24 height 20
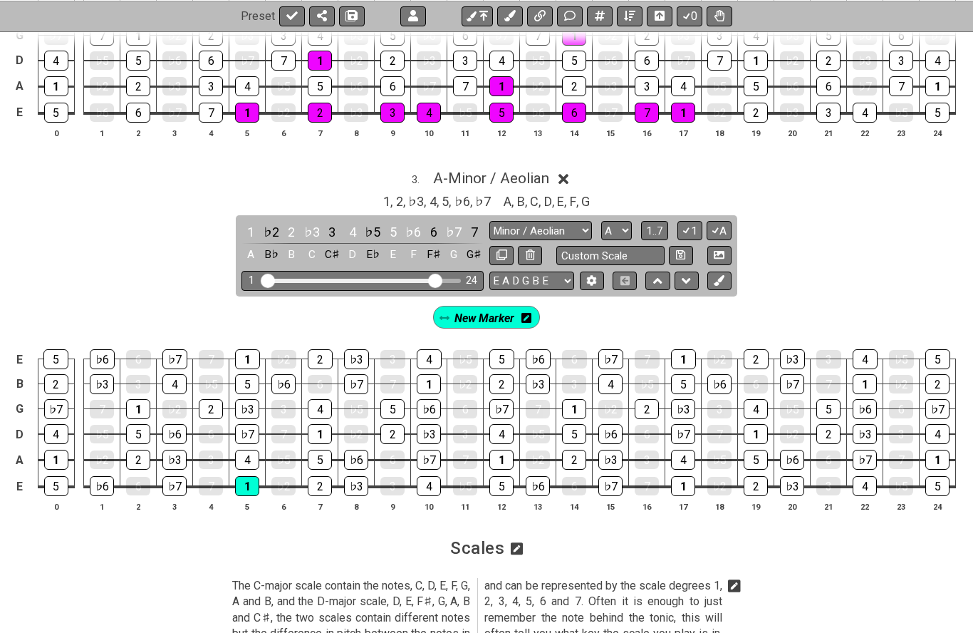
scroll to position [1567, 0]
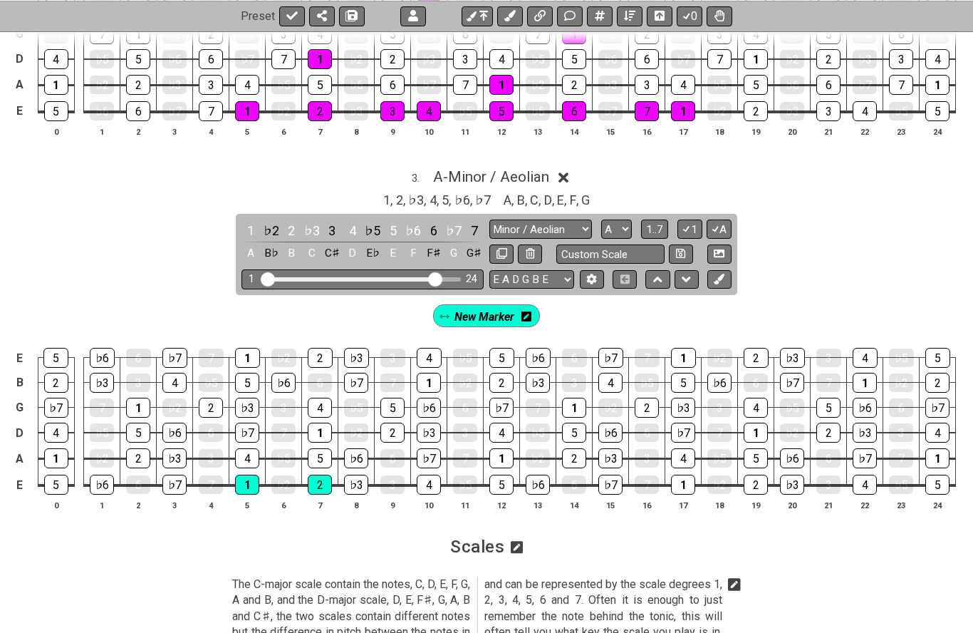
click at [323, 482] on div "2" at bounding box center [320, 485] width 24 height 20
click at [353, 480] on div "♭3" at bounding box center [356, 485] width 24 height 20
click at [430, 478] on div "4" at bounding box center [429, 485] width 24 height 20
click at [501, 482] on div "5" at bounding box center [501, 485] width 24 height 20
click at [542, 497] on th "13" at bounding box center [538, 504] width 36 height 15
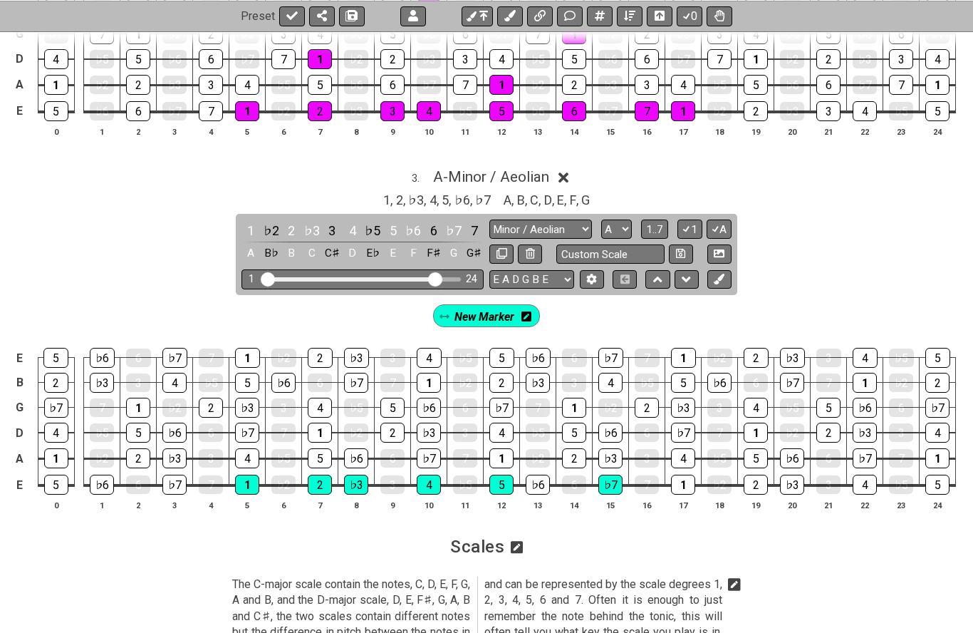
click at [609, 477] on div "♭7" at bounding box center [610, 485] width 24 height 20
click at [538, 475] on div "♭6" at bounding box center [538, 485] width 24 height 20
click at [678, 475] on div "1" at bounding box center [683, 485] width 24 height 20
click at [237, 348] on div "1" at bounding box center [247, 358] width 25 height 20
click at [320, 422] on div "1" at bounding box center [320, 432] width 24 height 20
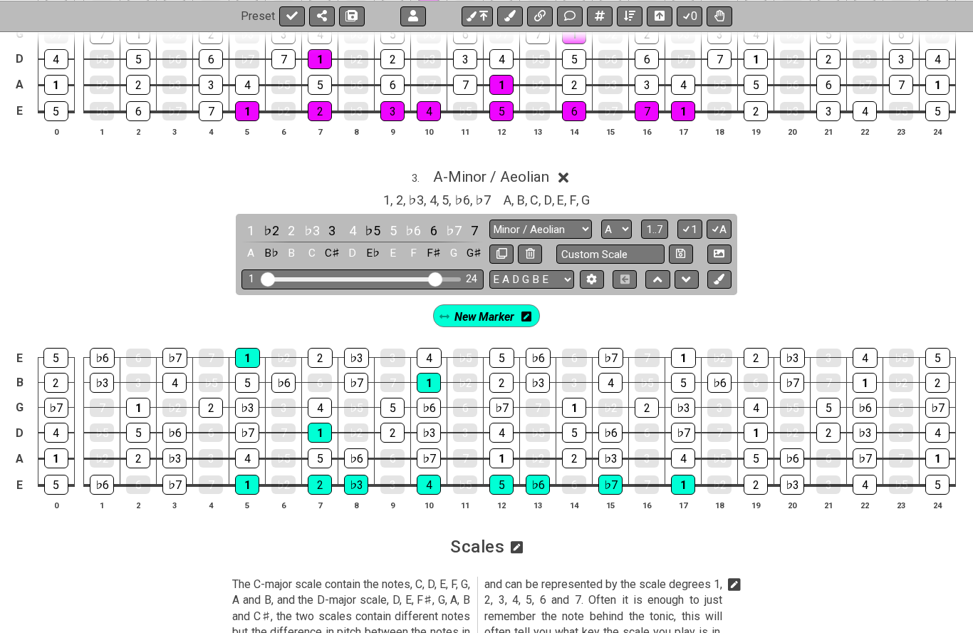
click at [434, 380] on div "1" at bounding box center [429, 383] width 24 height 20
click at [504, 452] on div "1" at bounding box center [501, 458] width 24 height 20
click at [566, 398] on div "1" at bounding box center [574, 408] width 24 height 20
click at [689, 348] on div "1" at bounding box center [683, 358] width 25 height 20
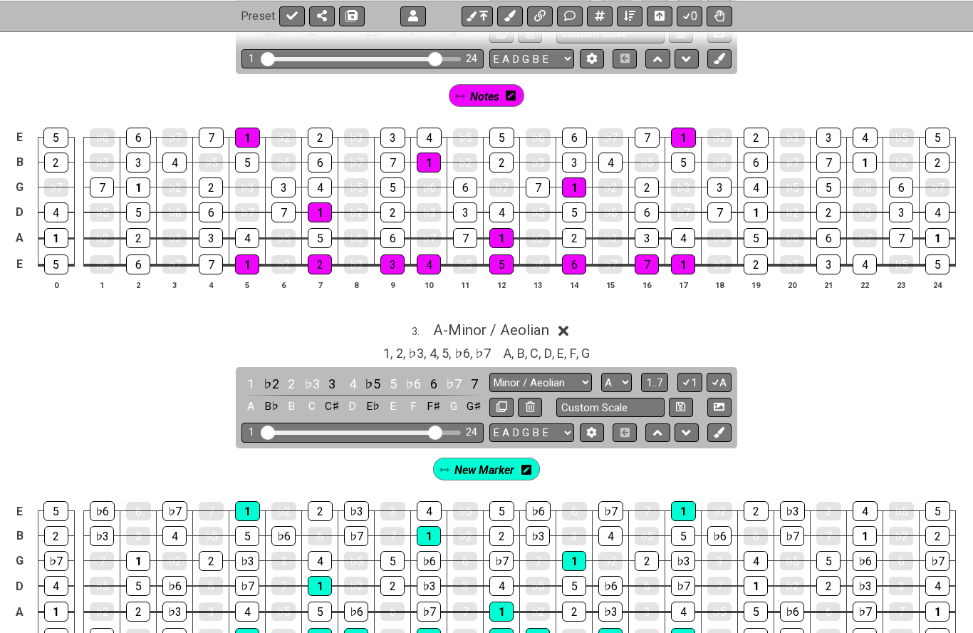
scroll to position [1404, 0]
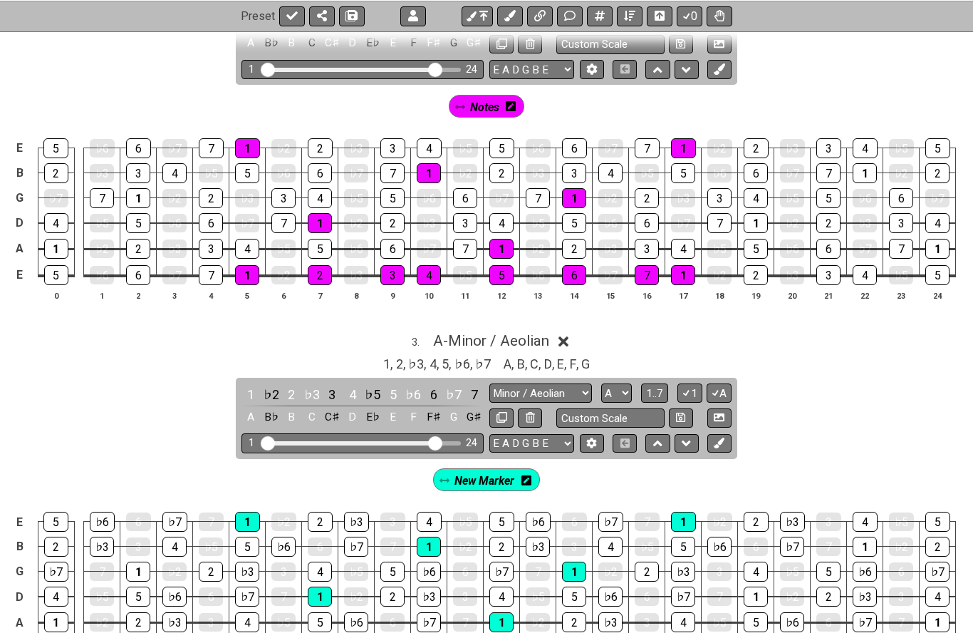
click at [569, 336] on icon at bounding box center [564, 341] width 11 height 11
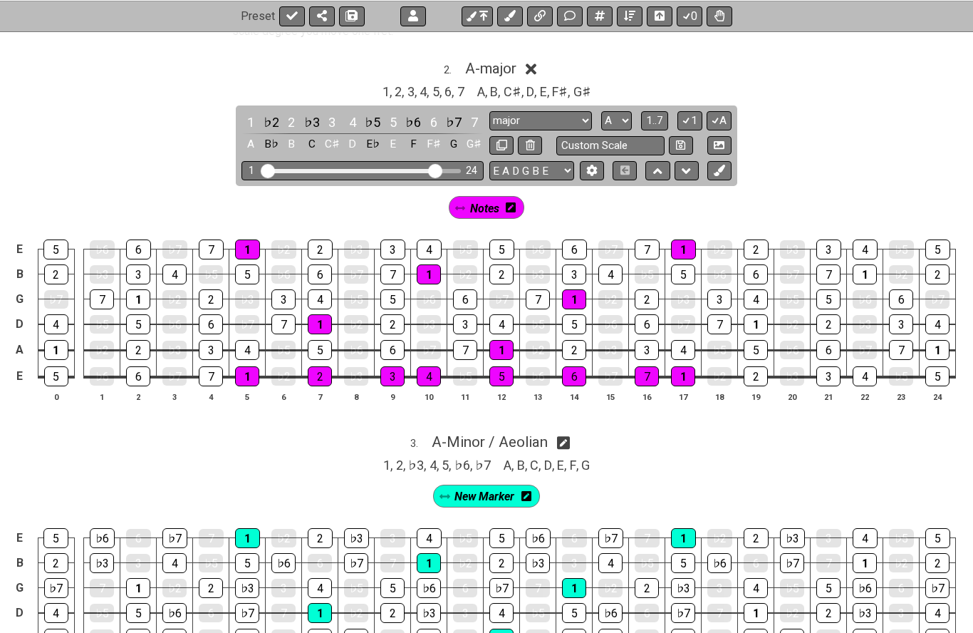
scroll to position [1300, 0]
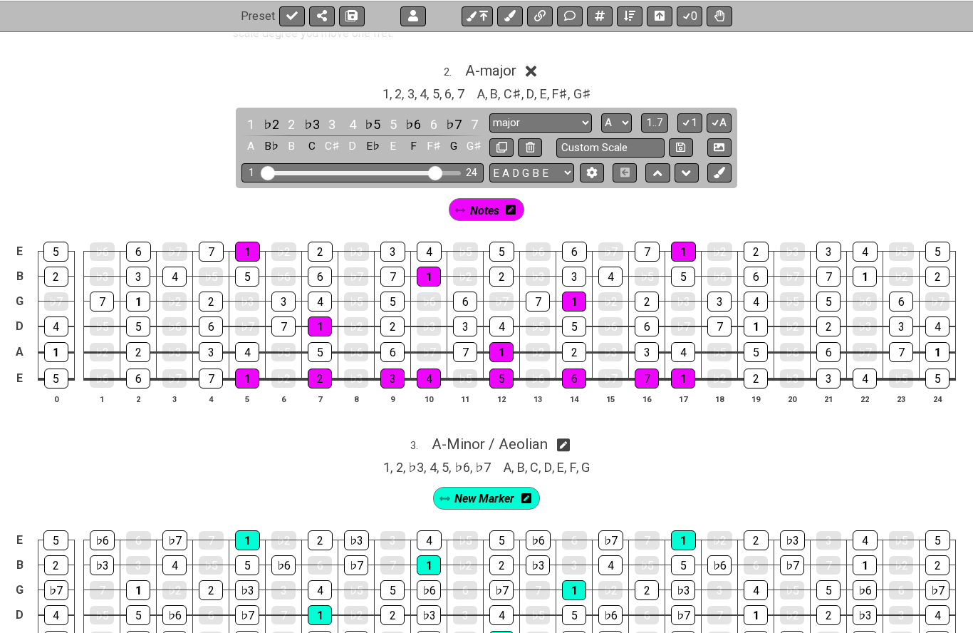
click at [536, 66] on icon at bounding box center [531, 71] width 11 height 11
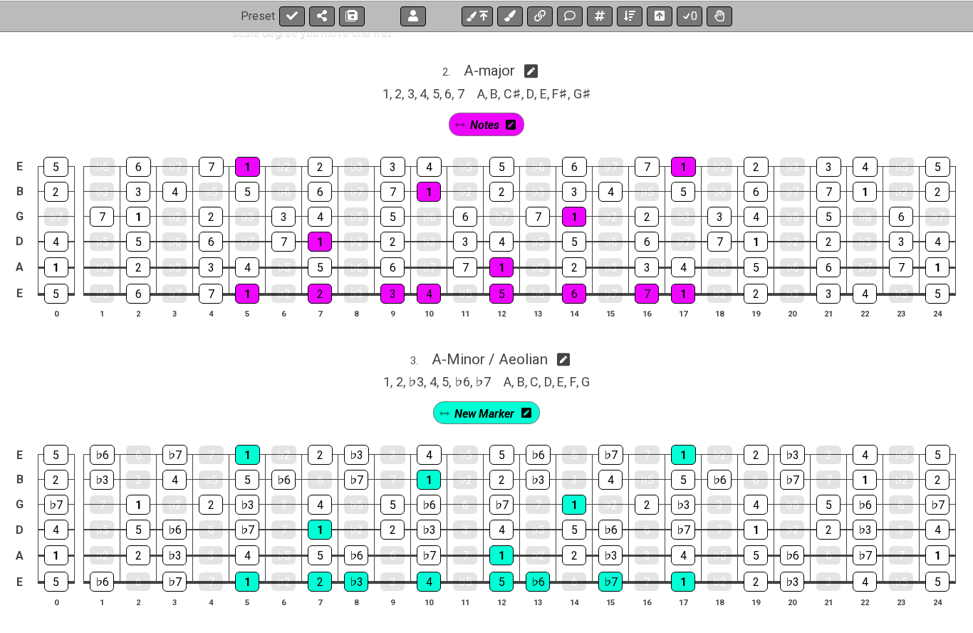
click at [533, 65] on icon at bounding box center [531, 72] width 14 height 14
select select "A"
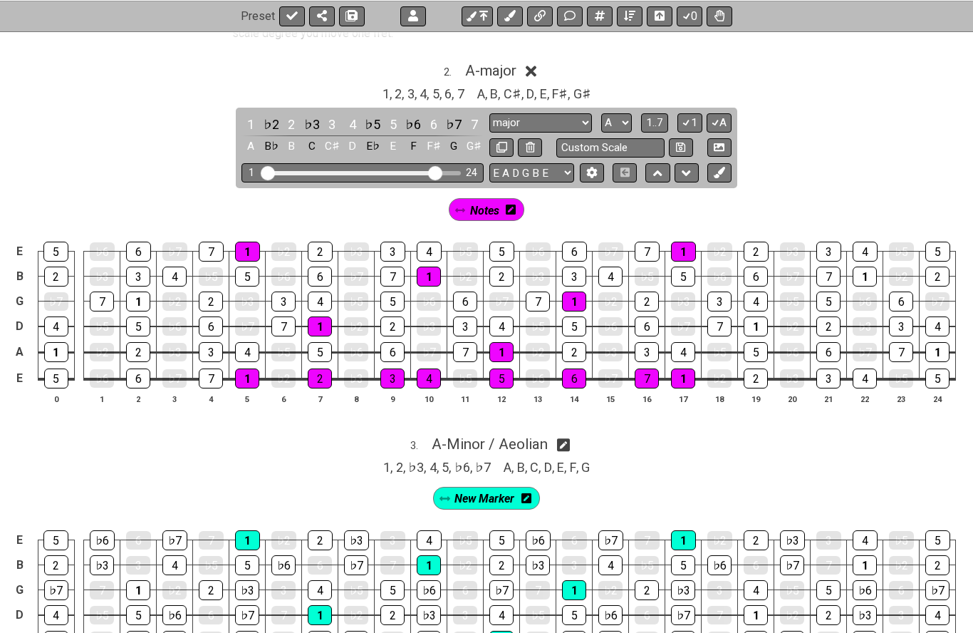
click at [536, 66] on icon at bounding box center [531, 71] width 11 height 11
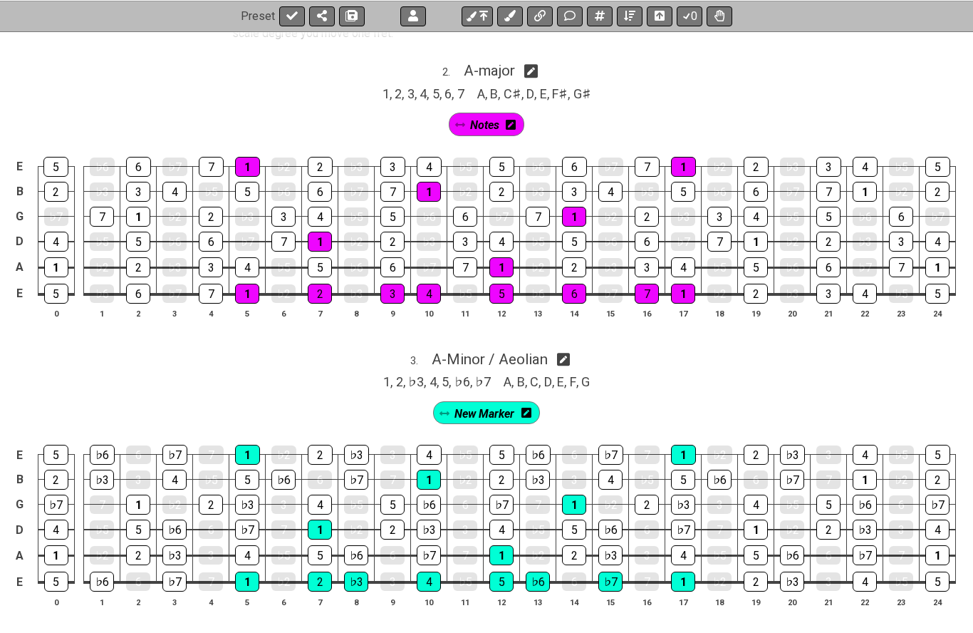
click at [532, 65] on icon at bounding box center [531, 72] width 14 height 14
select select "A"
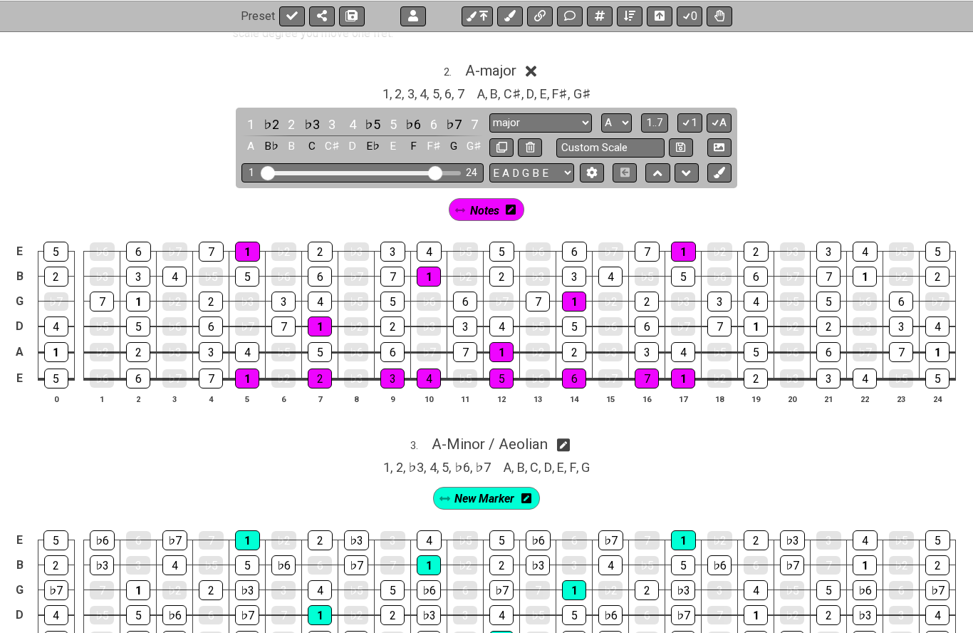
click at [532, 66] on icon at bounding box center [531, 71] width 11 height 11
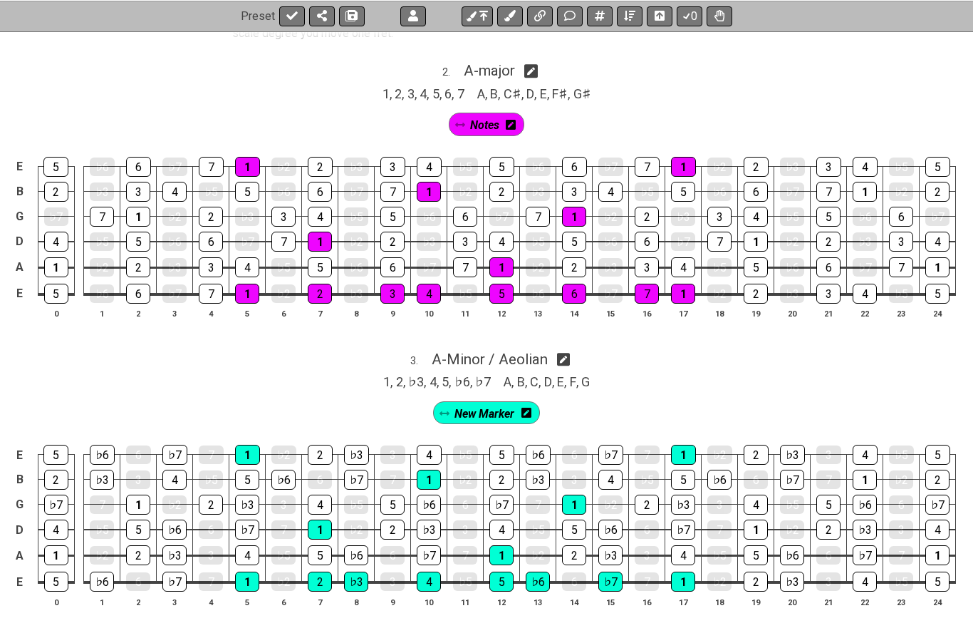
click at [457, 120] on icon at bounding box center [460, 125] width 10 height 10
click at [462, 120] on icon at bounding box center [460, 125] width 10 height 10
click at [458, 122] on div "Notes" at bounding box center [487, 124] width 76 height 23
click at [449, 409] on icon at bounding box center [445, 414] width 10 height 12
click at [441, 408] on icon at bounding box center [445, 413] width 10 height 10
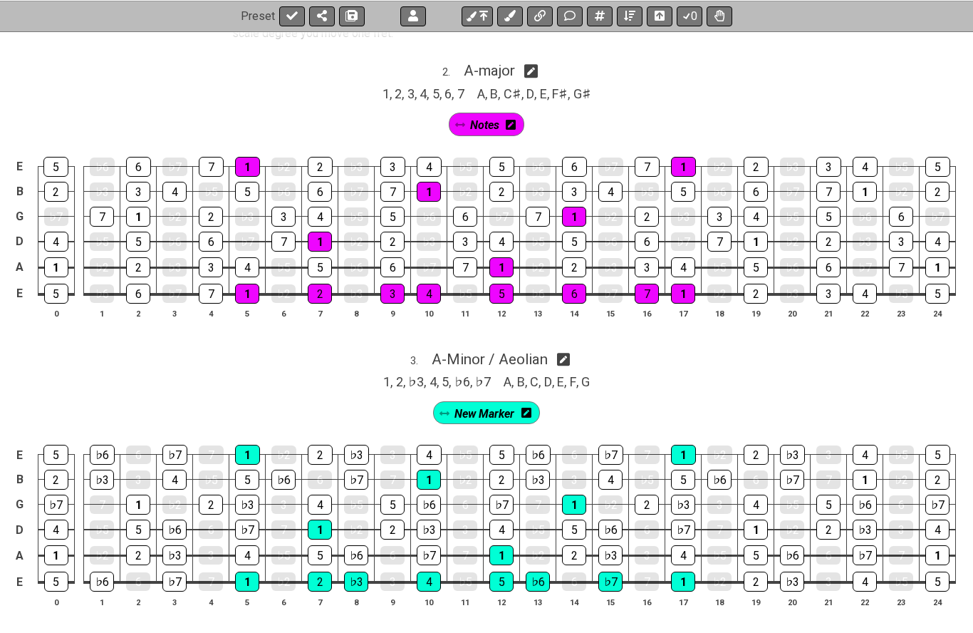
scroll to position [1275, 0]
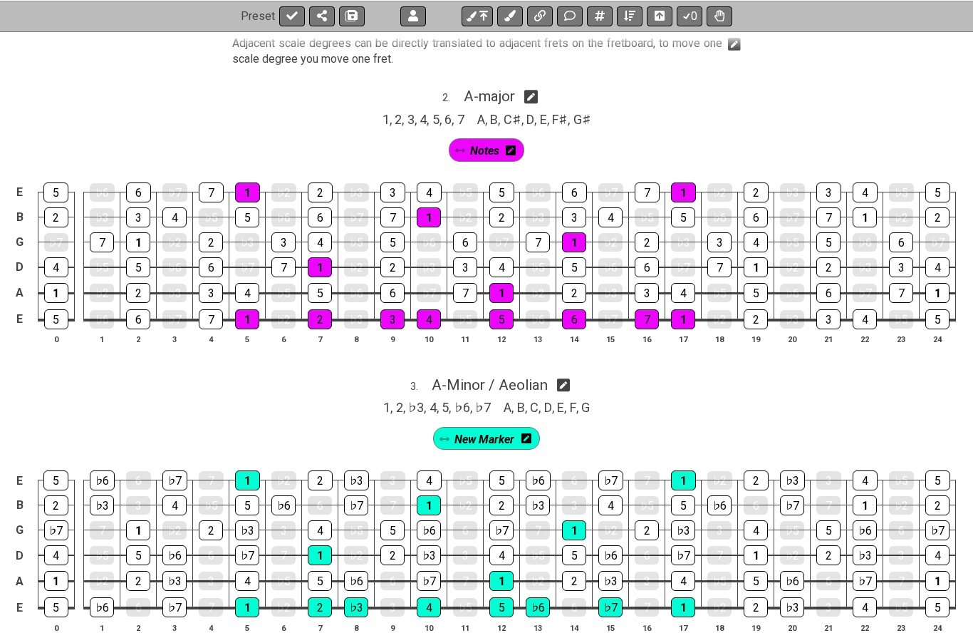
click at [501, 431] on span "New Marker" at bounding box center [485, 439] width 60 height 21
click at [443, 434] on icon at bounding box center [442, 439] width 10 height 10
click at [484, 140] on span "Notes" at bounding box center [484, 150] width 29 height 21
click at [450, 143] on div "Notes" at bounding box center [487, 149] width 80 height 23
click at [472, 140] on span "Notes" at bounding box center [484, 150] width 33 height 21
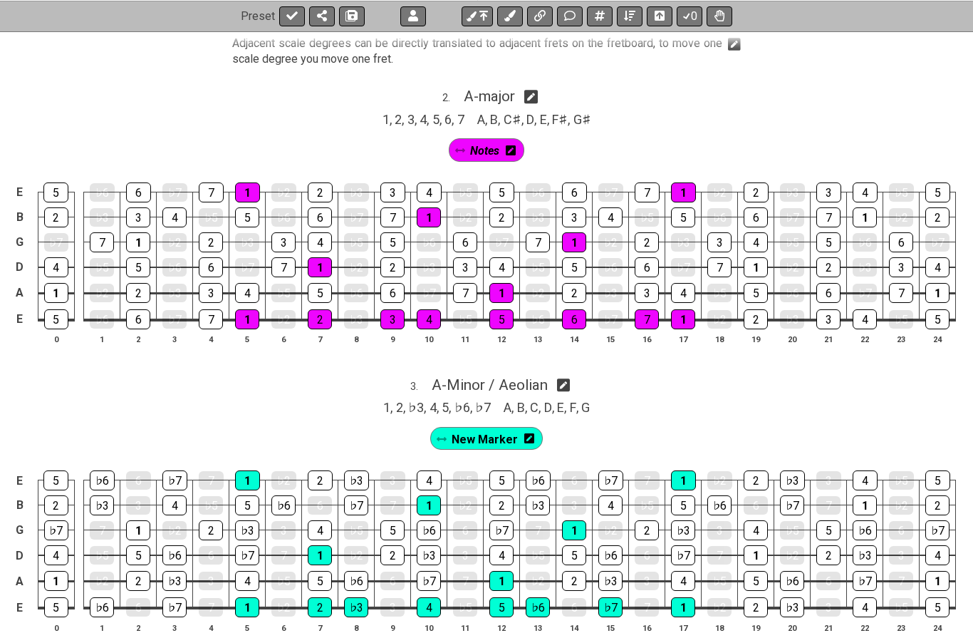
click at [457, 145] on icon at bounding box center [460, 150] width 10 height 10
click at [464, 145] on icon at bounding box center [460, 150] width 10 height 10
click at [470, 140] on span "Notes" at bounding box center [484, 150] width 29 height 21
click at [494, 88] on span "A - major" at bounding box center [489, 96] width 51 height 17
select select "A"
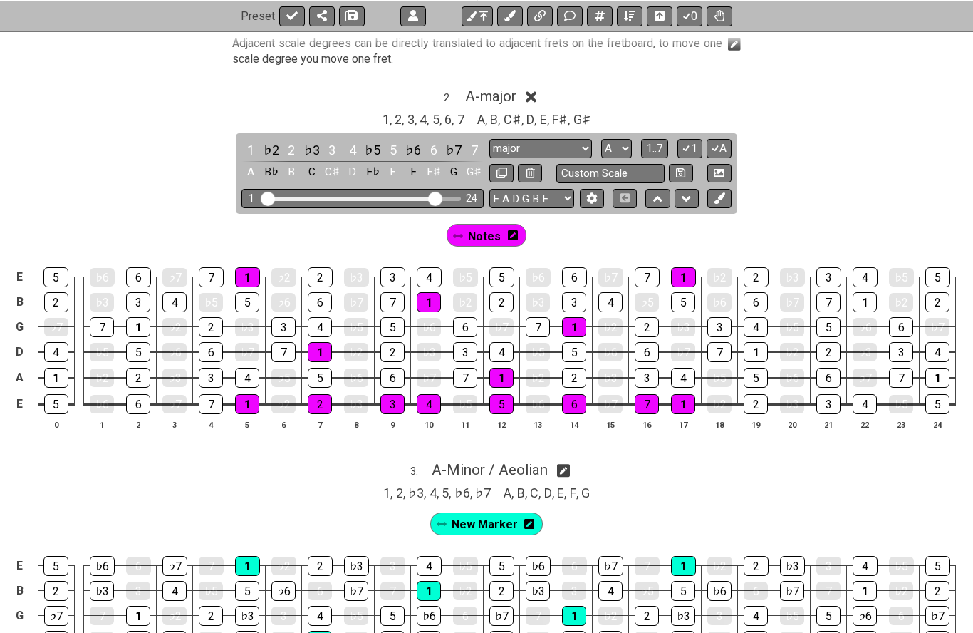
click at [535, 89] on icon at bounding box center [531, 96] width 11 height 15
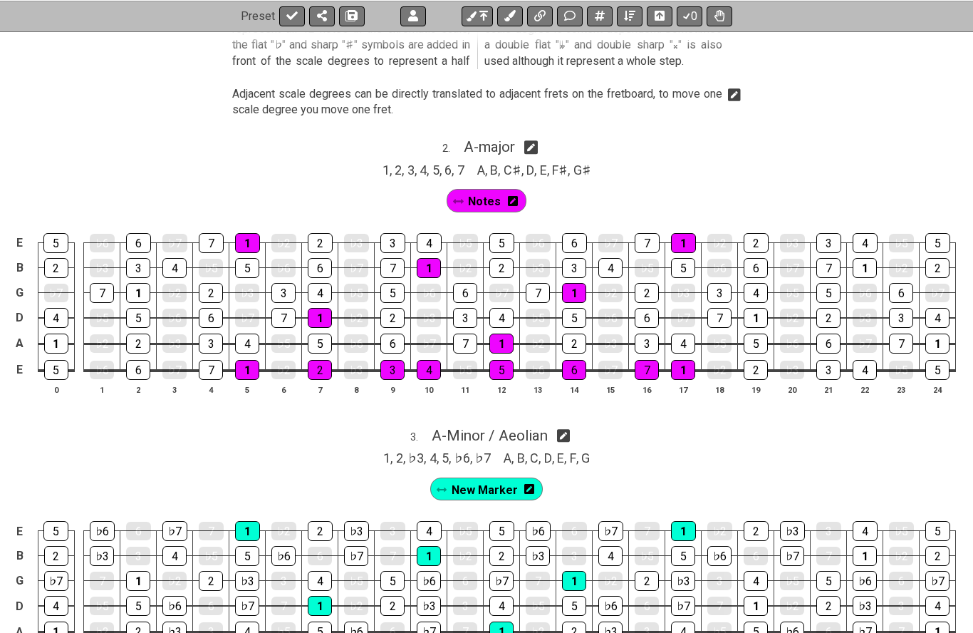
scroll to position [1223, 0]
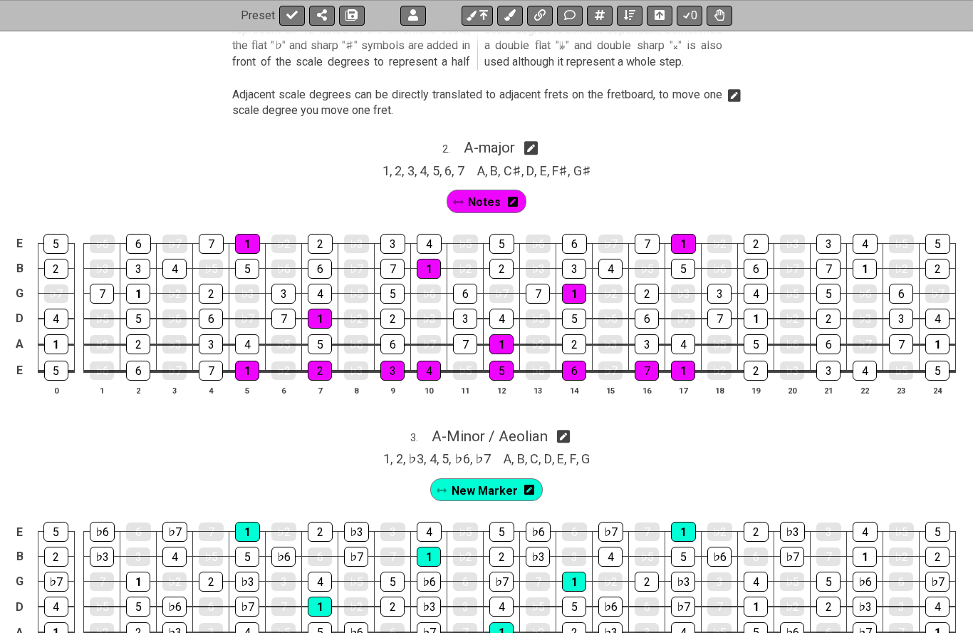
click at [472, 196] on span "Notes" at bounding box center [484, 202] width 33 height 21
click at [473, 192] on span "Notes" at bounding box center [484, 202] width 29 height 21
click at [460, 197] on icon at bounding box center [458, 202] width 10 height 10
click at [456, 197] on icon at bounding box center [458, 203] width 10 height 12
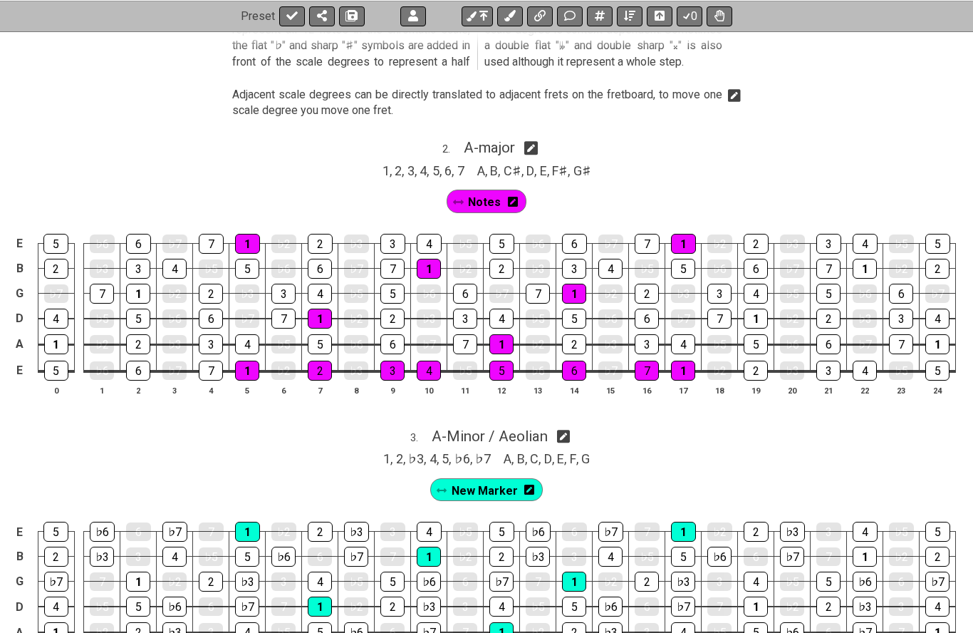
click at [471, 192] on span "Notes" at bounding box center [484, 202] width 33 height 21
click at [490, 192] on span "Notes" at bounding box center [484, 202] width 29 height 21
click at [516, 197] on icon at bounding box center [513, 202] width 10 height 10
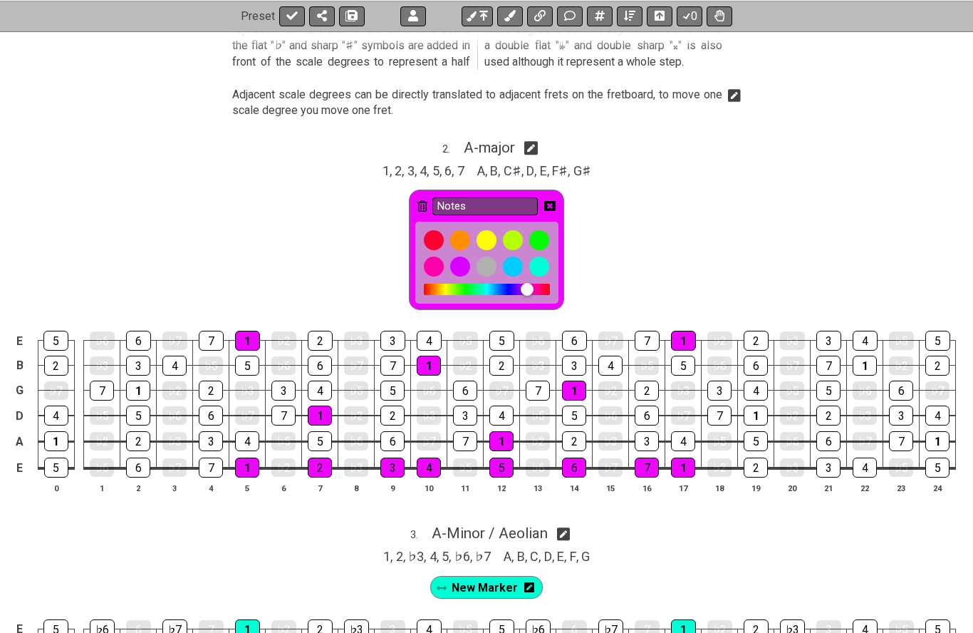
click at [513, 197] on input "Notes" at bounding box center [484, 206] width 105 height 18
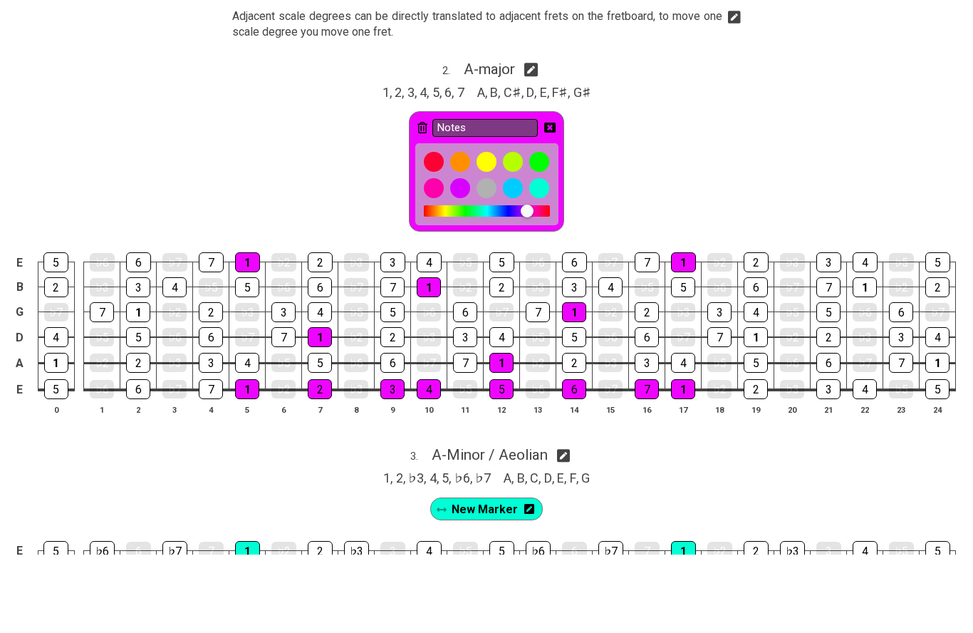
click at [520, 198] on input "Notes" at bounding box center [484, 207] width 105 height 18
click at [549, 201] on icon at bounding box center [549, 206] width 11 height 11
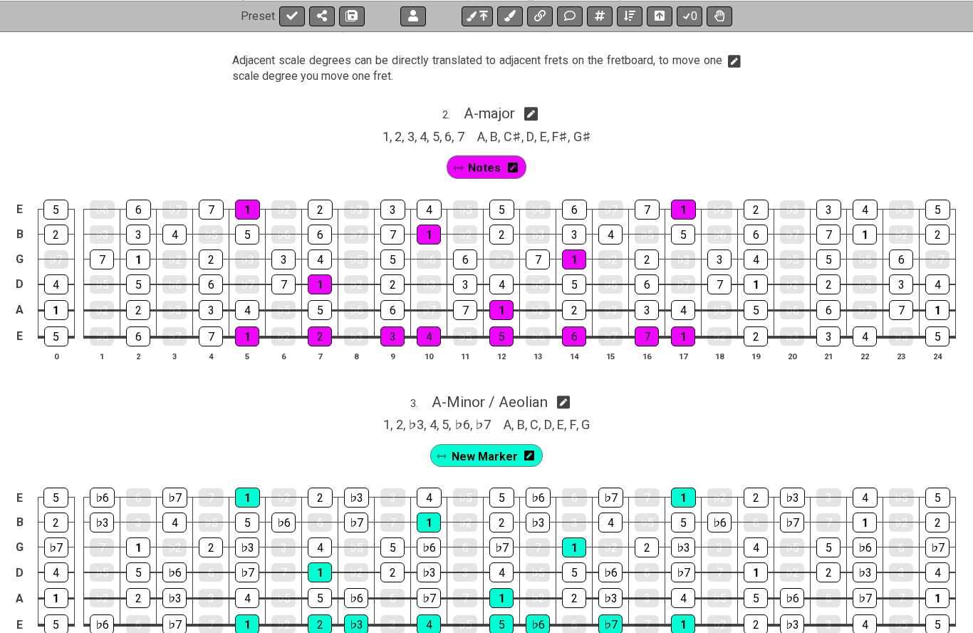
scroll to position [1247, 0]
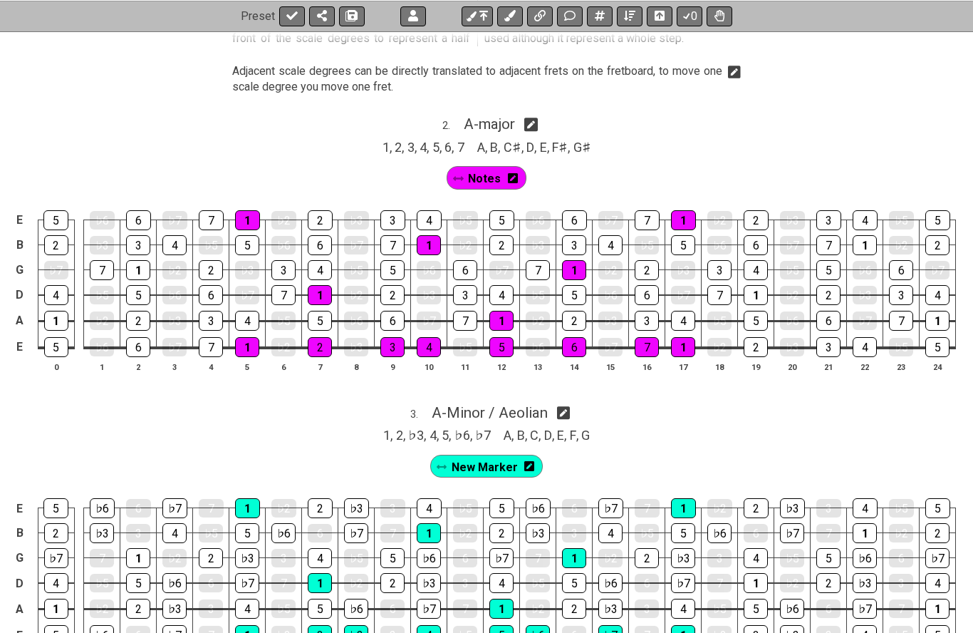
click at [490, 117] on span "A - major" at bounding box center [489, 123] width 51 height 17
select select "A"
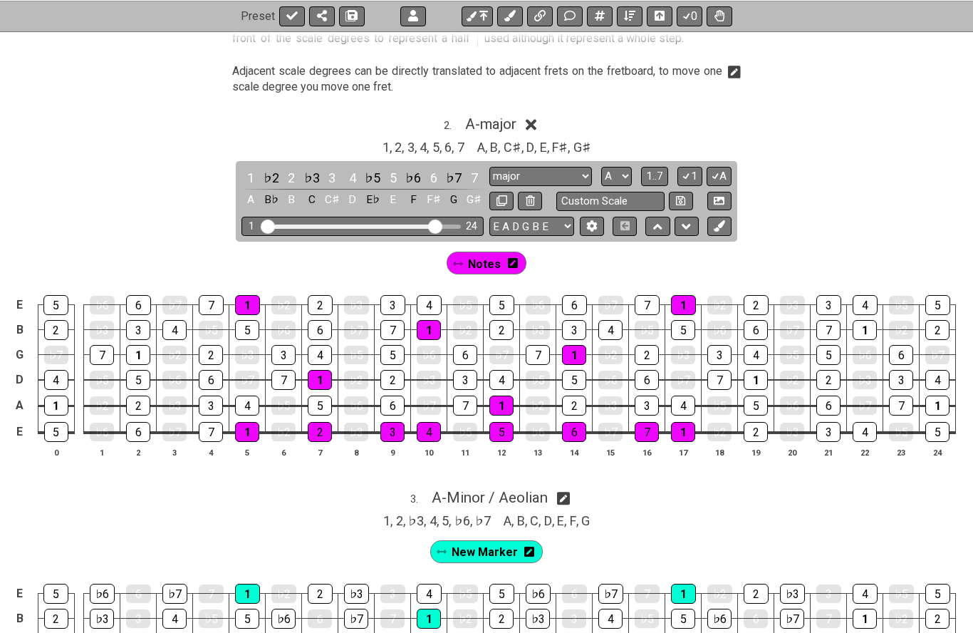
click at [663, 170] on span "1..7" at bounding box center [654, 176] width 17 height 13
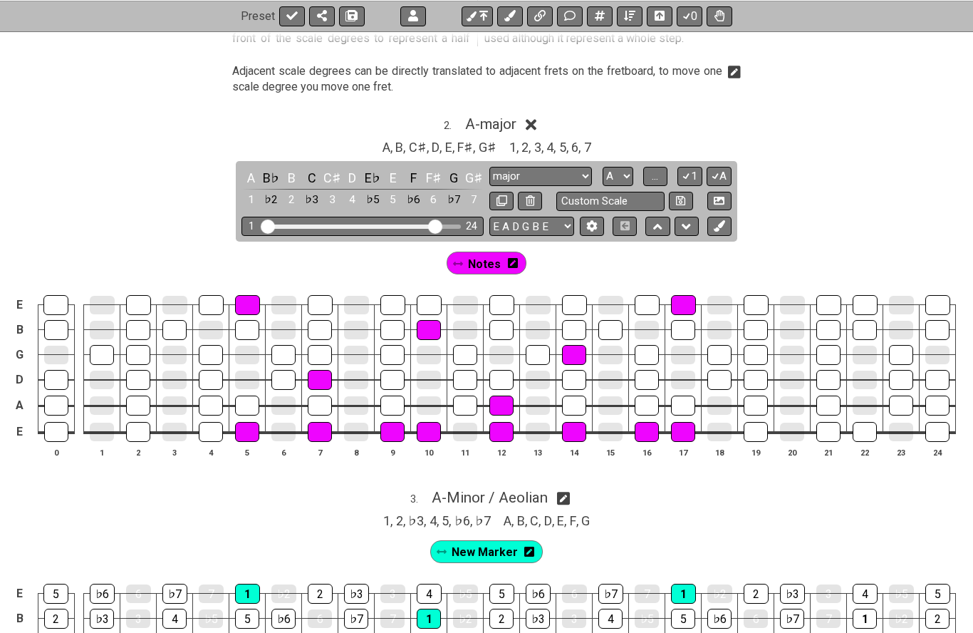
click at [658, 172] on span "..." at bounding box center [655, 176] width 6 height 13
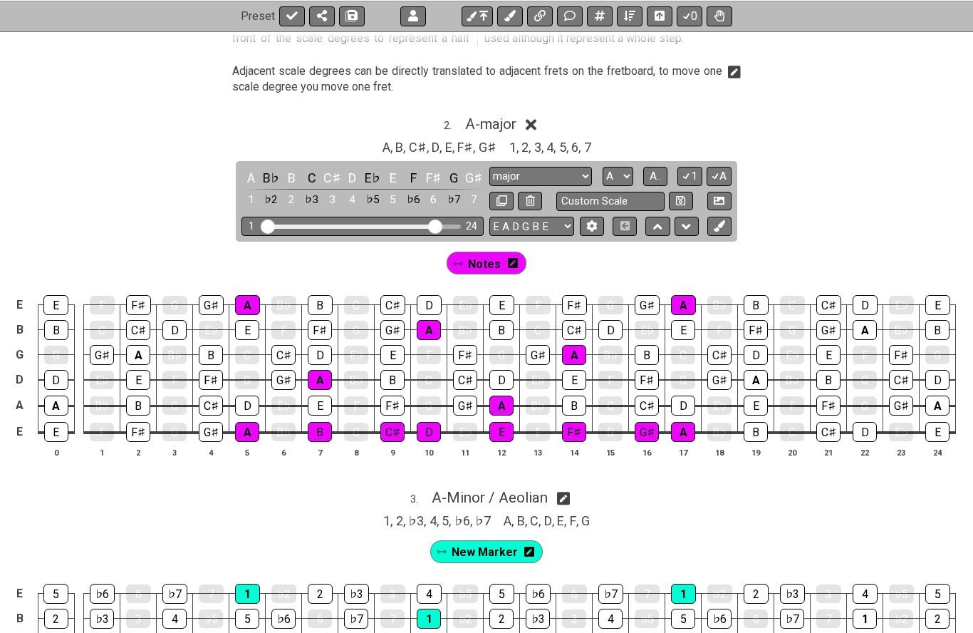
click at [661, 170] on span "A.." at bounding box center [655, 176] width 11 height 13
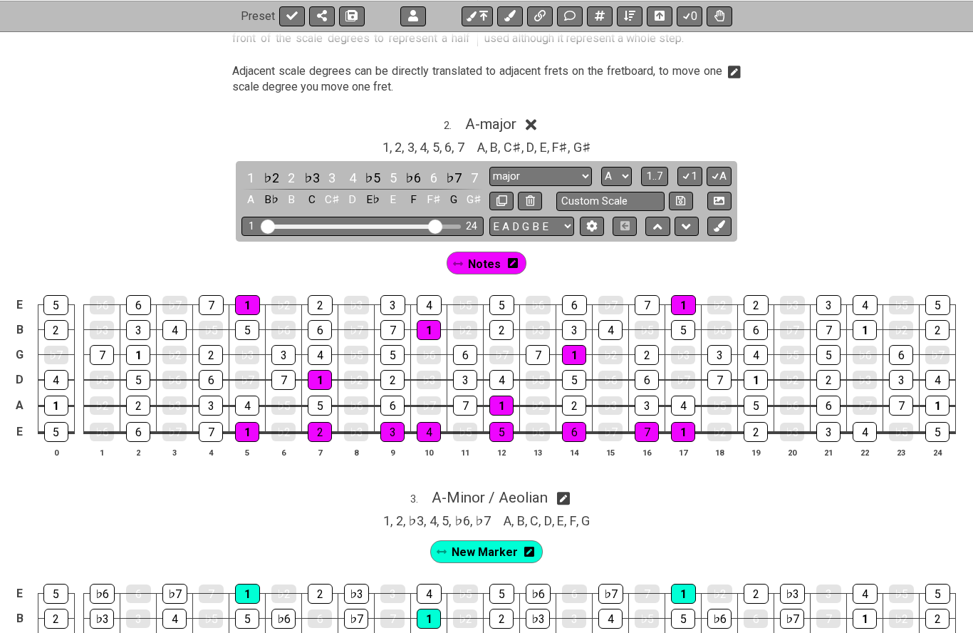
click at [693, 167] on button "1" at bounding box center [690, 176] width 24 height 19
click at [696, 170] on button "1" at bounding box center [690, 176] width 24 height 19
click at [722, 167] on button "A" at bounding box center [719, 176] width 25 height 19
click at [727, 170] on button "A" at bounding box center [719, 176] width 25 height 19
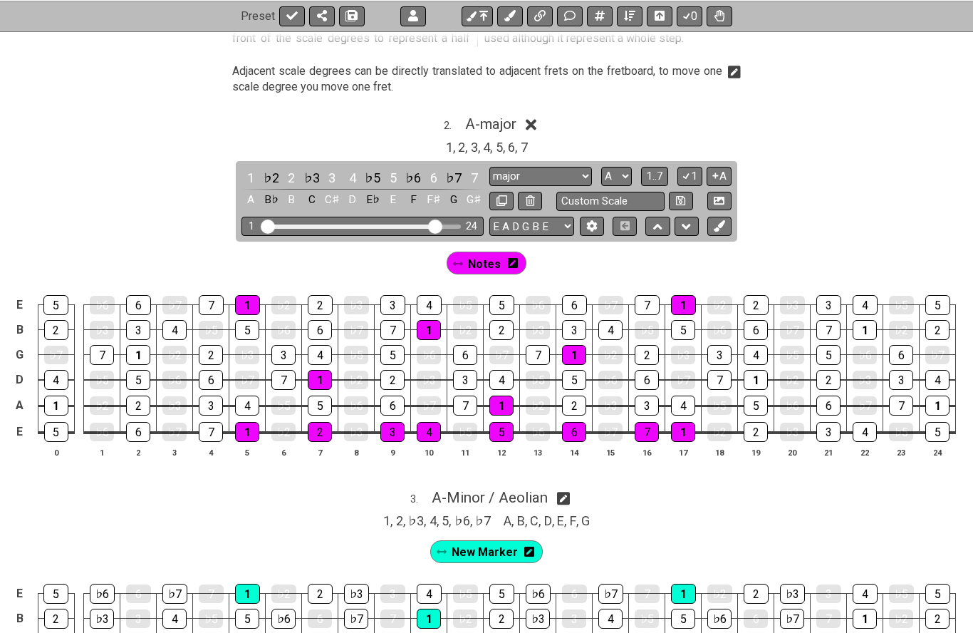
click at [727, 168] on button "A" at bounding box center [719, 176] width 25 height 19
click at [660, 170] on span "1..7" at bounding box center [654, 176] width 17 height 13
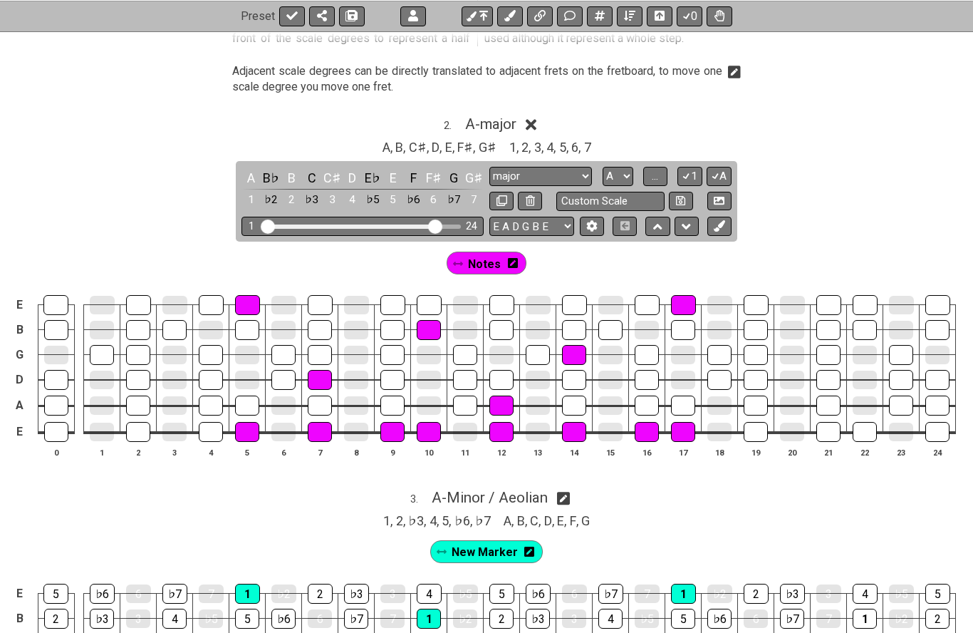
click at [658, 170] on span "..." at bounding box center [655, 176] width 6 height 13
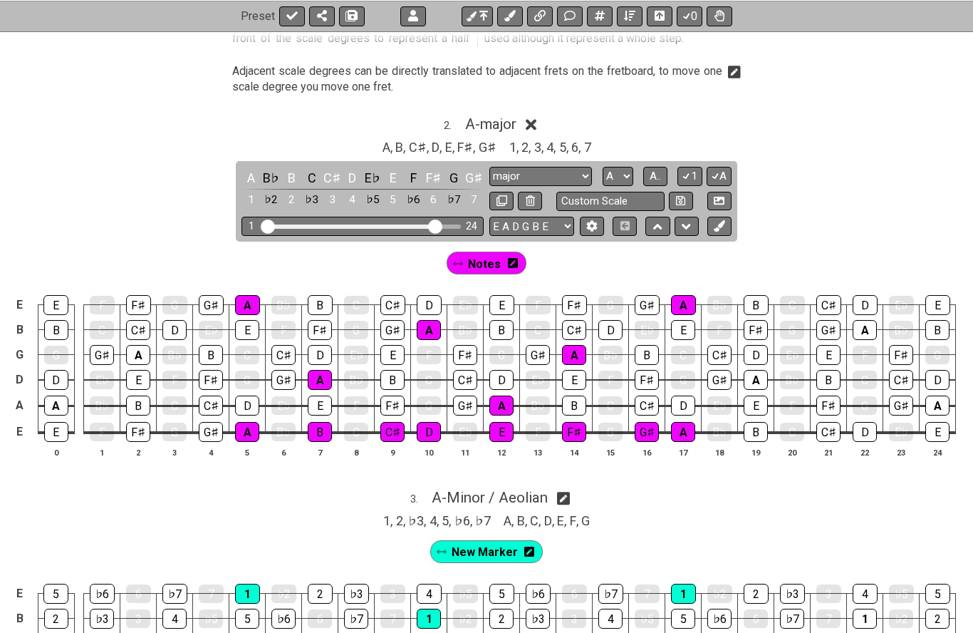
click at [660, 172] on span "A.." at bounding box center [655, 176] width 11 height 13
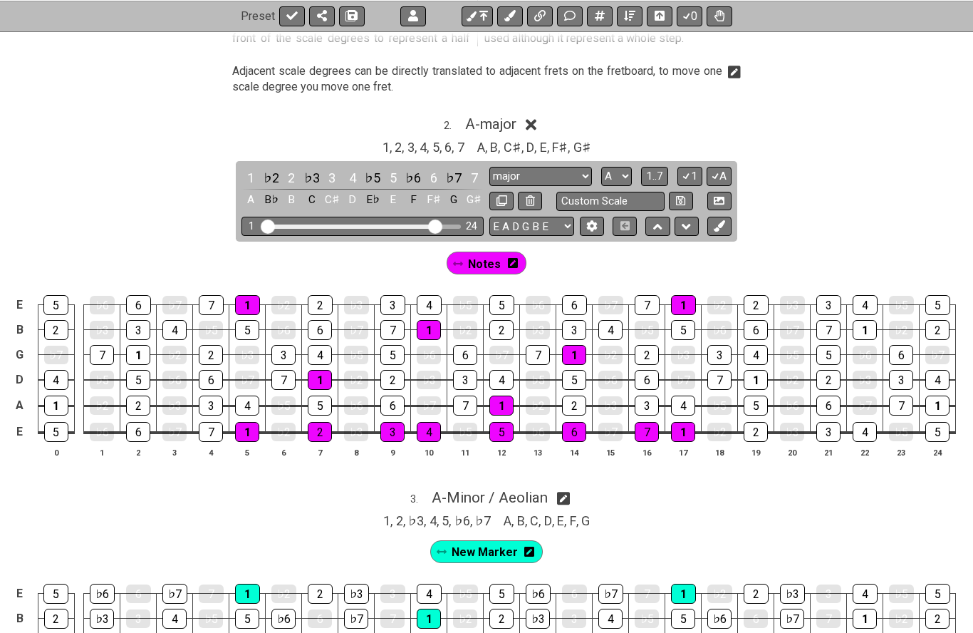
click at [693, 172] on button "1" at bounding box center [690, 176] width 24 height 19
click at [700, 170] on button "1" at bounding box center [690, 176] width 24 height 19
click at [727, 195] on button at bounding box center [719, 201] width 24 height 19
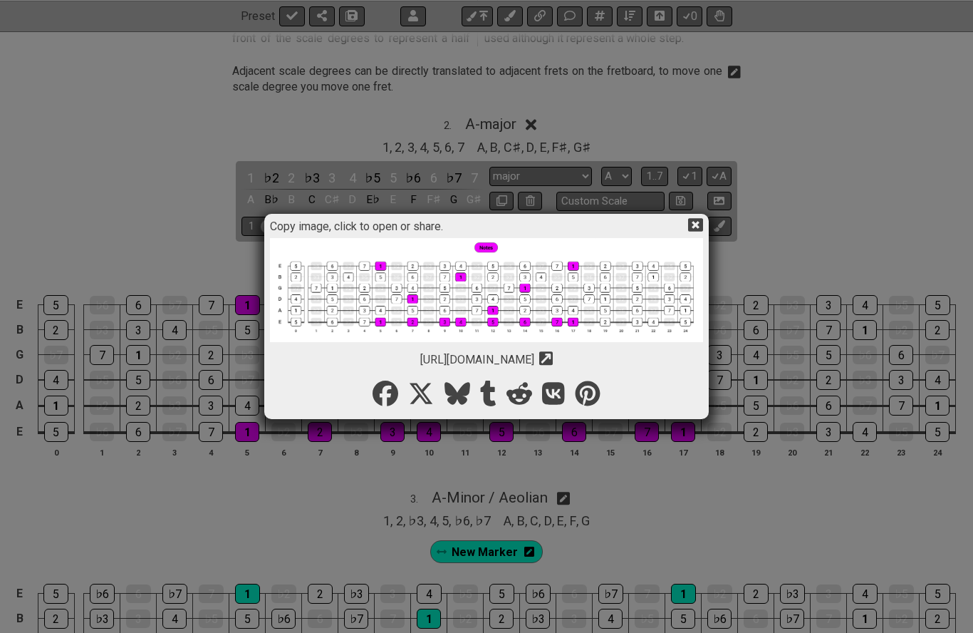
click at [702, 223] on icon at bounding box center [695, 226] width 15 height 14
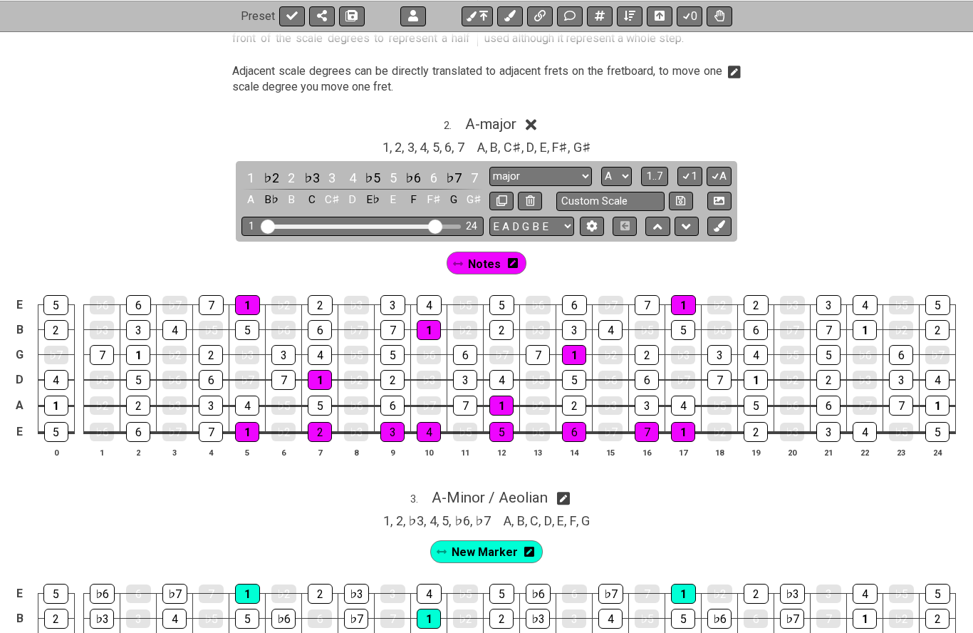
click at [721, 220] on icon at bounding box center [719, 225] width 11 height 11
click at [492, 252] on div "New Marker" at bounding box center [529, 263] width 107 height 23
click at [499, 254] on span "New Marker" at bounding box center [527, 264] width 60 height 21
click at [651, 258] on div "Notes New Marker" at bounding box center [486, 260] width 973 height 36
click at [556, 254] on span "New Marker" at bounding box center [527, 264] width 66 height 21
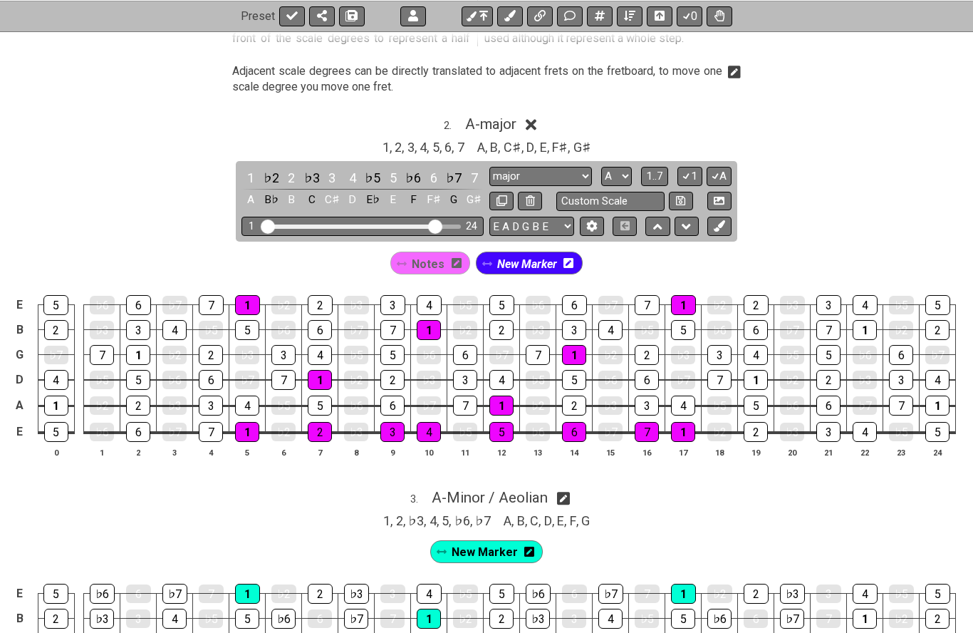
click at [715, 220] on icon at bounding box center [719, 225] width 11 height 11
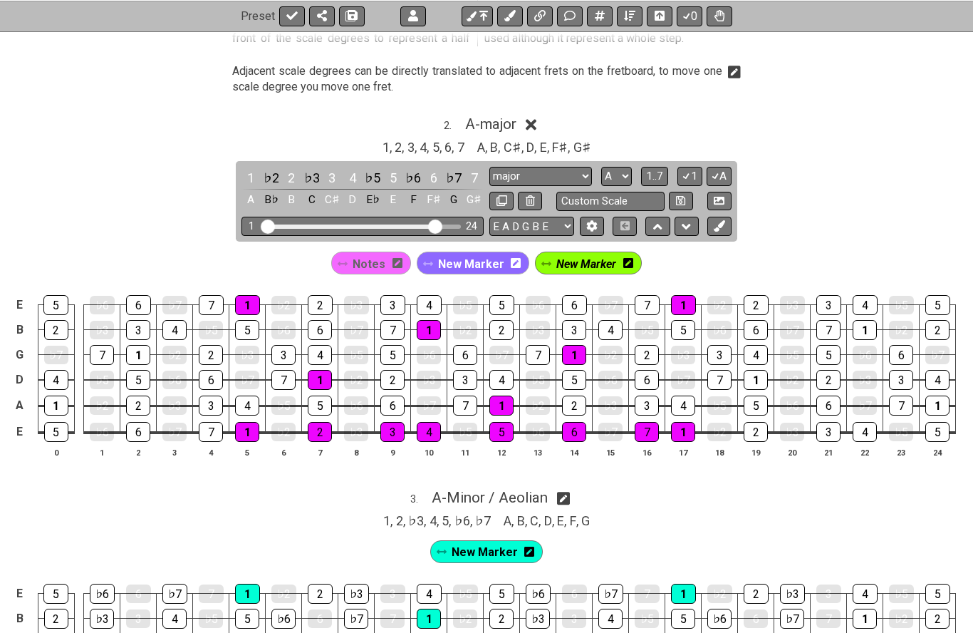
click at [720, 220] on icon at bounding box center [719, 225] width 11 height 11
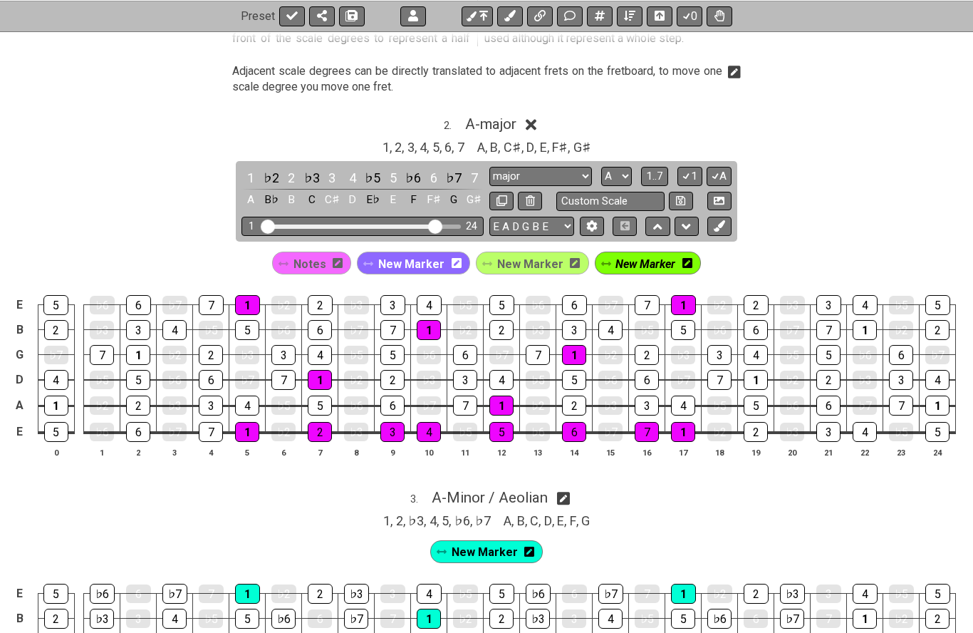
click at [601, 259] on icon at bounding box center [606, 264] width 10 height 10
click at [603, 261] on icon at bounding box center [606, 263] width 10 height 4
click at [542, 120] on div "2 . A - major" at bounding box center [486, 120] width 973 height 27
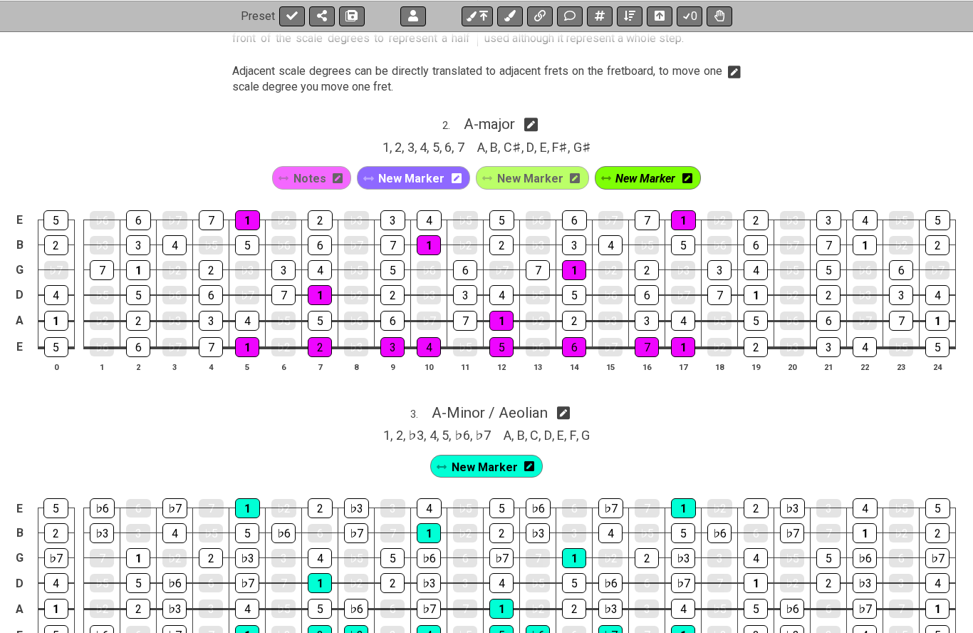
click at [544, 113] on div "2 . A - major" at bounding box center [486, 120] width 973 height 27
select select "A"
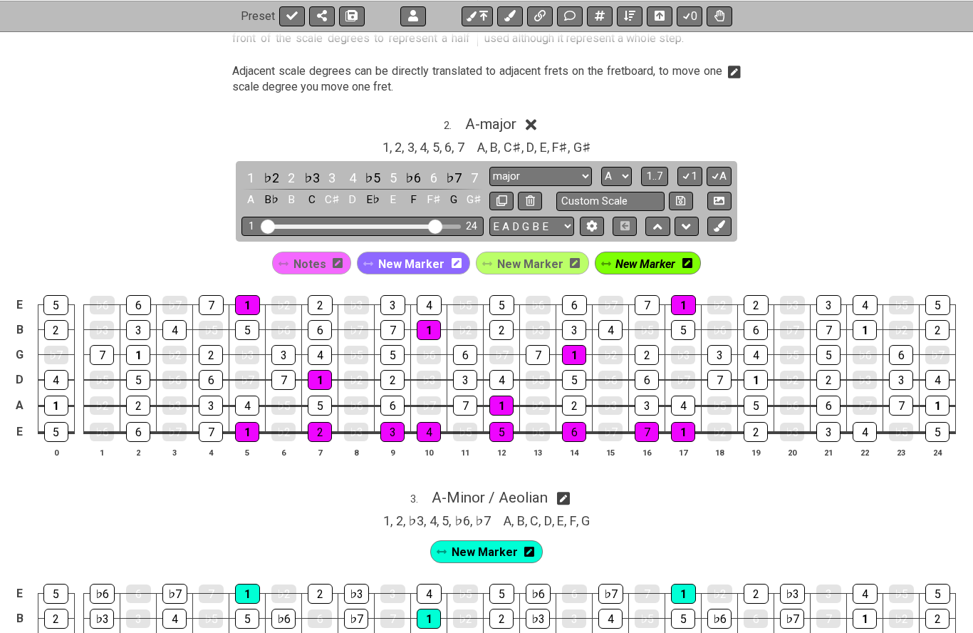
click at [602, 261] on icon at bounding box center [606, 263] width 10 height 4
click at [622, 260] on span "New Marker" at bounding box center [646, 264] width 60 height 21
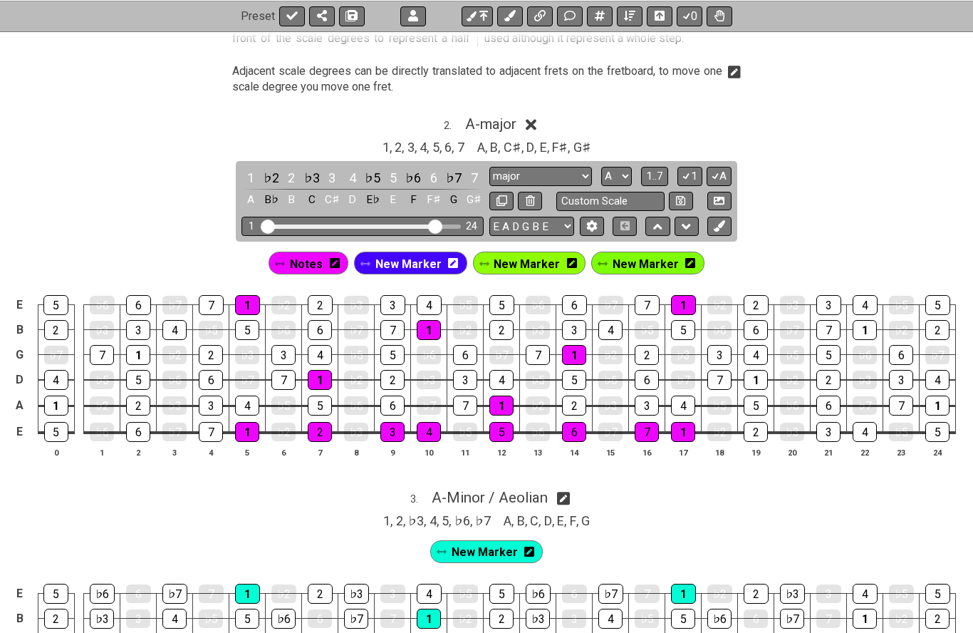
click at [613, 259] on span "New Marker" at bounding box center [646, 264] width 66 height 21
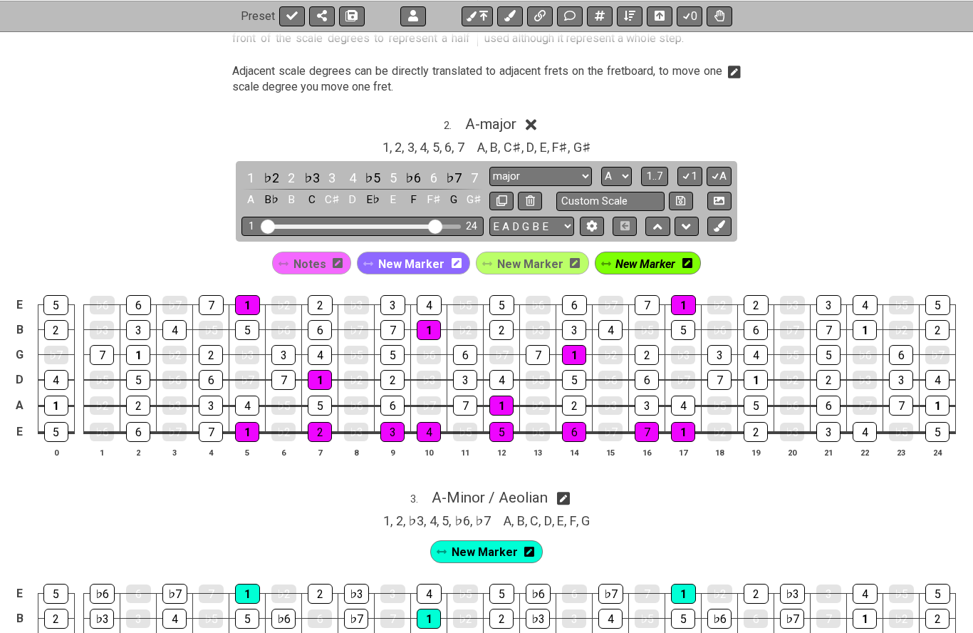
click at [497, 254] on span "New Marker" at bounding box center [530, 264] width 66 height 21
click at [684, 258] on icon at bounding box center [688, 263] width 10 height 10
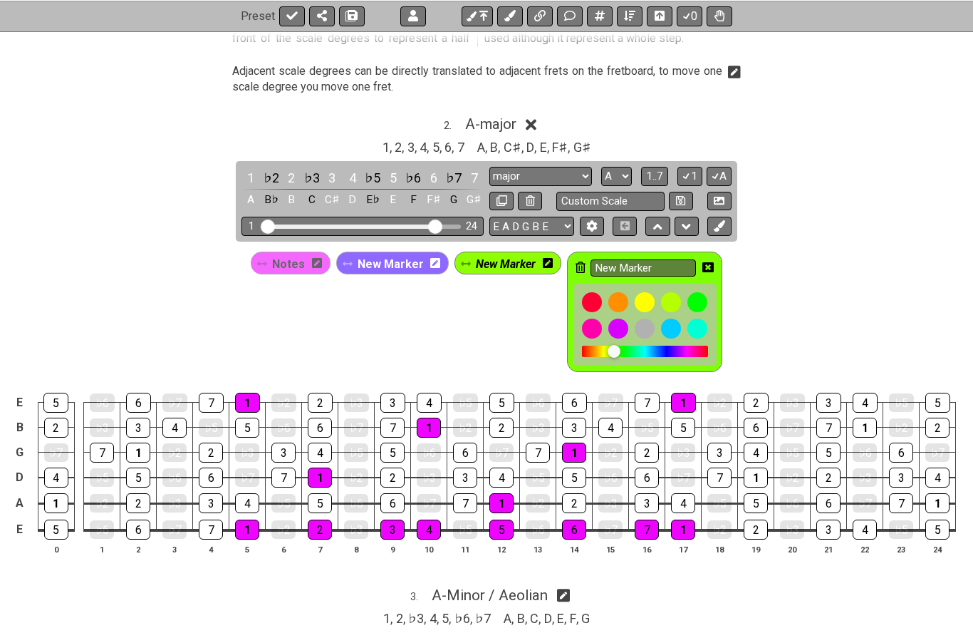
click at [688, 259] on input "New Marker" at bounding box center [643, 268] width 105 height 18
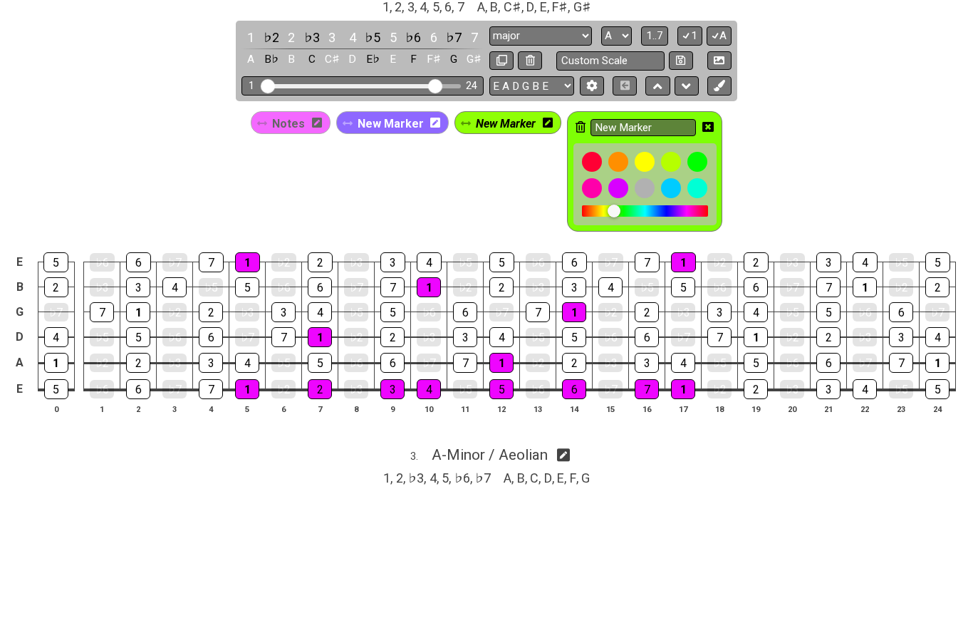
click at [577, 262] on icon at bounding box center [581, 267] width 10 height 11
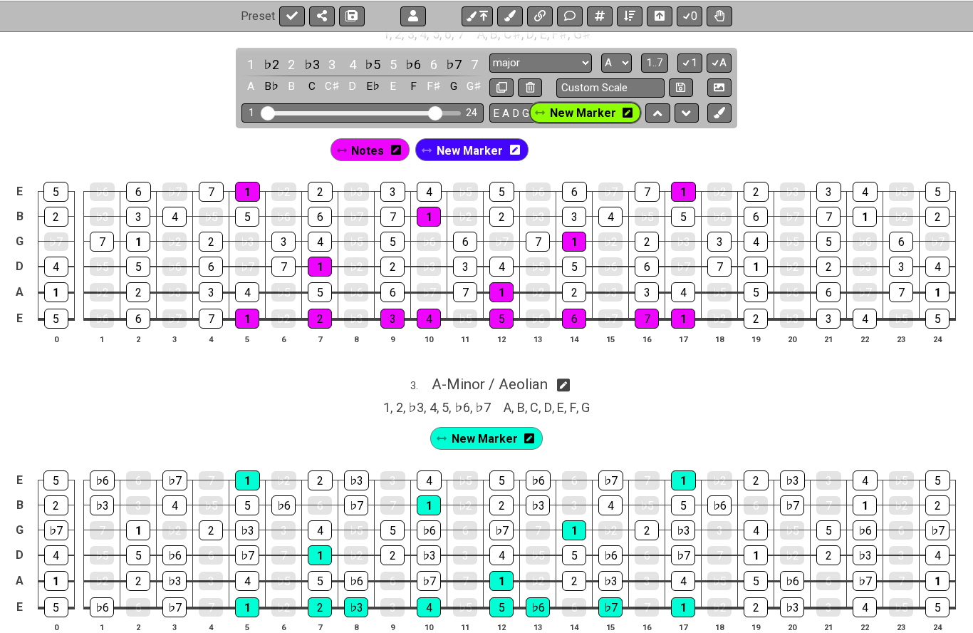
scroll to position [1357, 0]
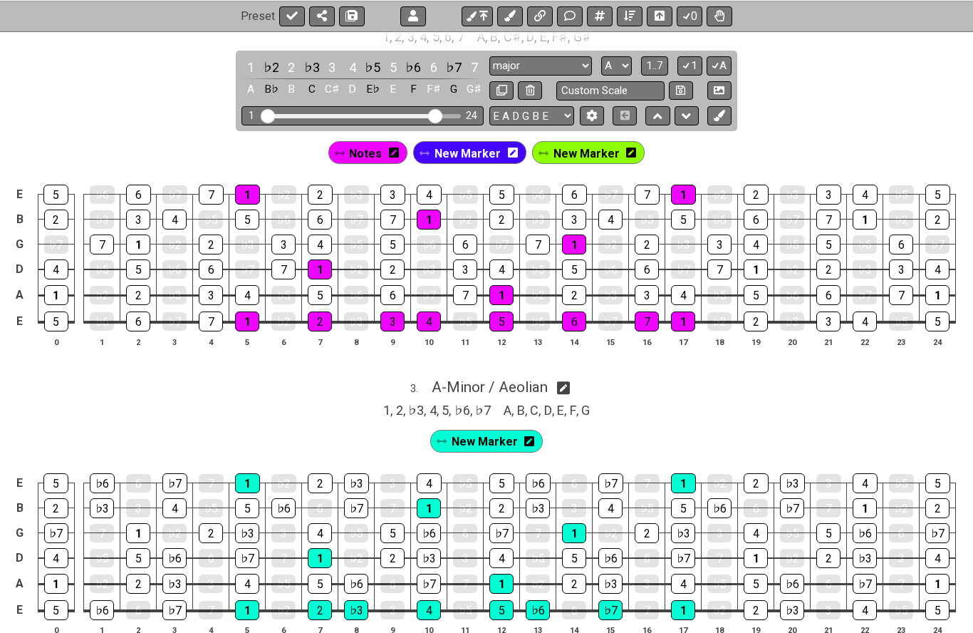
click at [549, 141] on div "New Marker" at bounding box center [588, 152] width 113 height 23
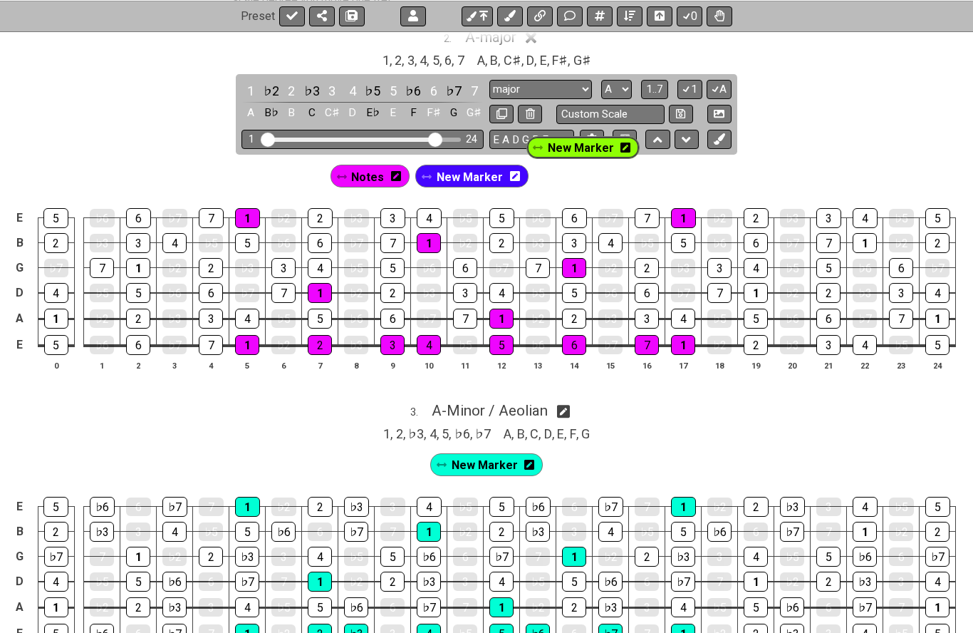
scroll to position [1329, 0]
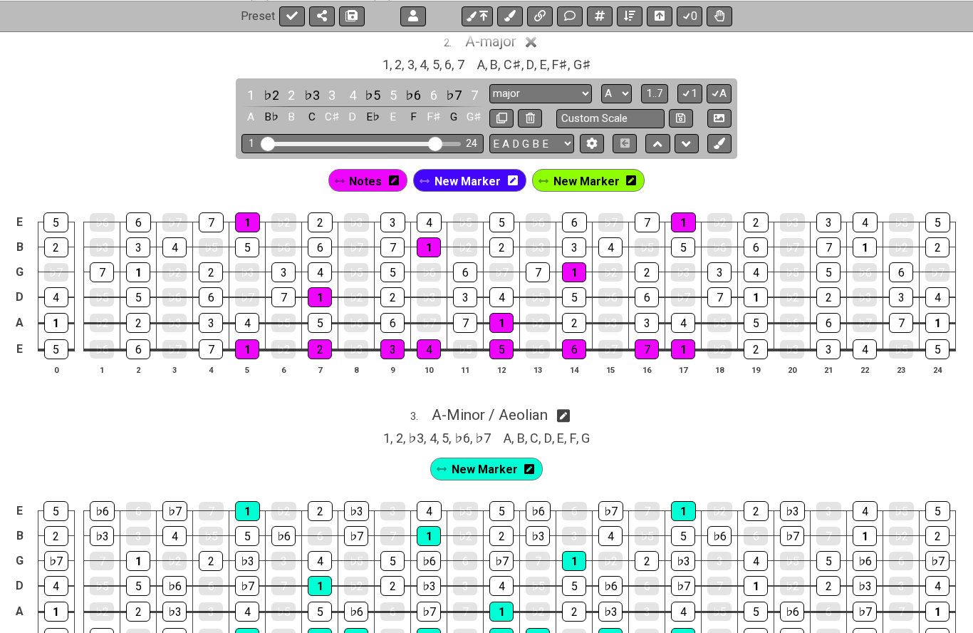
click at [626, 175] on icon at bounding box center [631, 180] width 10 height 10
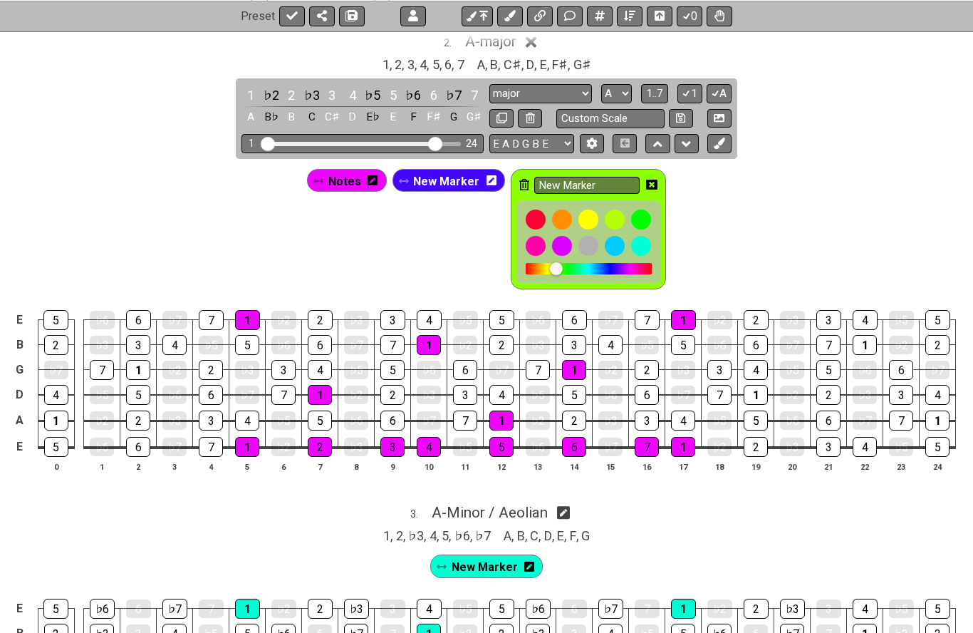
click at [512, 178] on div "New Marker" at bounding box center [588, 229] width 155 height 120
click at [525, 181] on icon at bounding box center [524, 185] width 10 height 21
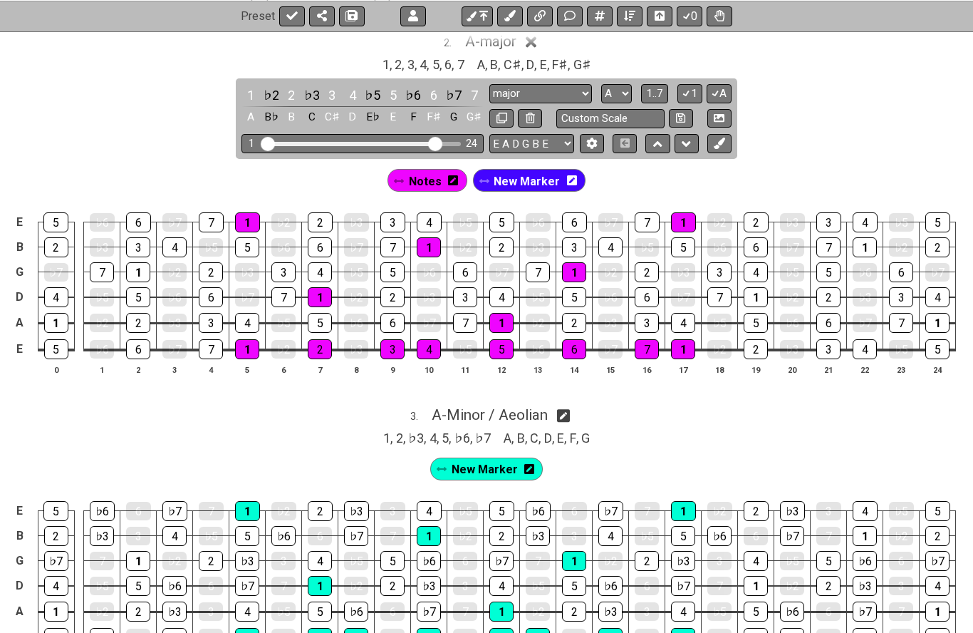
click at [567, 171] on icon at bounding box center [572, 181] width 10 height 21
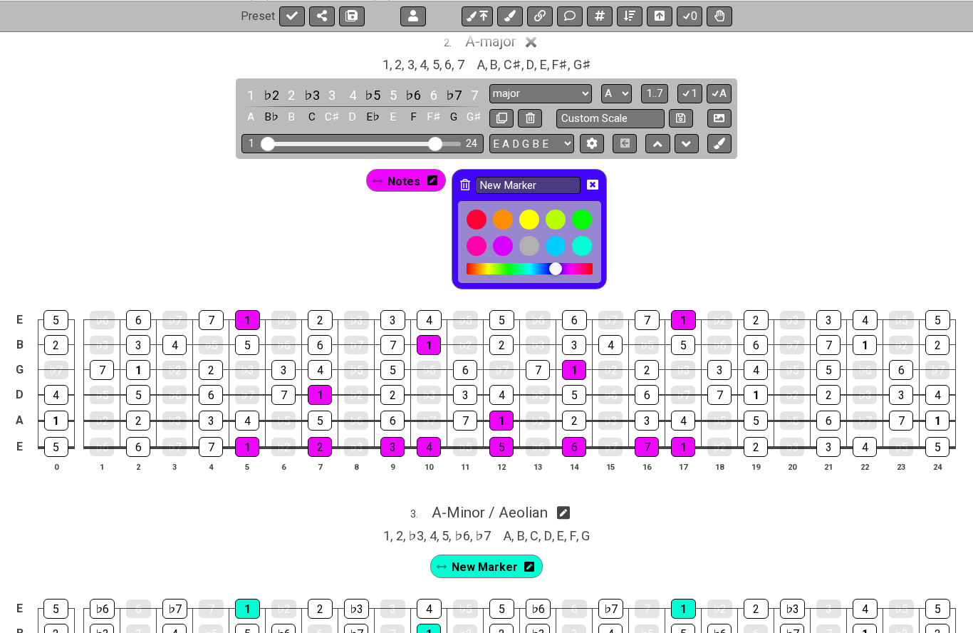
click at [563, 169] on div "New Marker" at bounding box center [529, 229] width 155 height 120
click at [466, 179] on icon at bounding box center [465, 184] width 10 height 11
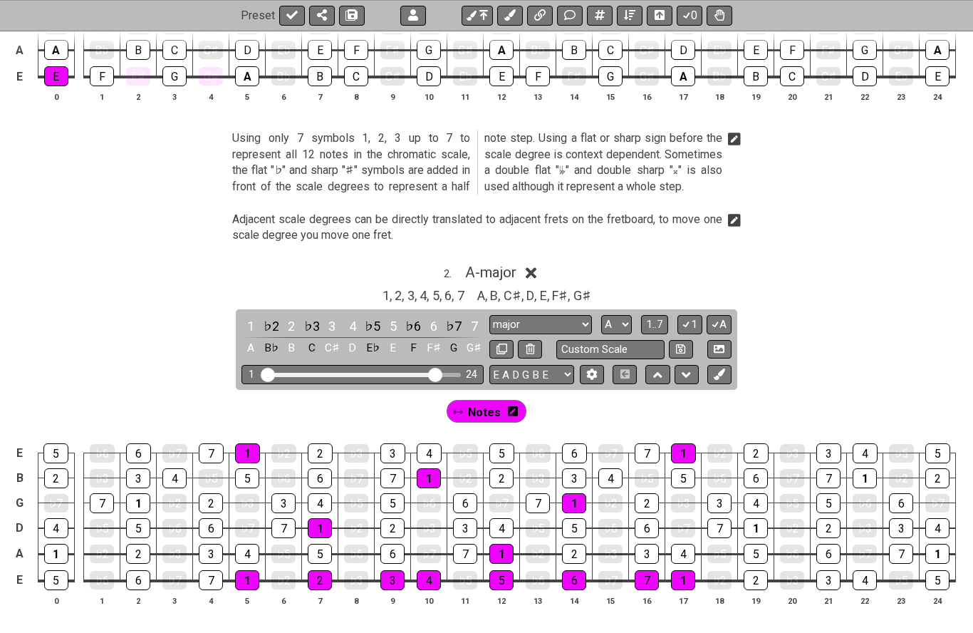
scroll to position [1099, 0]
click at [460, 410] on icon at bounding box center [458, 412] width 10 height 4
click at [516, 408] on icon at bounding box center [513, 412] width 10 height 21
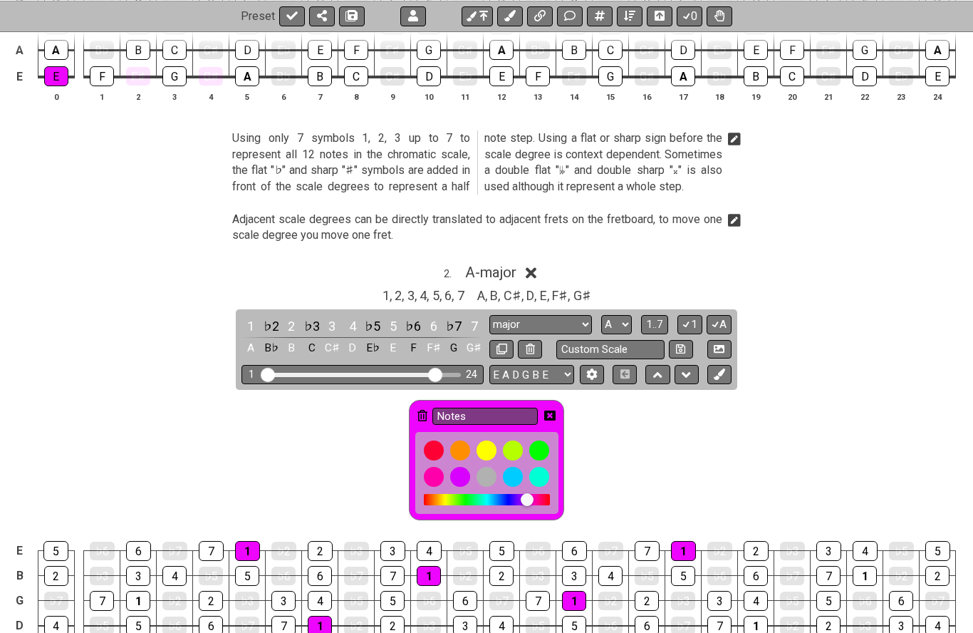
click at [513, 408] on input "Notes" at bounding box center [484, 417] width 105 height 18
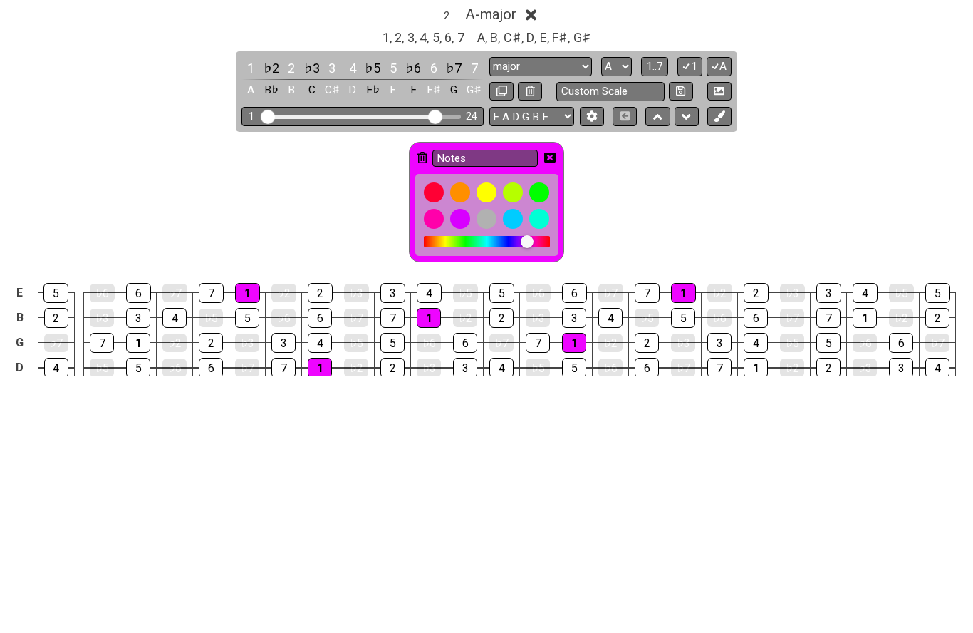
click at [510, 408] on input "Notes" at bounding box center [484, 417] width 105 height 18
type input "N"
type input "Root Note and Scale"
click at [682, 390] on div "Root Note and Scale" at bounding box center [486, 456] width 973 height 133
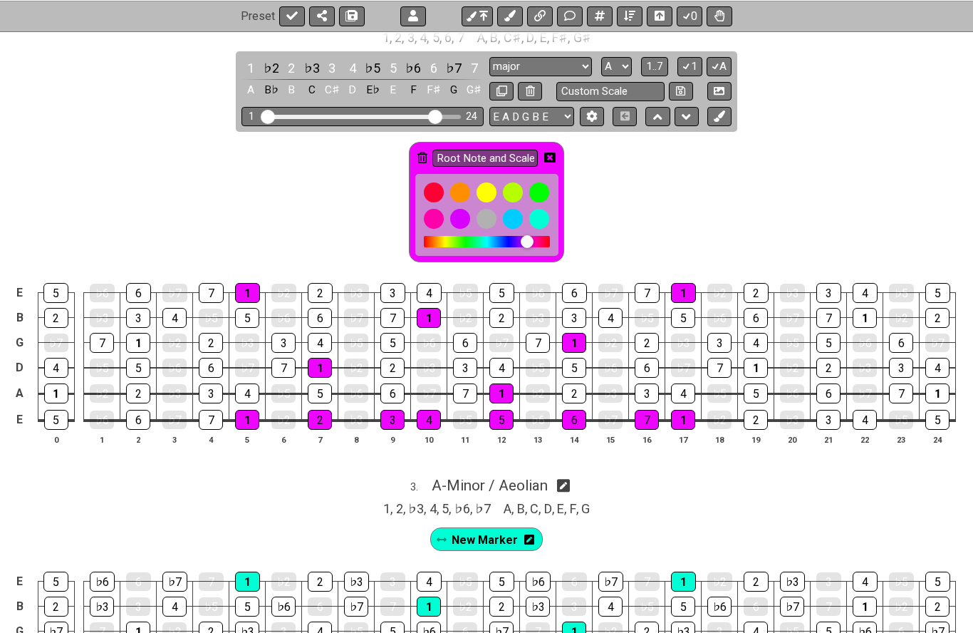
click at [552, 148] on icon at bounding box center [549, 158] width 11 height 21
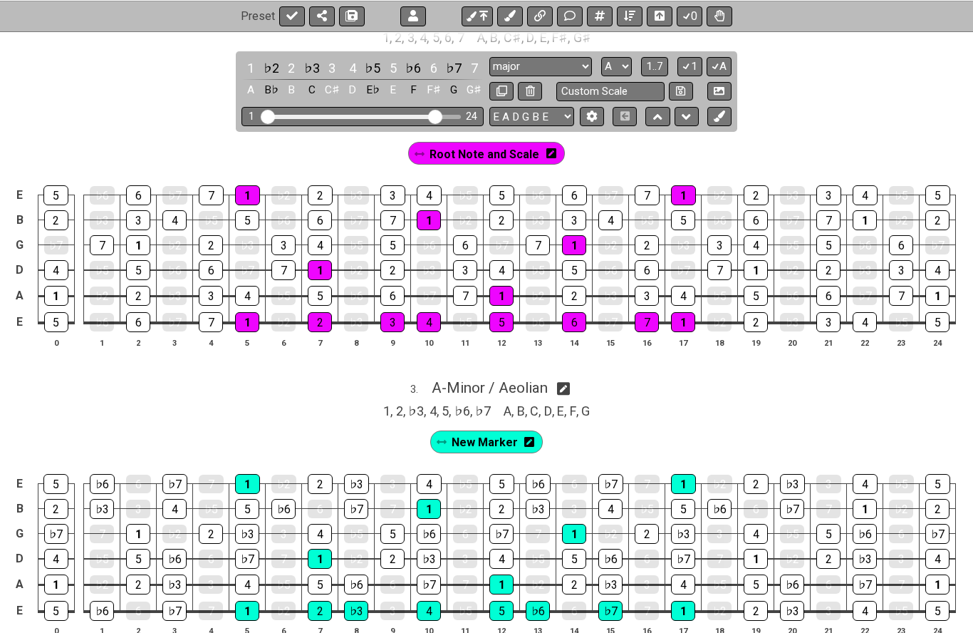
click at [447, 440] on icon at bounding box center [442, 442] width 10 height 4
click at [455, 436] on span "New Marker" at bounding box center [485, 442] width 66 height 21
click at [455, 435] on span "New Marker" at bounding box center [485, 442] width 60 height 21
click at [506, 437] on span "New Marker" at bounding box center [485, 442] width 66 height 21
click at [491, 437] on span "New Marker" at bounding box center [485, 442] width 60 height 21
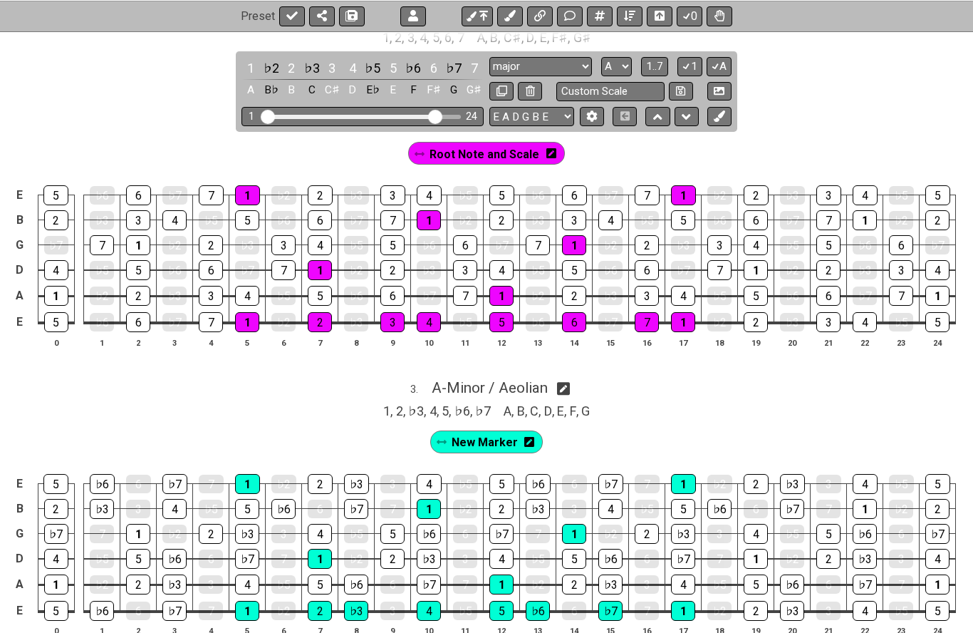
click at [491, 437] on span "New Marker" at bounding box center [485, 442] width 66 height 21
click at [445, 430] on div "New Marker" at bounding box center [486, 441] width 107 height 23
click at [528, 437] on icon at bounding box center [527, 442] width 10 height 10
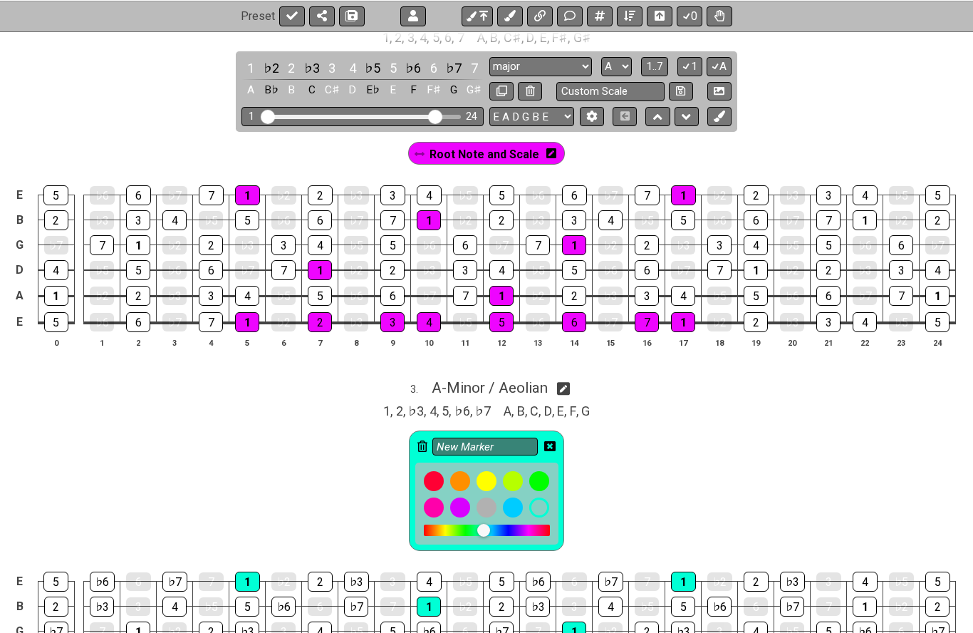
click at [516, 437] on input "New Marker" at bounding box center [484, 446] width 105 height 18
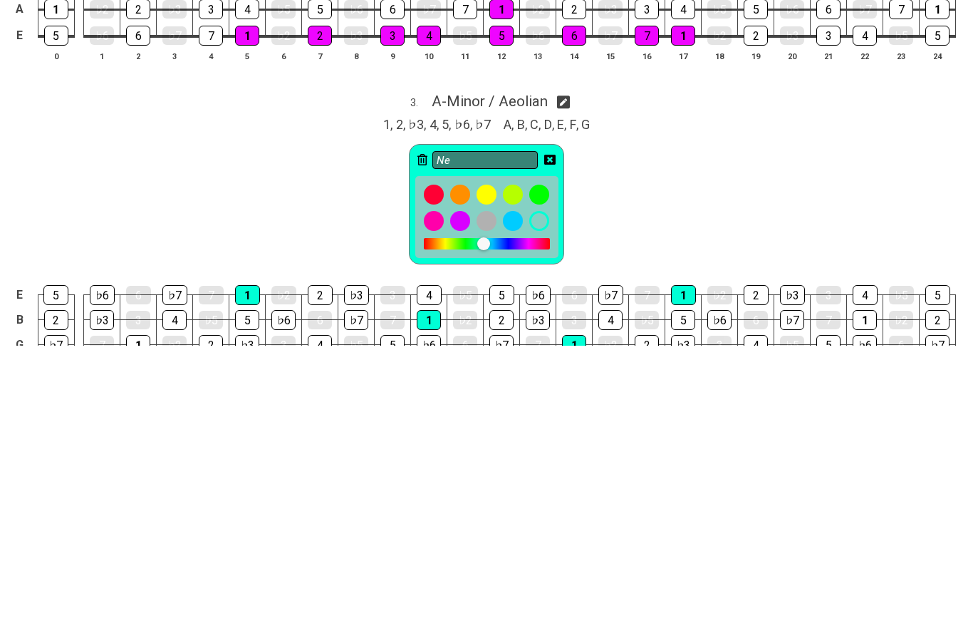
type input "N"
type input "Root Note and Scale"
click at [554, 442] on icon at bounding box center [549, 447] width 11 height 10
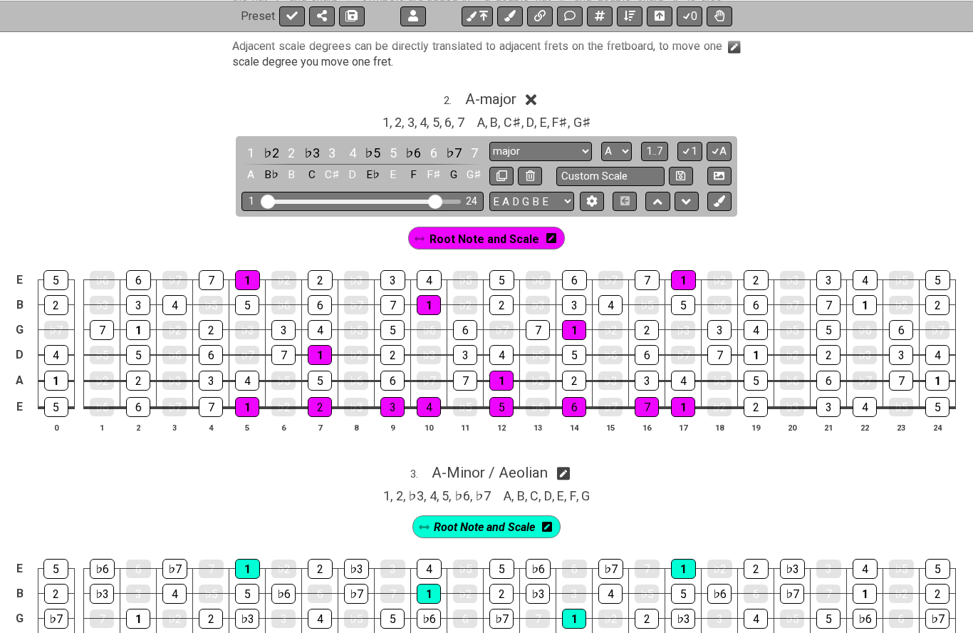
scroll to position [1286, 0]
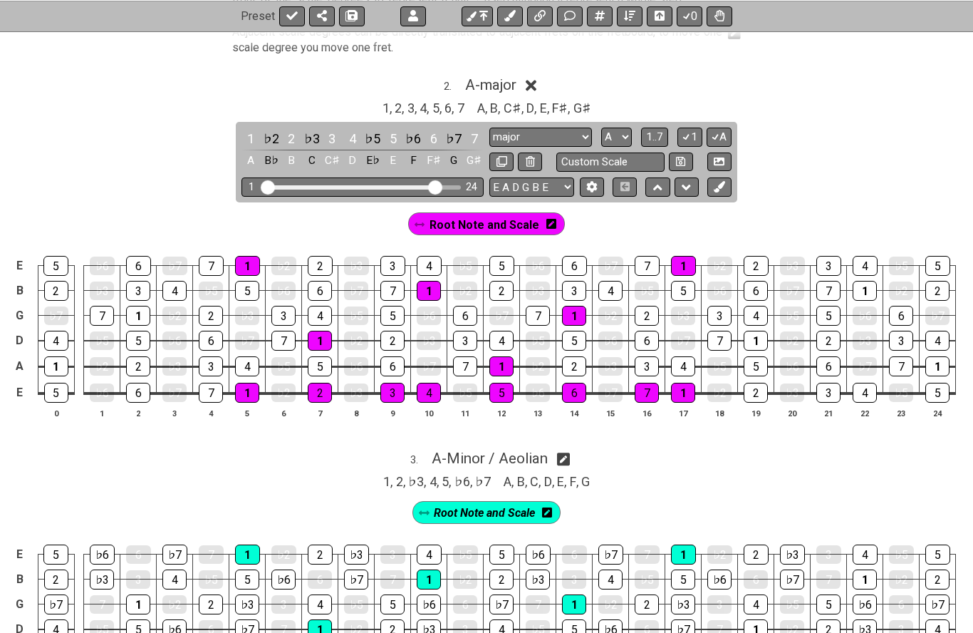
click at [536, 83] on icon at bounding box center [531, 85] width 11 height 15
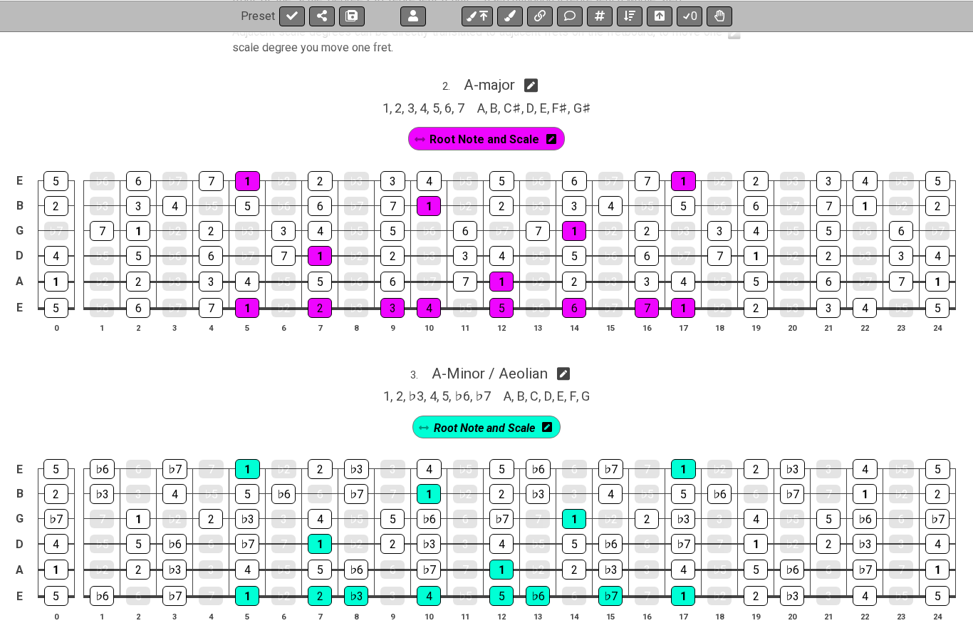
click at [571, 367] on icon at bounding box center [564, 374] width 14 height 14
select select "Minor / Aeolian"
select select "A"
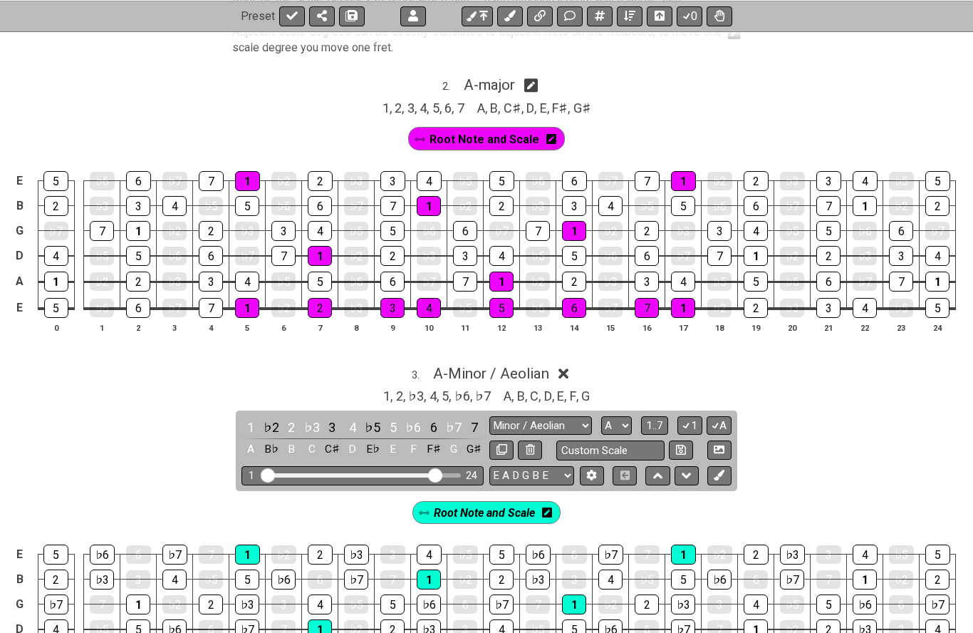
click at [572, 366] on div "3 . A - Minor / Aeolian" at bounding box center [486, 369] width 973 height 27
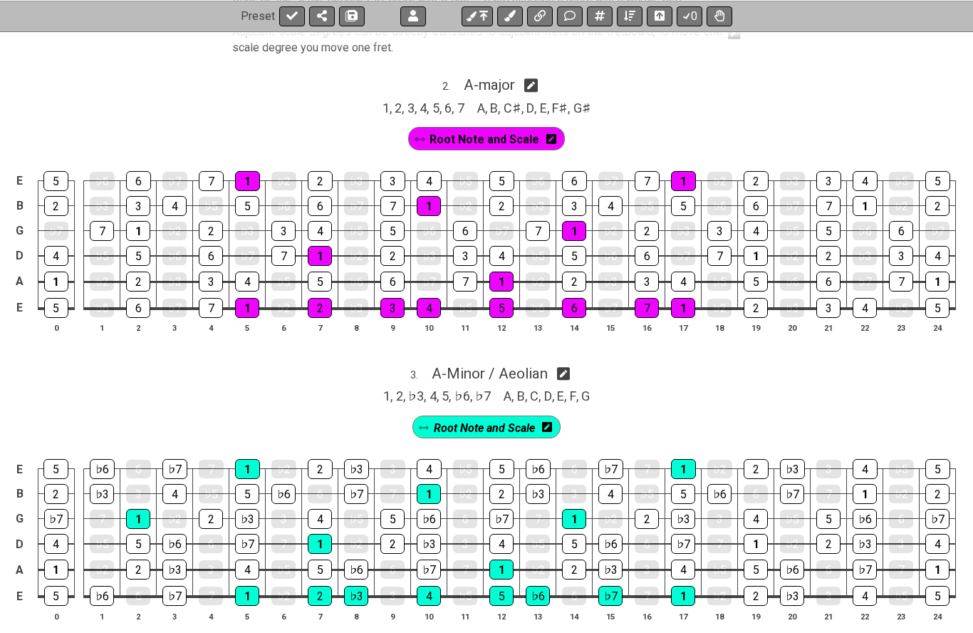
click at [140, 515] on div "1" at bounding box center [138, 519] width 24 height 20
click at [142, 222] on div "1" at bounding box center [138, 231] width 24 height 19
click at [145, 231] on td "5" at bounding box center [138, 243] width 36 height 26
click at [140, 227] on div "1" at bounding box center [138, 231] width 24 height 20
click at [138, 225] on div "1" at bounding box center [138, 231] width 24 height 19
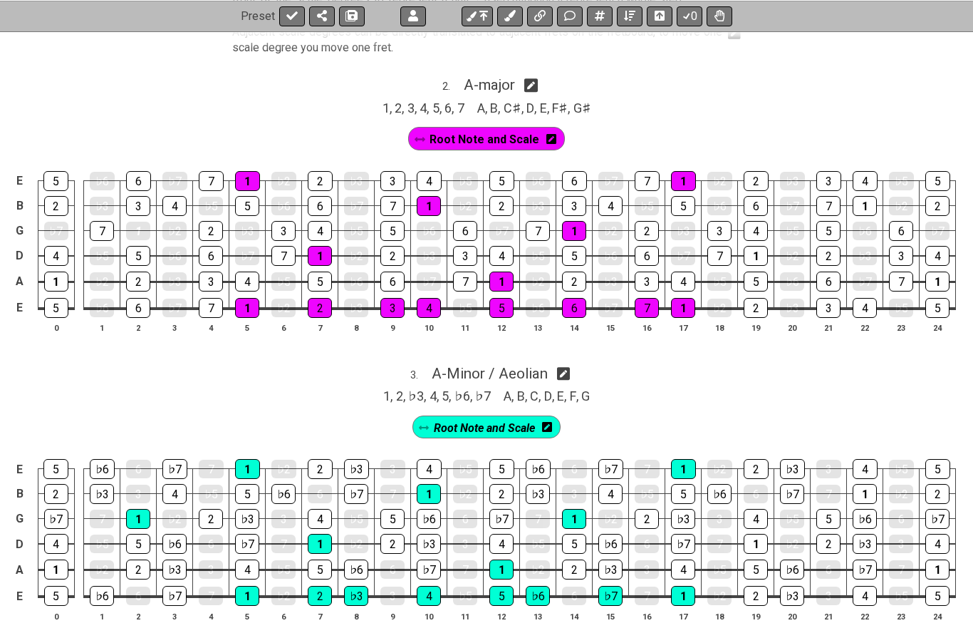
click at [135, 231] on td "5" at bounding box center [138, 243] width 36 height 26
click at [137, 227] on div "1" at bounding box center [138, 231] width 24 height 20
click at [140, 224] on div "1" at bounding box center [138, 231] width 24 height 19
click at [140, 227] on div "1" at bounding box center [138, 231] width 24 height 20
click at [144, 509] on div "1" at bounding box center [138, 519] width 24 height 20
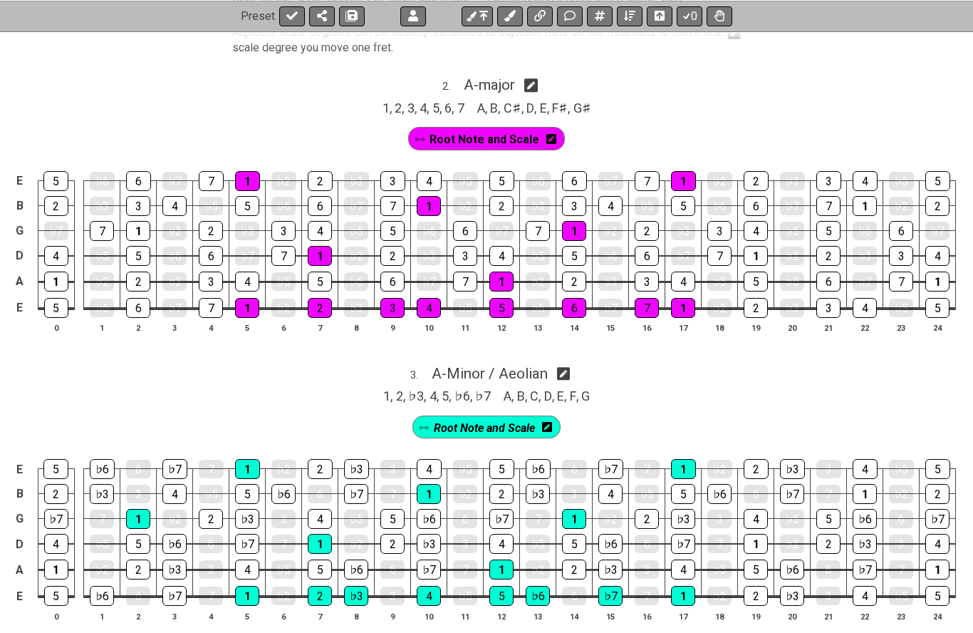
click at [149, 512] on div "1" at bounding box center [138, 519] width 24 height 20
click at [143, 509] on div "1" at bounding box center [138, 519] width 24 height 20
click at [214, 392] on div "1 , 2 , ♭3 , 4 , 5 , ♭6 , ♭7 A , B , C , D , E , F , G" at bounding box center [486, 394] width 973 height 23
click at [146, 224] on div "1" at bounding box center [138, 231] width 24 height 19
click at [449, 133] on span "Root Note and Scale" at bounding box center [485, 139] width 110 height 21
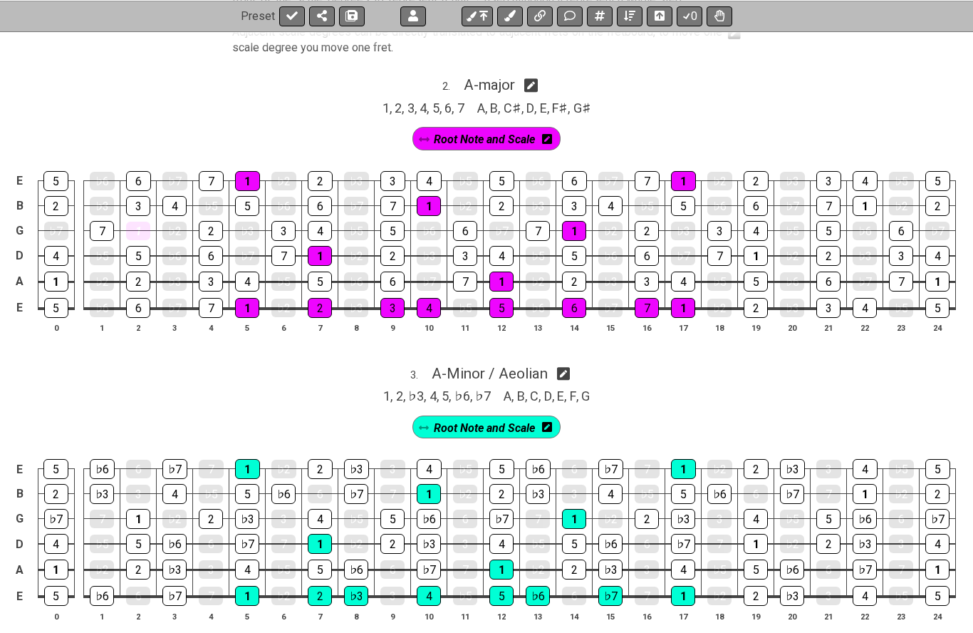
click at [145, 222] on div "1" at bounding box center [138, 231] width 24 height 19
click at [142, 222] on div "1" at bounding box center [138, 231] width 24 height 19
click at [147, 224] on div "1" at bounding box center [138, 231] width 24 height 19
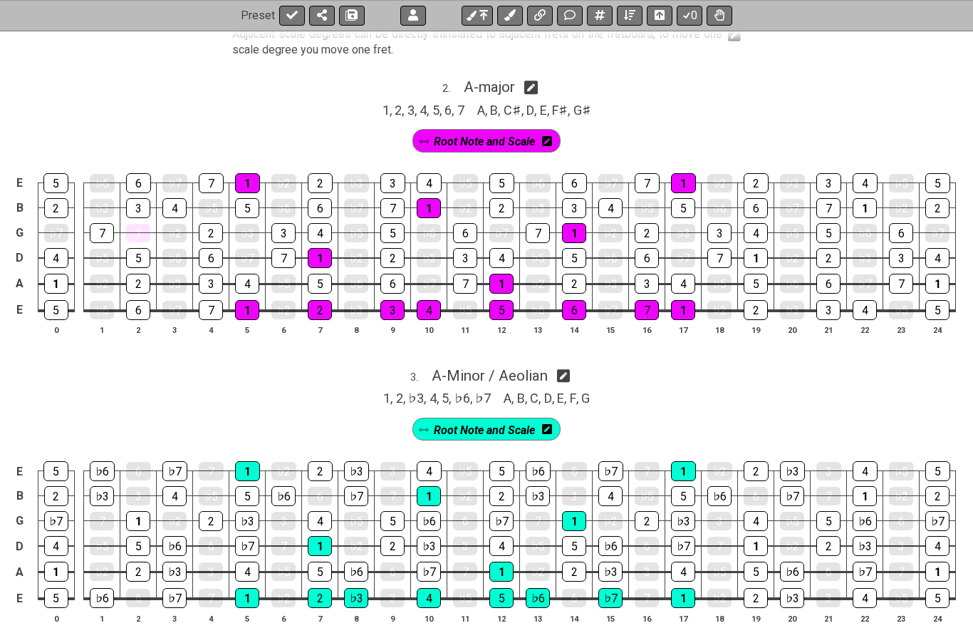
scroll to position [1282, 0]
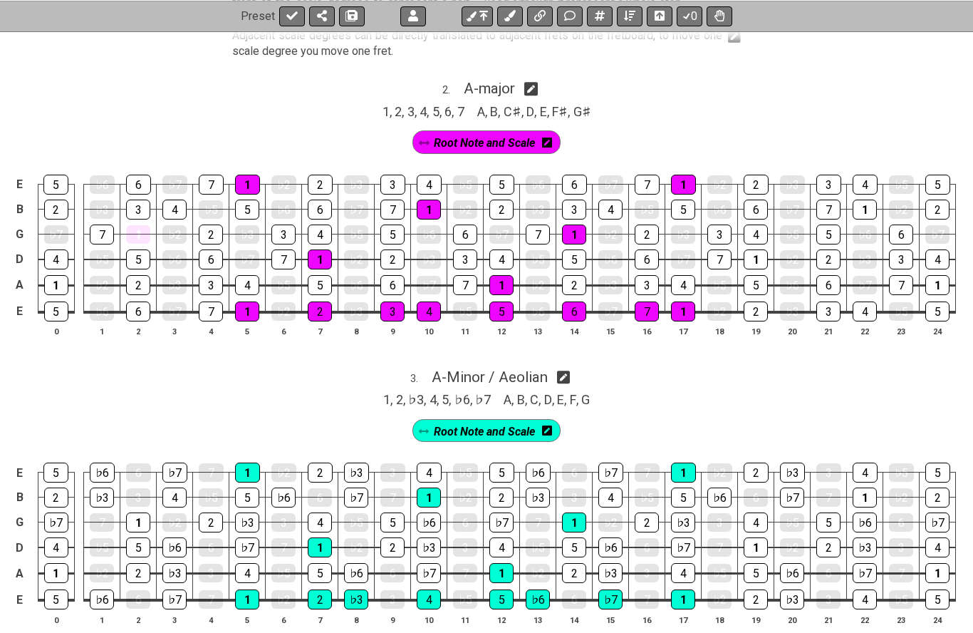
click at [161, 387] on div "1 , 2 , ♭3 , 4 , 5 , ♭6 , ♭7 A , B , C , D , E , F , G" at bounding box center [486, 398] width 973 height 23
click at [158, 375] on div "3 . A - Minor / Aeolian" at bounding box center [486, 373] width 973 height 27
select select "Minor / Aeolian"
select select "A"
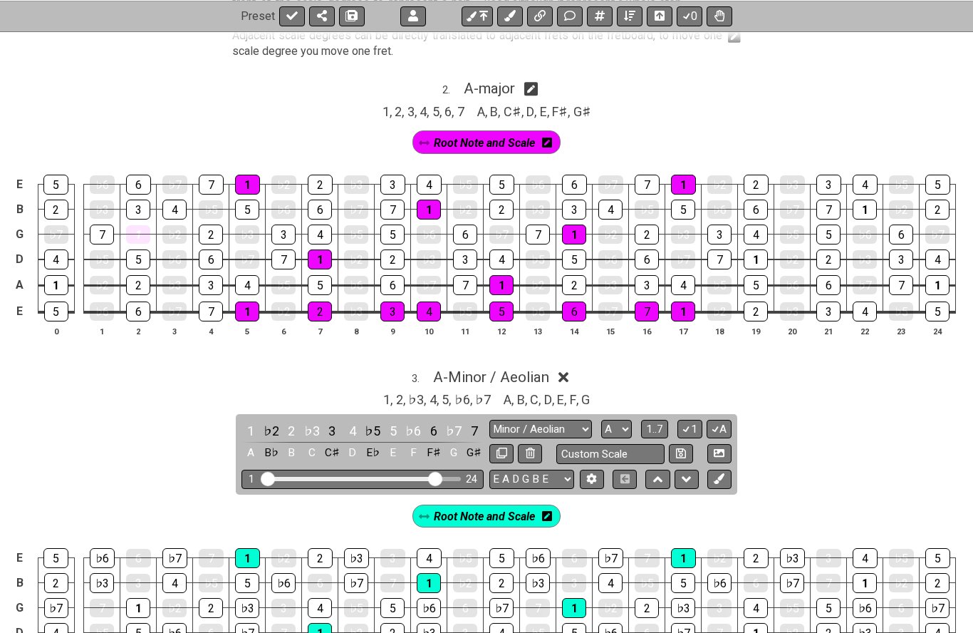
click at [180, 371] on div "3 . A - Minor / Aeolian" at bounding box center [486, 373] width 973 height 27
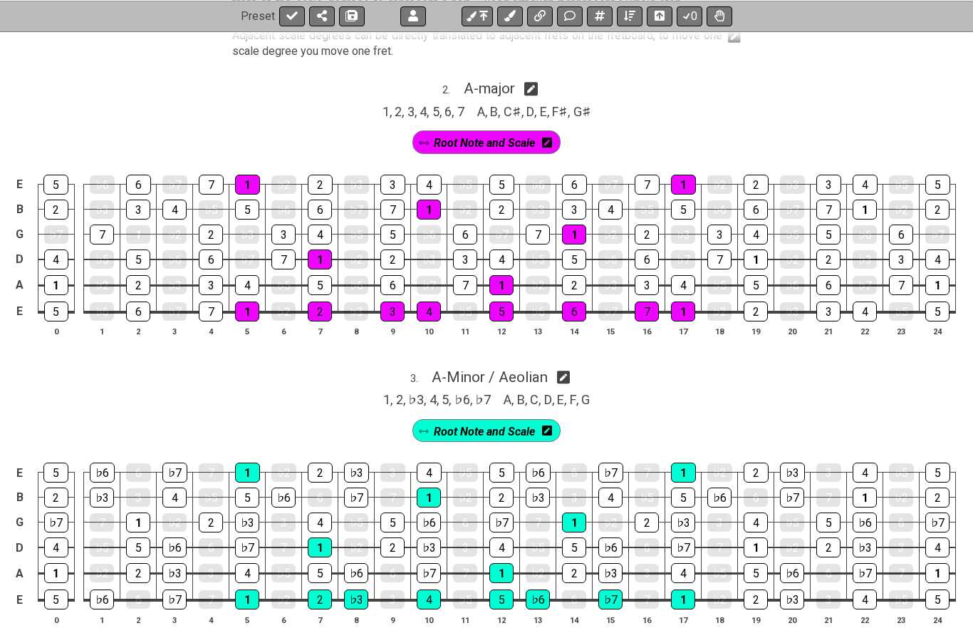
click at [145, 227] on div "1" at bounding box center [138, 234] width 24 height 19
click at [495, 138] on span "Root Note and Scale" at bounding box center [484, 143] width 101 height 21
click at [144, 226] on div "1" at bounding box center [138, 234] width 24 height 20
click at [142, 225] on div "1" at bounding box center [138, 234] width 24 height 19
click at [141, 227] on div "1" at bounding box center [138, 234] width 24 height 20
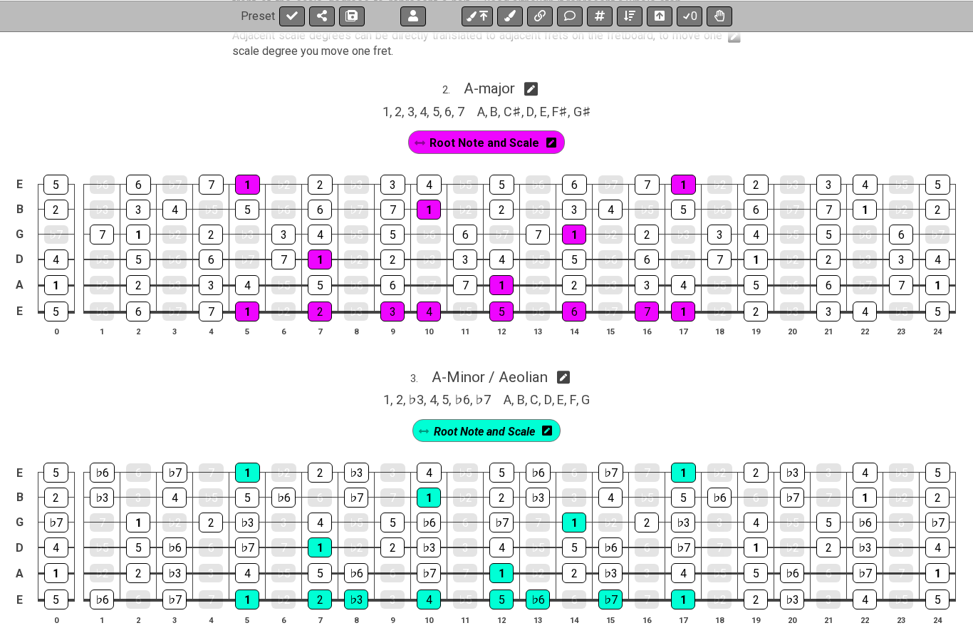
click at [171, 393] on div "1 , 2 , ♭3 , 4 , 5 , ♭6 , ♭7 A , B , C , D , E , F , G" at bounding box center [486, 398] width 973 height 23
click at [467, 137] on span "Root Note and Scale" at bounding box center [485, 143] width 110 height 21
click at [144, 224] on div "1" at bounding box center [138, 234] width 24 height 20
click at [187, 395] on div "1 , 2 , ♭3 , 4 , 5 , ♭6 , ♭7 A , B , C , D , E , F , G" at bounding box center [486, 398] width 973 height 23
click at [467, 425] on span "Root Note and Scale" at bounding box center [484, 431] width 101 height 21
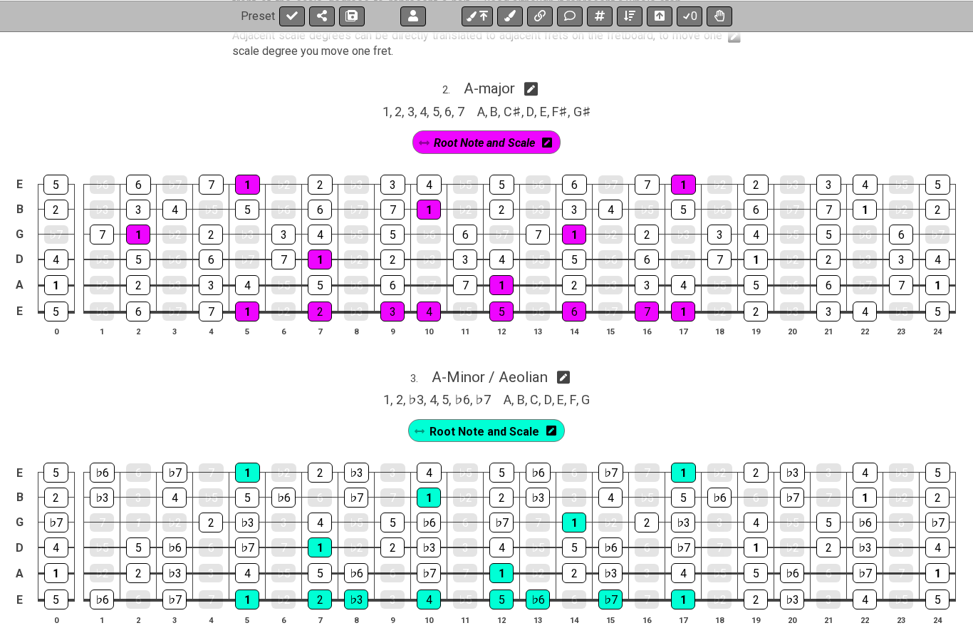
click at [148, 515] on div "1" at bounding box center [138, 522] width 24 height 19
click at [148, 515] on div "1" at bounding box center [138, 522] width 24 height 20
click at [146, 518] on div "1" at bounding box center [138, 522] width 24 height 19
click at [140, 512] on div "1" at bounding box center [138, 522] width 24 height 20
click at [484, 428] on span "Root Note and Scale" at bounding box center [485, 431] width 110 height 21
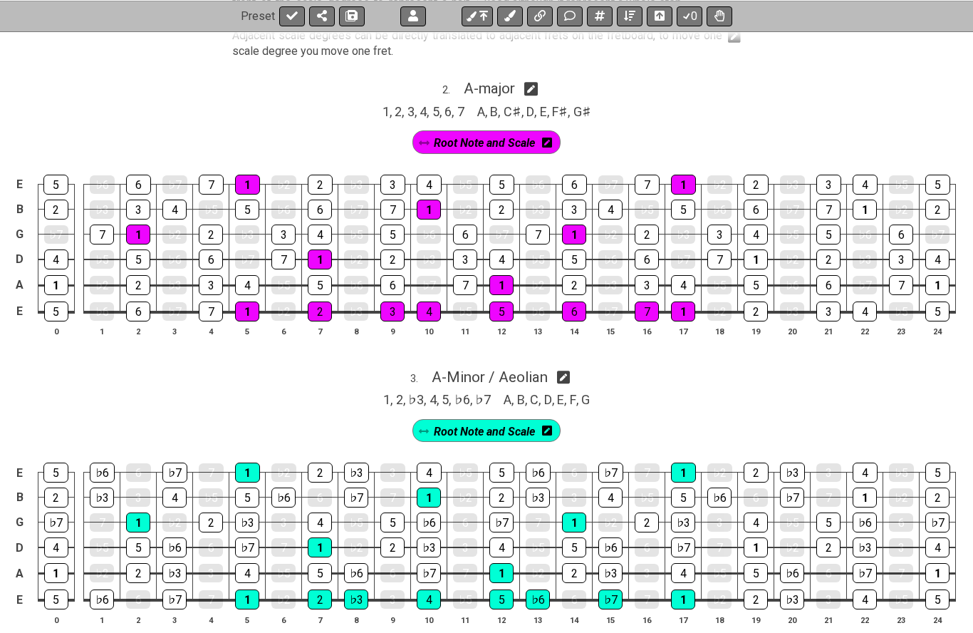
click at [145, 512] on div "1" at bounding box center [138, 522] width 24 height 20
click at [252, 393] on div "1 , 2 , ♭3 , 4 , 5 , ♭6 , ♭7 A , B , C , D , E , F , G" at bounding box center [486, 398] width 973 height 23
click at [759, 537] on div "1" at bounding box center [756, 547] width 24 height 20
click at [867, 493] on div "1" at bounding box center [865, 497] width 24 height 20
click at [940, 566] on div "1" at bounding box center [938, 573] width 24 height 20
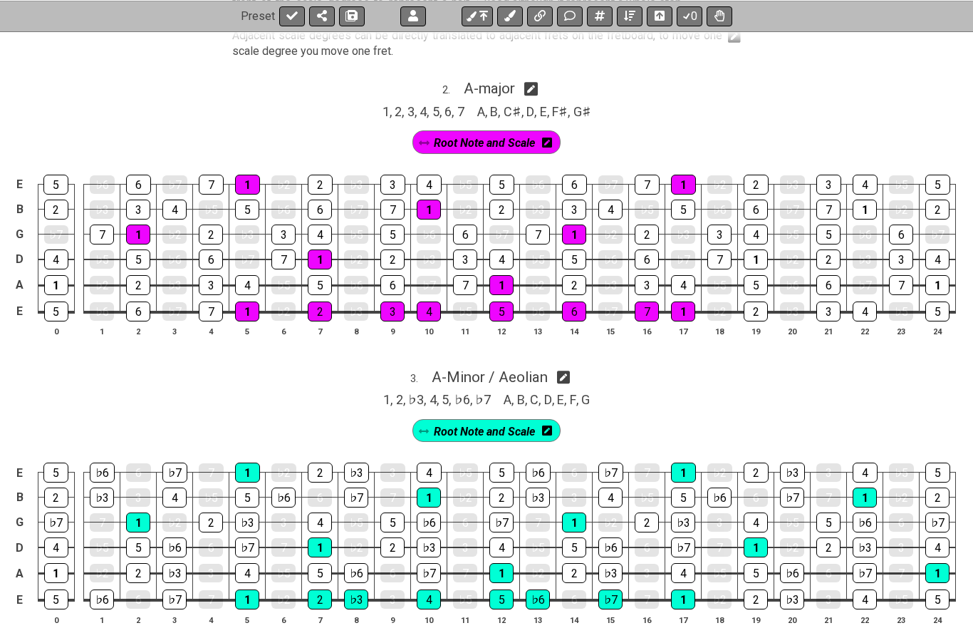
click at [143, 224] on div "1" at bounding box center [138, 234] width 24 height 20
click at [145, 224] on div "1" at bounding box center [138, 234] width 24 height 20
click at [137, 230] on div "1" at bounding box center [138, 234] width 24 height 20
click at [177, 122] on div "Root Note and Scale" at bounding box center [486, 139] width 973 height 36
click at [145, 514] on div "1" at bounding box center [138, 522] width 24 height 20
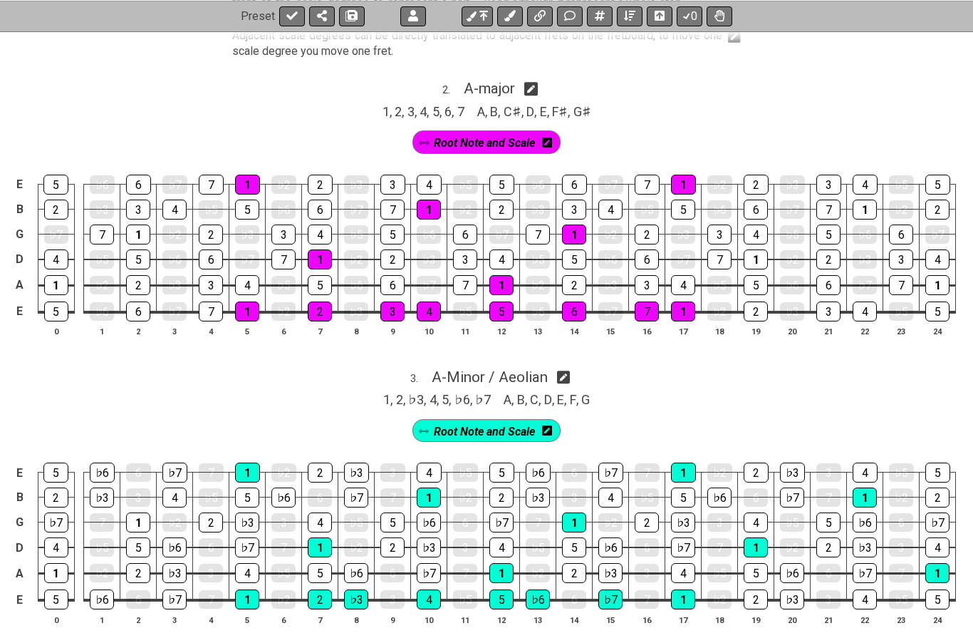
click at [169, 375] on div "3 . A - Minor / Aeolian" at bounding box center [486, 373] width 973 height 27
select select "Minor / Aeolian"
select select "A"
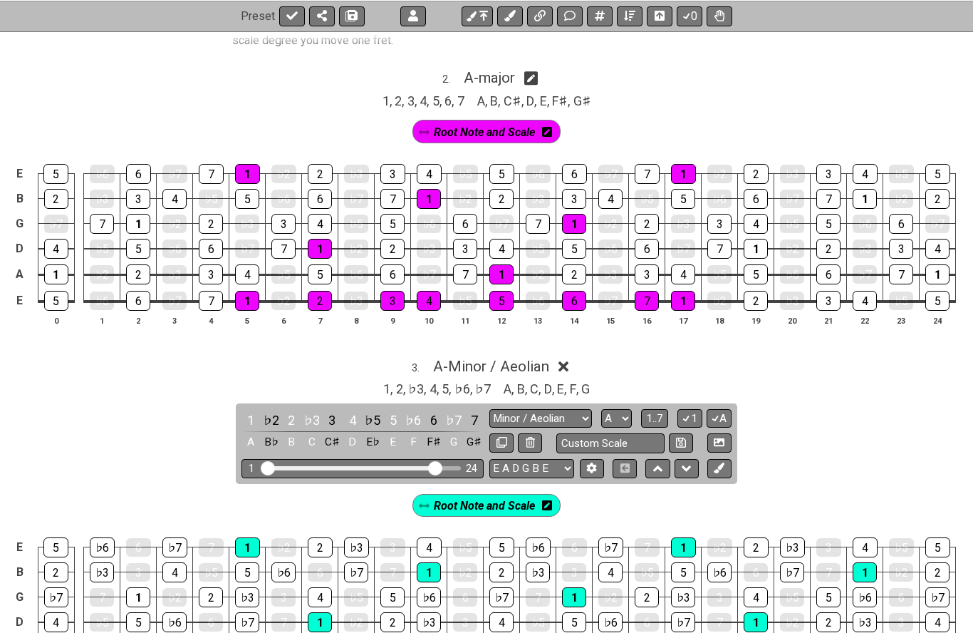
scroll to position [1320, 0]
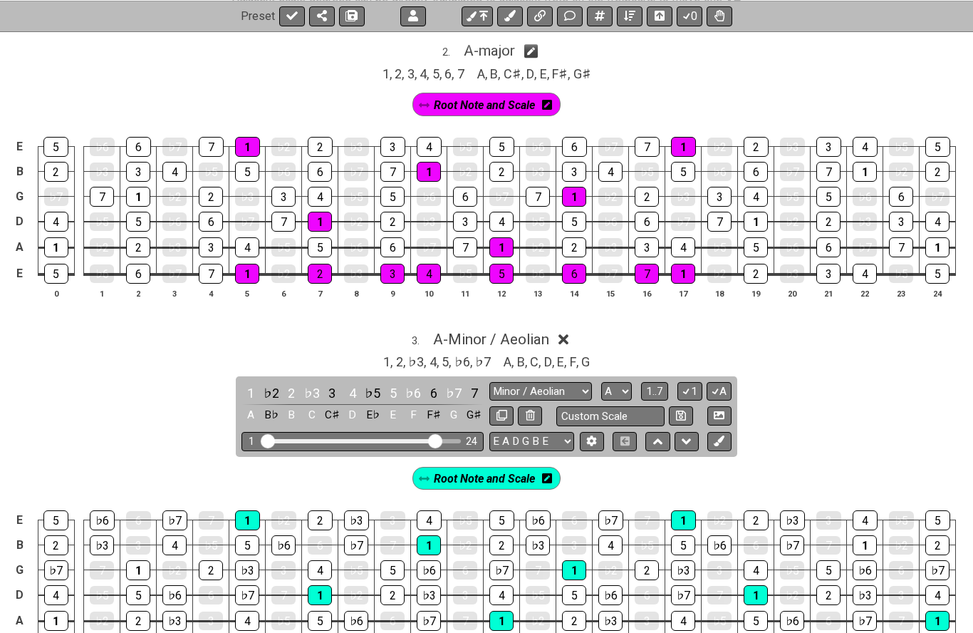
click at [871, 539] on div "1" at bounding box center [865, 545] width 24 height 20
click at [901, 444] on div "3 . A - Minor / Aeolian 1 , 2 , ♭3 , 4 , 5 , ♭6 , ♭7 A , B , C , D , E , F , G …" at bounding box center [486, 507] width 973 height 370
click at [945, 618] on div "1" at bounding box center [938, 621] width 24 height 20
click at [933, 413] on div "3 . A - Minor / Aeolian 1 , 2 , ♭3 , 4 , 5 , ♭6 , ♭7 A , B , C , D , E , F , G …" at bounding box center [486, 507] width 973 height 370
click at [763, 588] on div "1" at bounding box center [756, 595] width 24 height 20
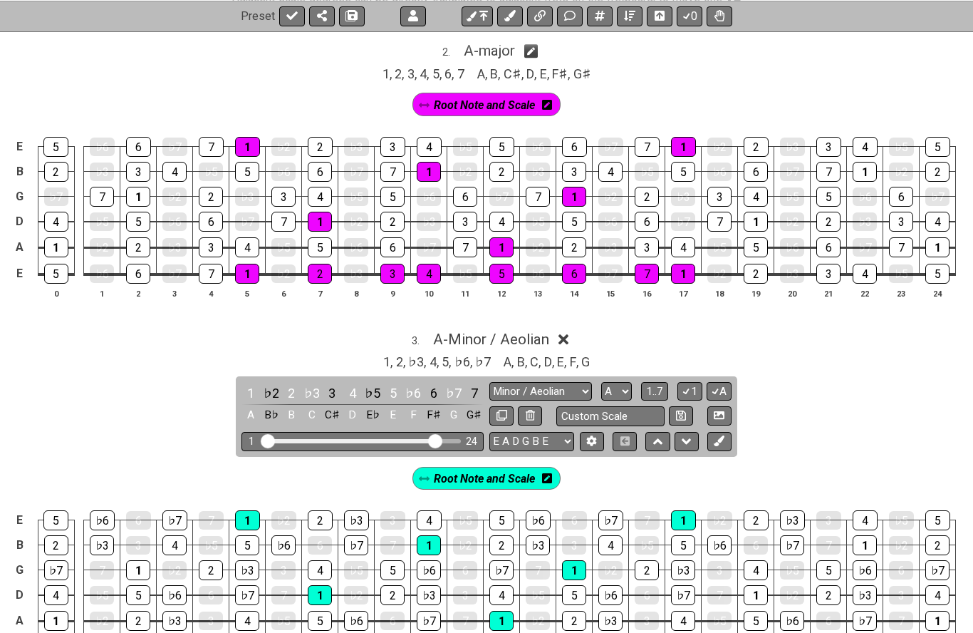
click at [871, 405] on div "3 . A - Minor / Aeolian 1 , 2 , ♭3 , 4 , 5 , ♭6 , ♭7 A , B , C , D , E , F , G …" at bounding box center [486, 507] width 973 height 370
click at [572, 329] on div "3 . A - Minor / Aeolian" at bounding box center [486, 335] width 973 height 27
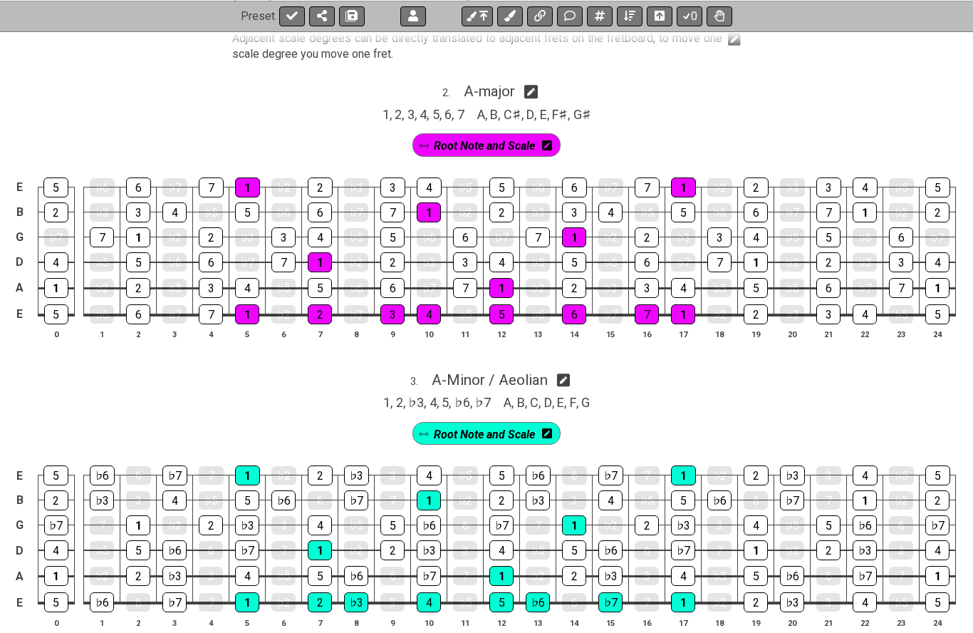
scroll to position [1301, 0]
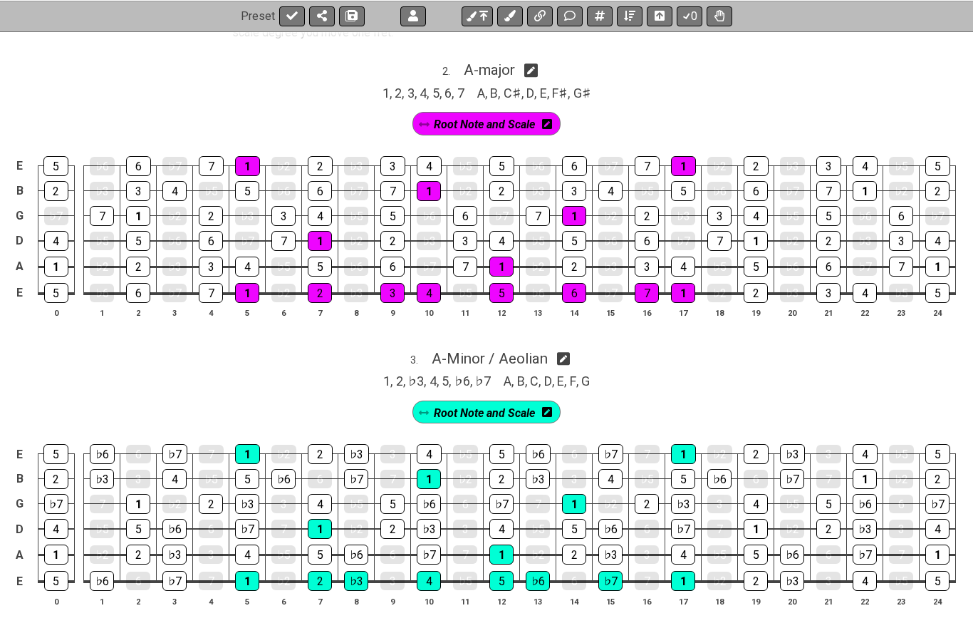
click at [435, 305] on th "10" at bounding box center [429, 312] width 36 height 15
click at [523, 165] on td "♭3" at bounding box center [538, 177] width 36 height 25
click at [569, 141] on td "6" at bounding box center [574, 153] width 36 height 25
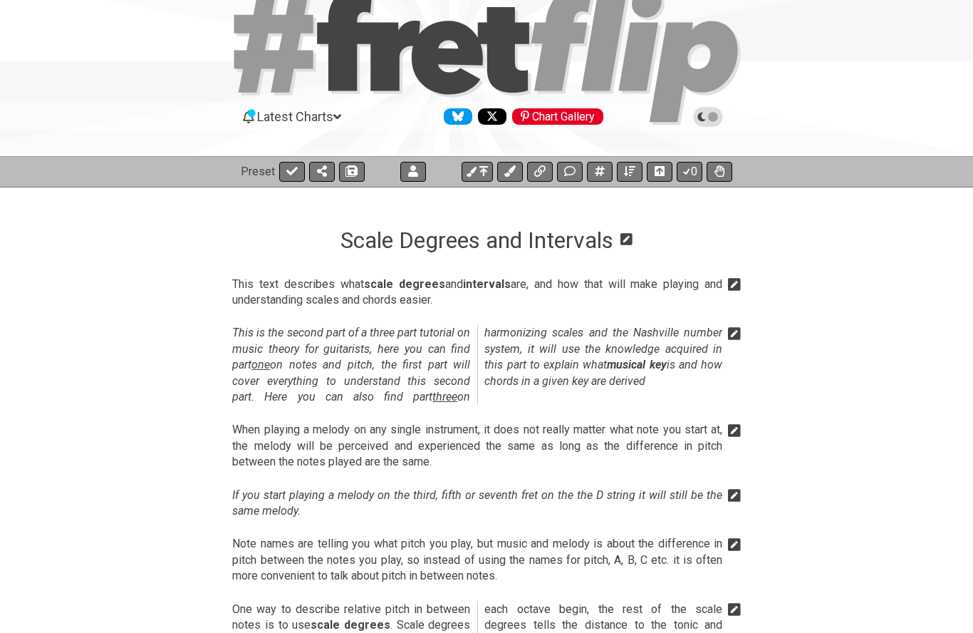
scroll to position [44, 0]
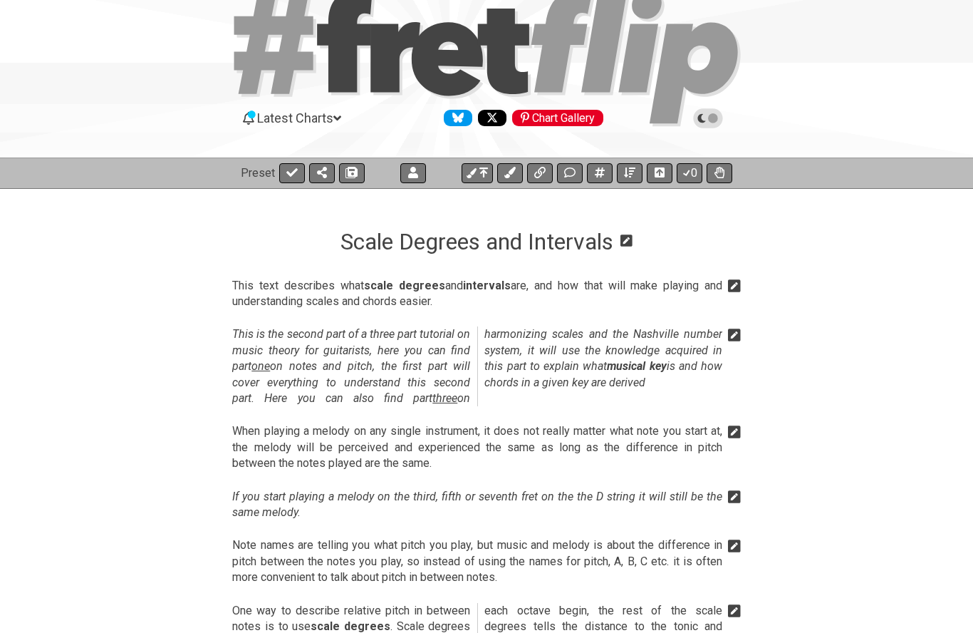
click at [695, 173] on button "0" at bounding box center [690, 173] width 26 height 20
click at [689, 177] on icon at bounding box center [687, 172] width 14 height 11
click at [712, 240] on section "Scale Degrees and Intervals" at bounding box center [486, 221] width 973 height 67
click at [286, 173] on icon at bounding box center [291, 172] width 11 height 9
select select "/scale-degrees-and-intervals"
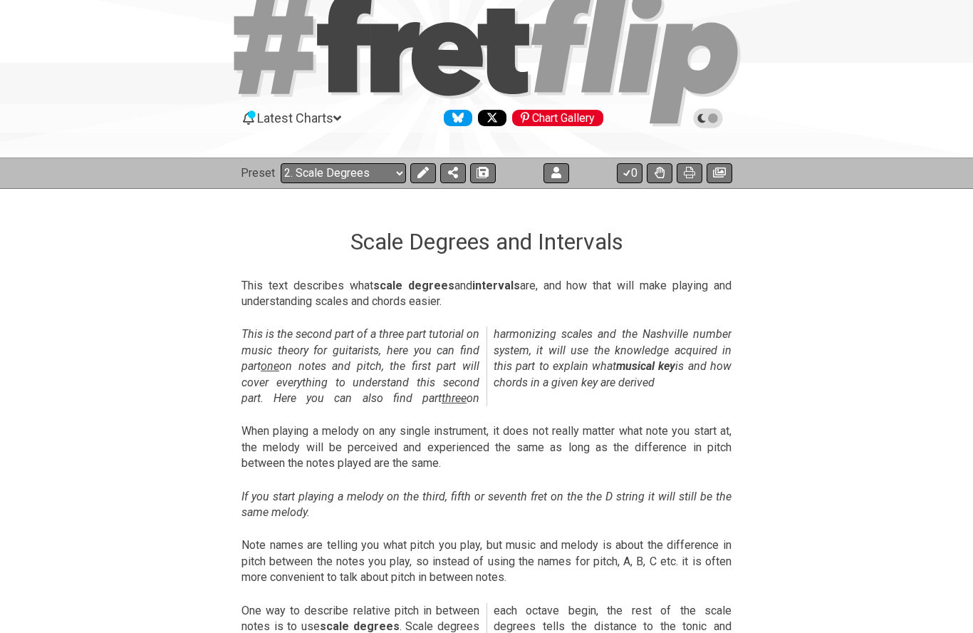
click at [247, 181] on div "Preset Welcome to #fretflip! Initial Preset Custom Preset The Minor Pentatonic …" at bounding box center [368, 173] width 255 height 20
click at [286, 175] on select "Welcome to #fretflip! Initial Preset Custom Preset The Minor Pentatonic The Min…" at bounding box center [343, 173] width 125 height 20
click at [392, 175] on select "Welcome to #fretflip! Initial Preset Custom Preset The Minor Pentatonic The Min…" at bounding box center [343, 173] width 125 height 20
click at [556, 169] on icon at bounding box center [556, 172] width 10 height 11
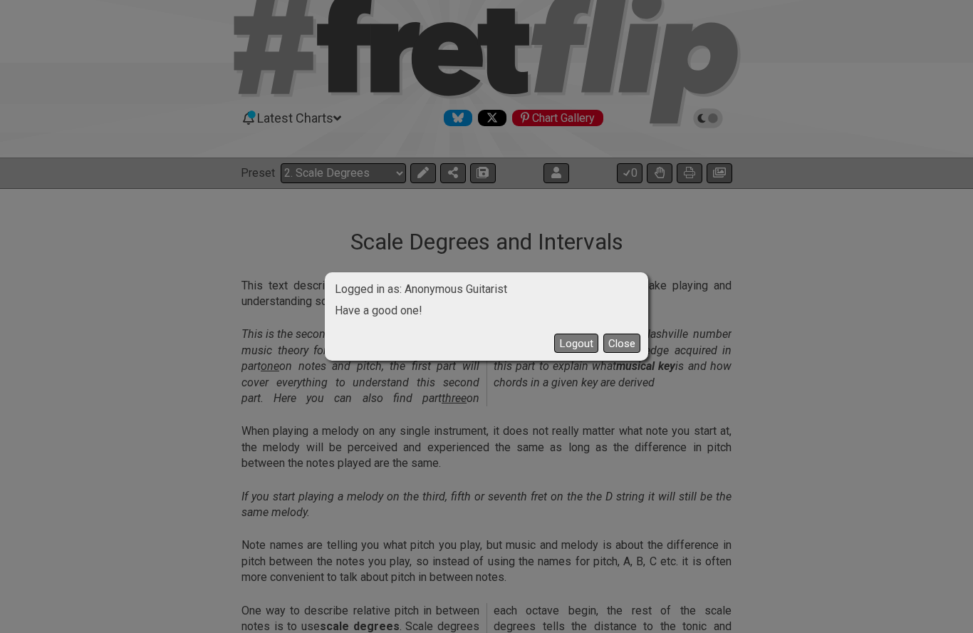
click at [634, 351] on button "Close" at bounding box center [621, 342] width 37 height 19
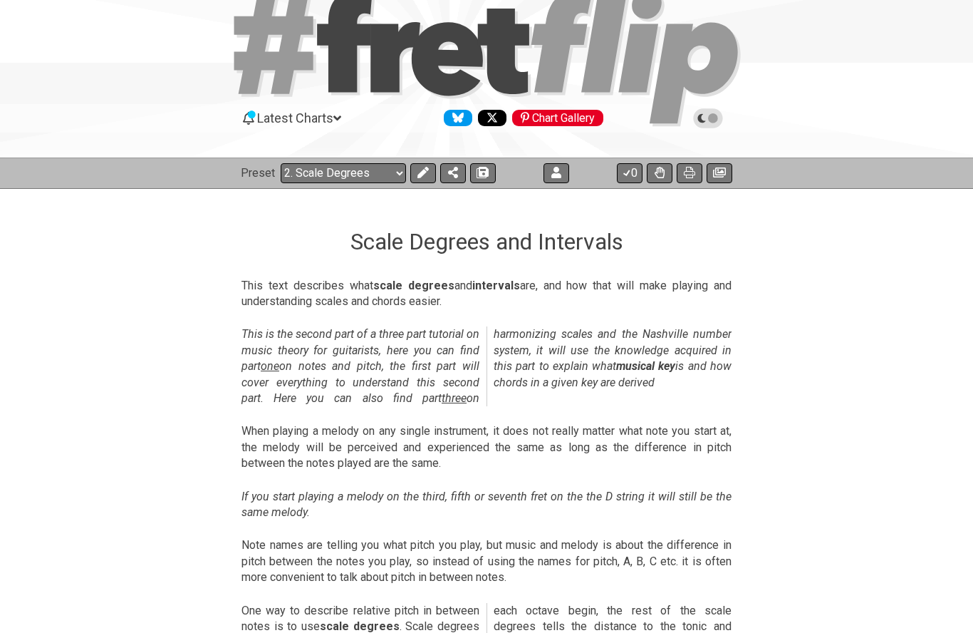
click at [627, 167] on icon at bounding box center [627, 172] width 14 height 11
click at [628, 172] on icon at bounding box center [626, 173] width 6 height 6
click at [628, 173] on icon at bounding box center [627, 173] width 8 height 6
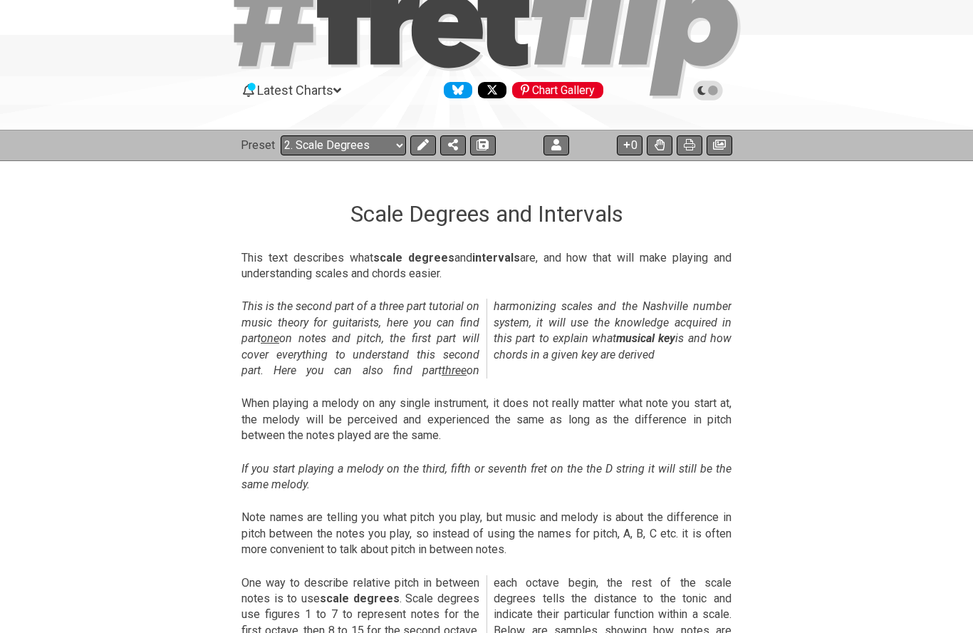
click at [721, 148] on icon at bounding box center [719, 144] width 13 height 11
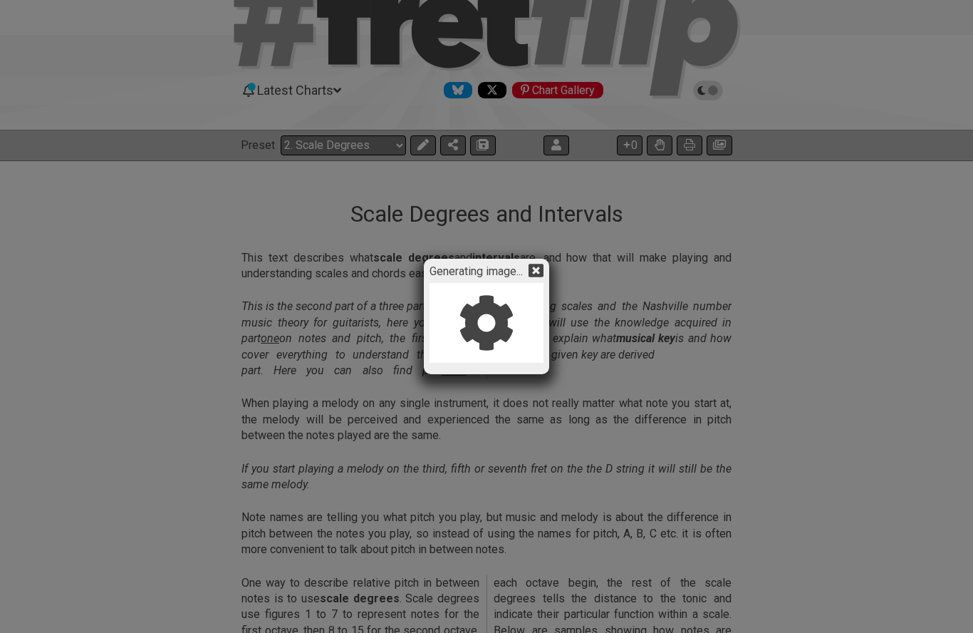
click at [534, 276] on icon at bounding box center [536, 271] width 15 height 14
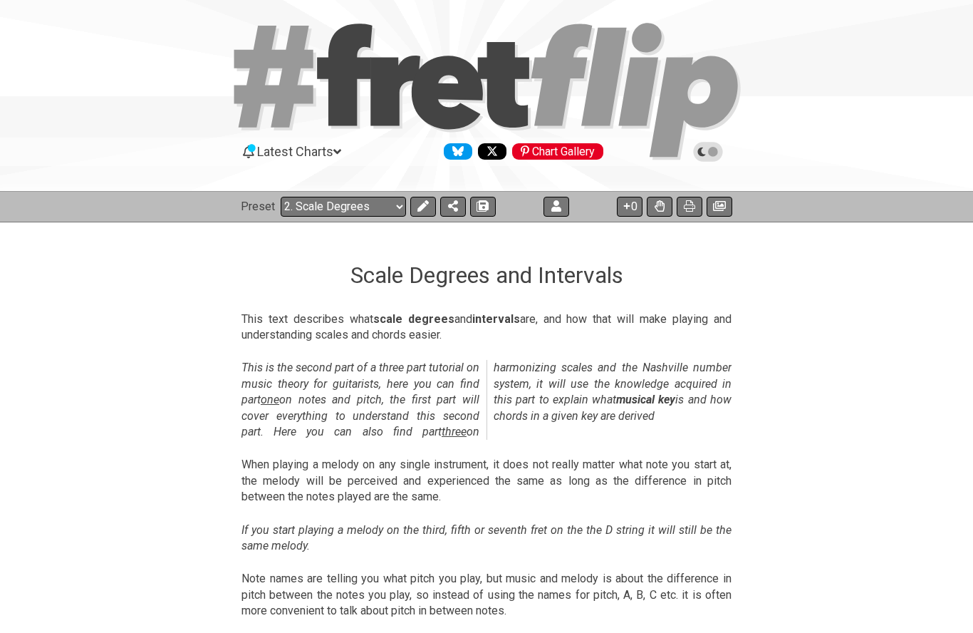
scroll to position [0, 0]
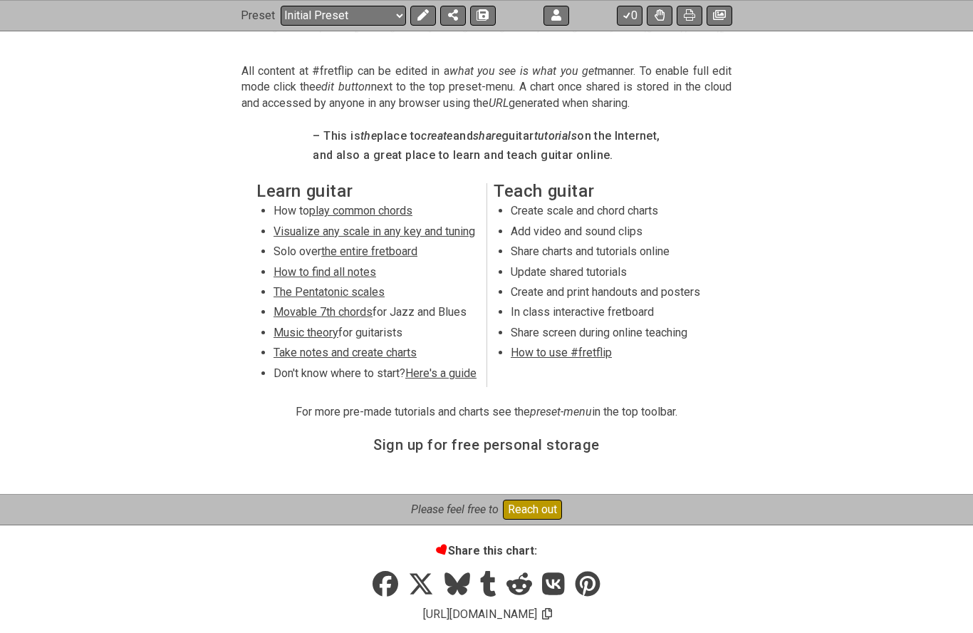
scroll to position [656, 0]
